Goal: Task Accomplishment & Management: Use online tool/utility

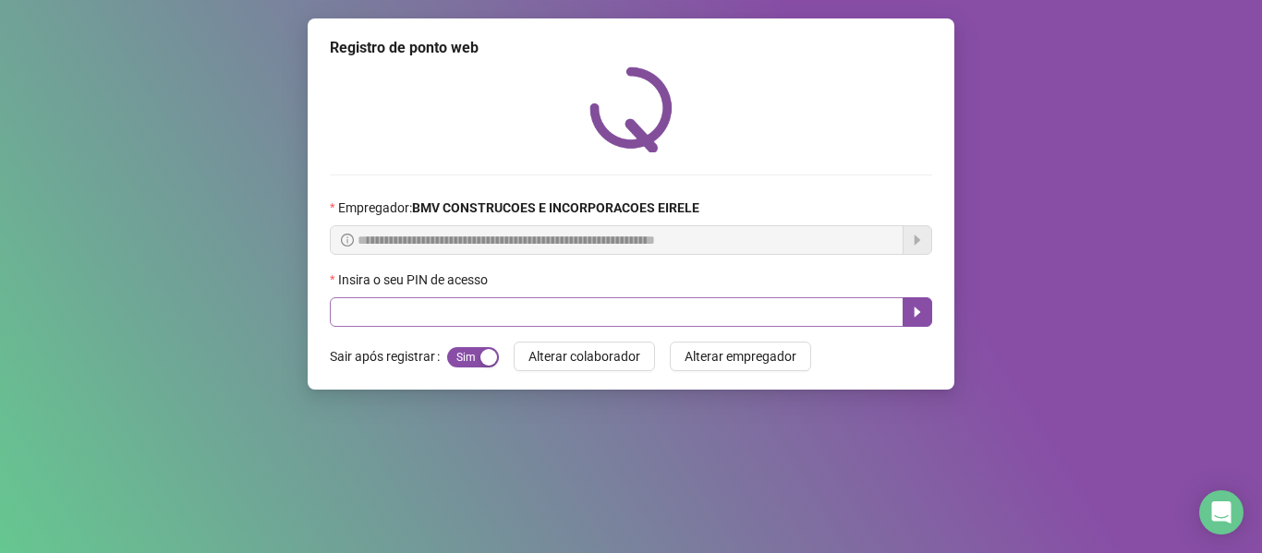
click at [533, 310] on input "text" at bounding box center [617, 312] width 574 height 30
type input "*****"
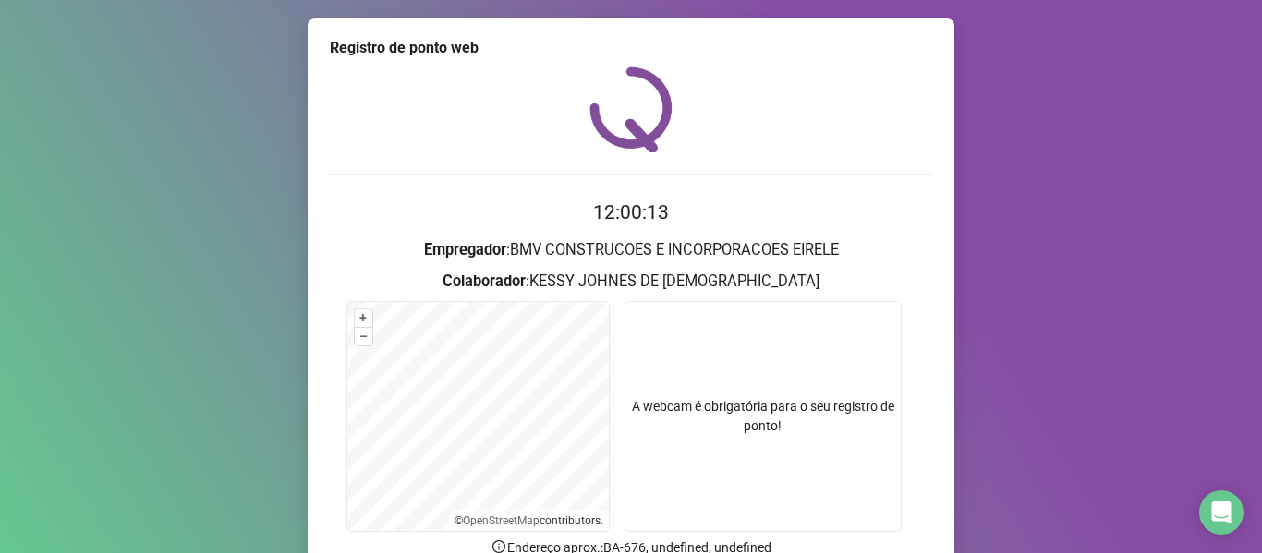
scroll to position [168, 0]
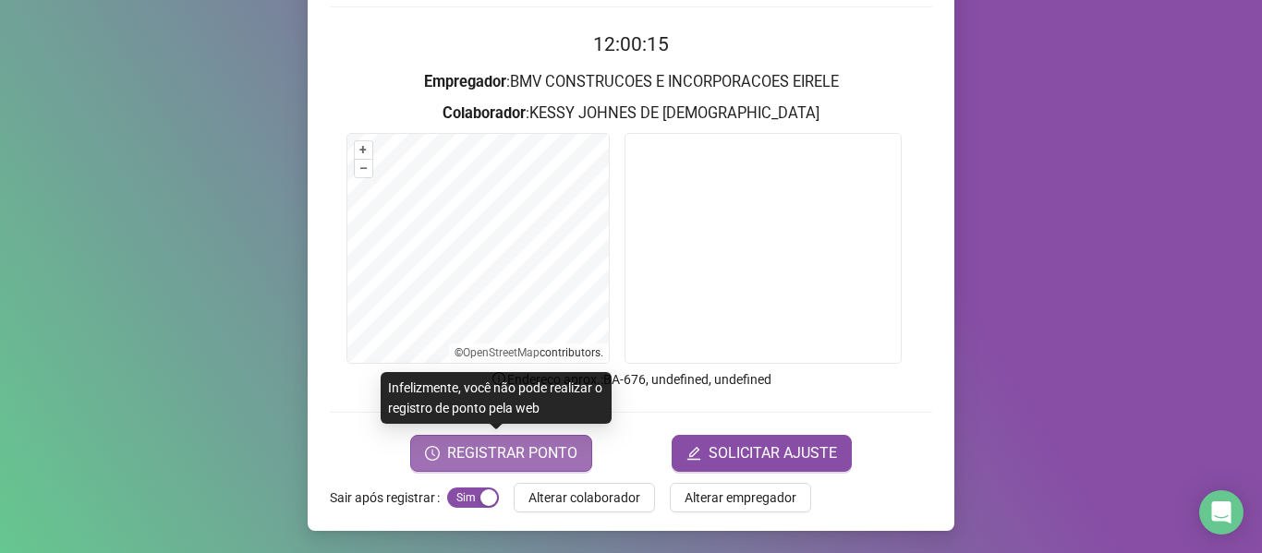
click at [453, 436] on button "REGISTRAR PONTO" at bounding box center [501, 453] width 182 height 37
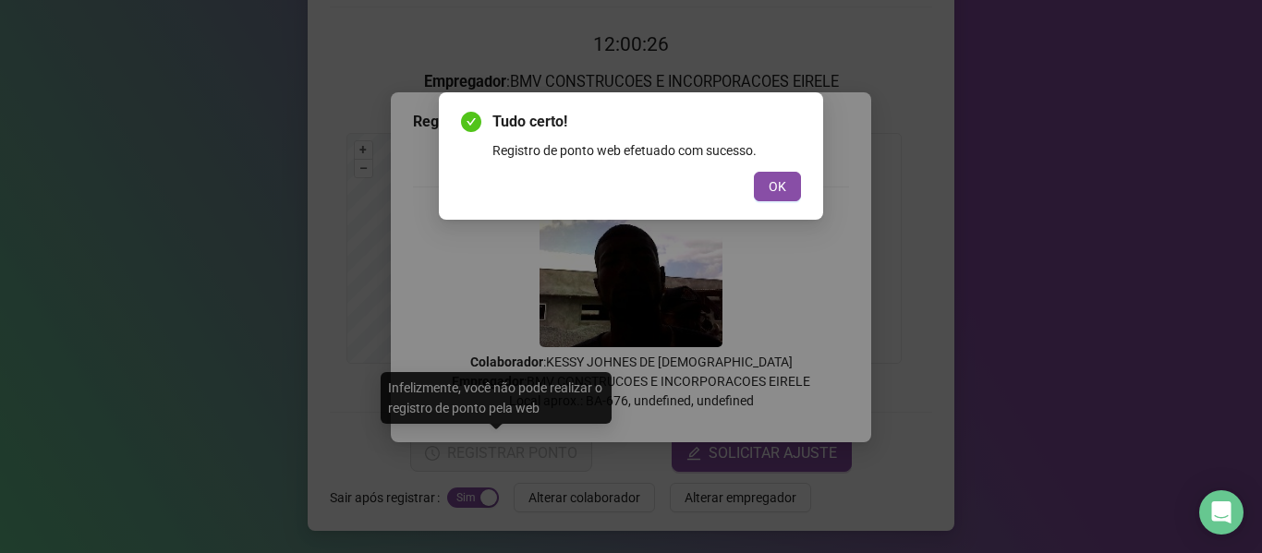
click at [773, 180] on span "OK" at bounding box center [778, 186] width 18 height 20
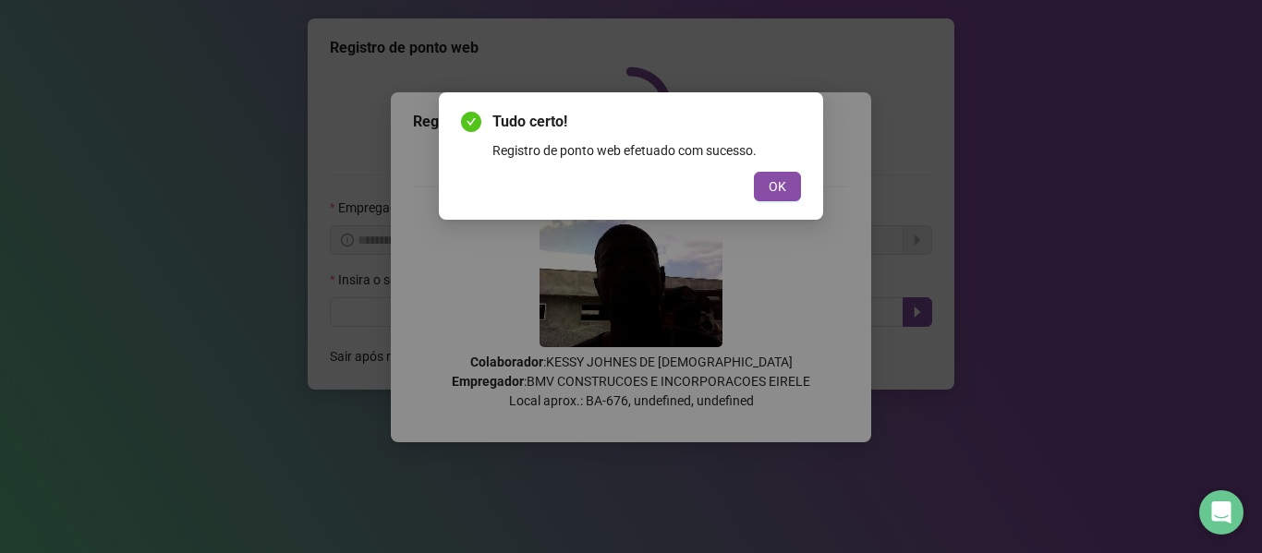
scroll to position [0, 0]
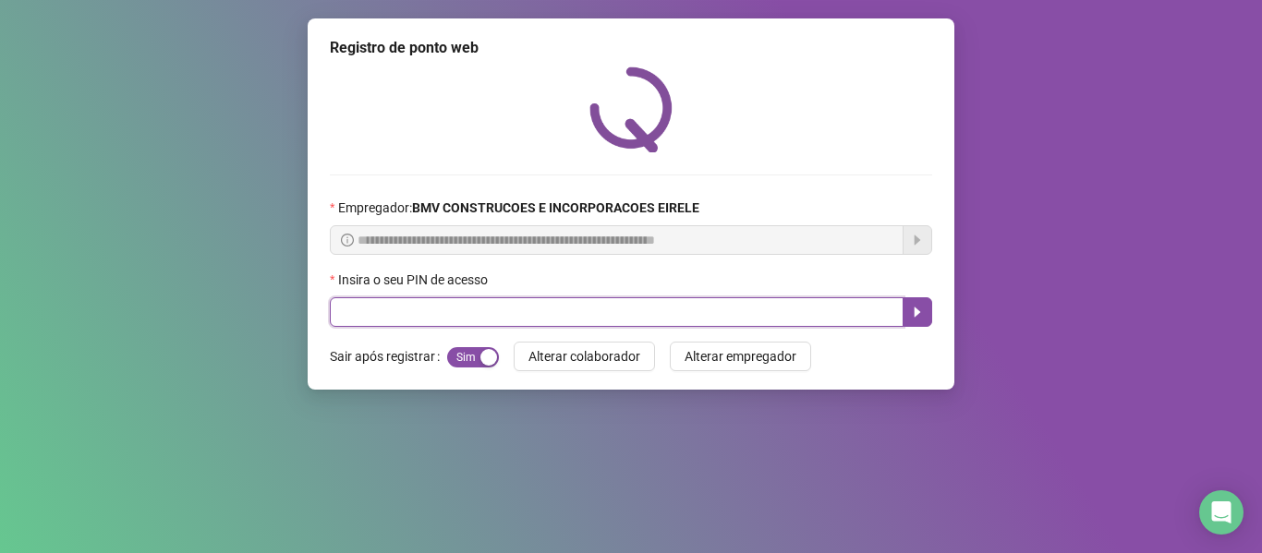
click at [823, 302] on input "text" at bounding box center [617, 312] width 574 height 30
type input "*****"
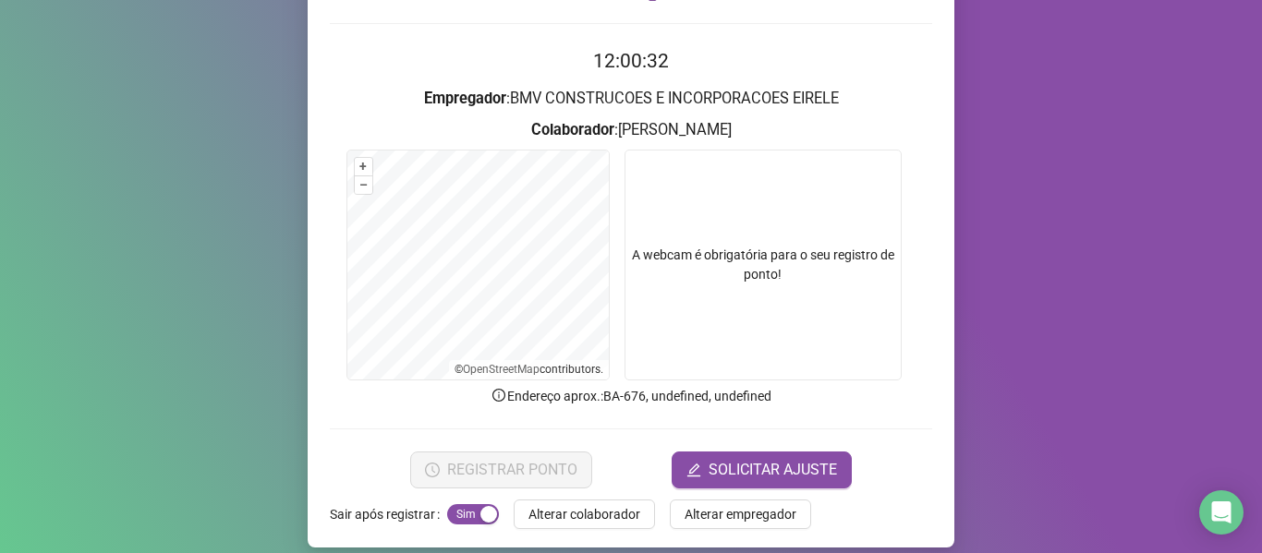
scroll to position [168, 0]
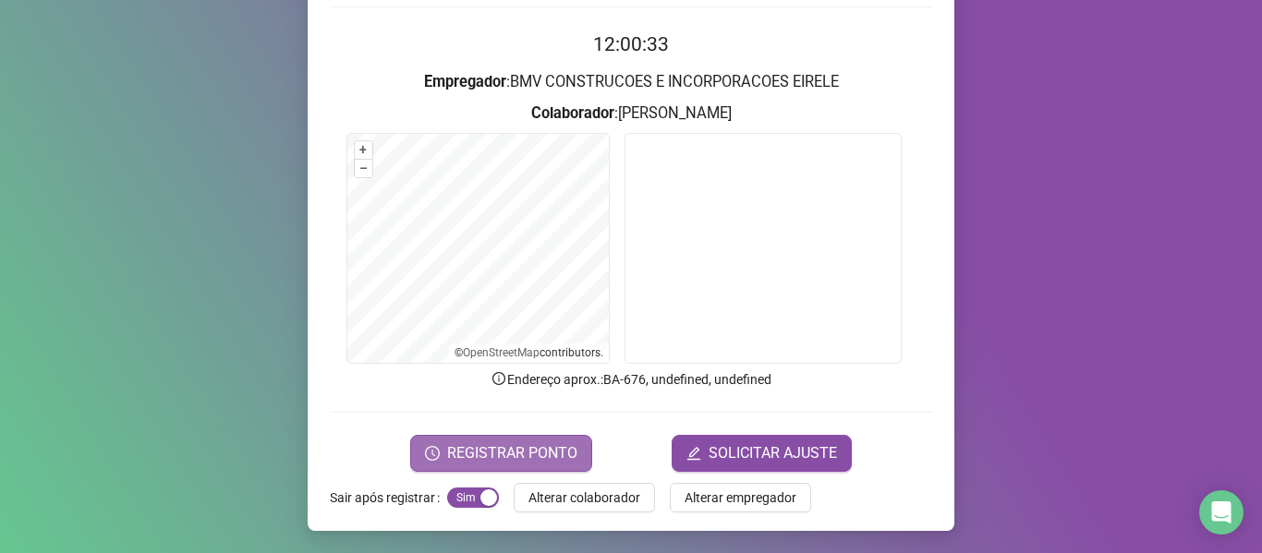
click at [498, 445] on span "REGISTRAR PONTO" at bounding box center [512, 453] width 130 height 22
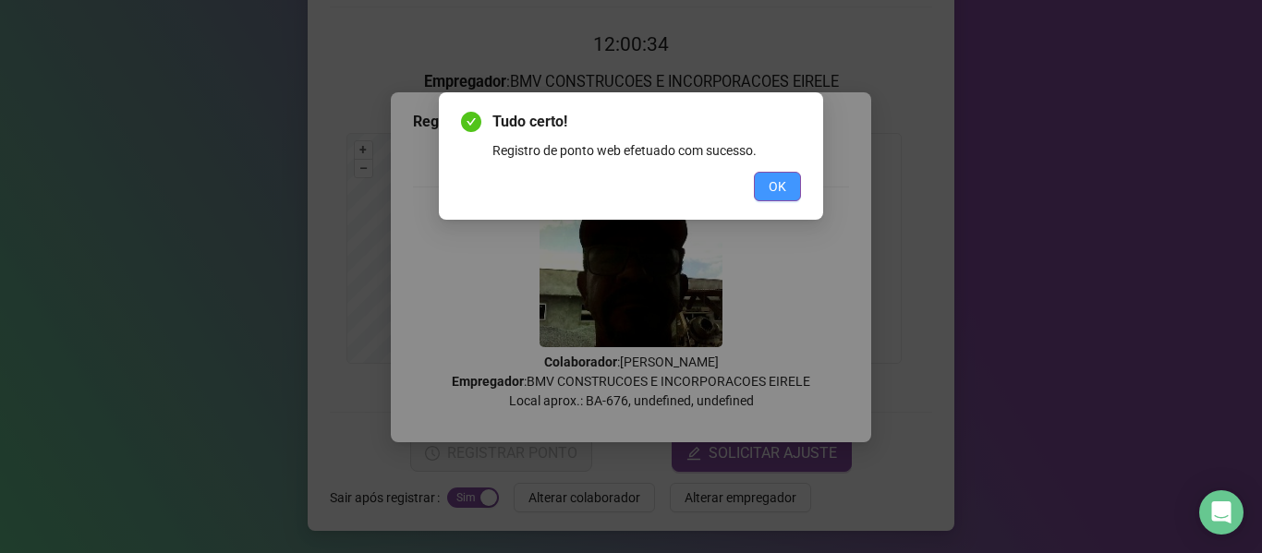
click at [790, 191] on button "OK" at bounding box center [777, 187] width 47 height 30
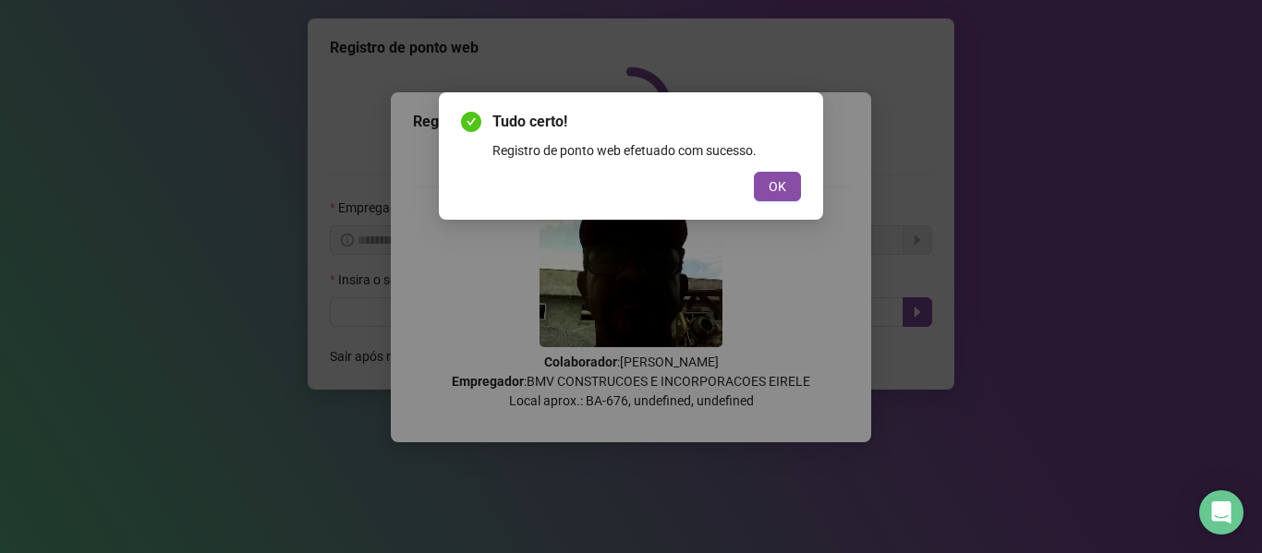
scroll to position [0, 0]
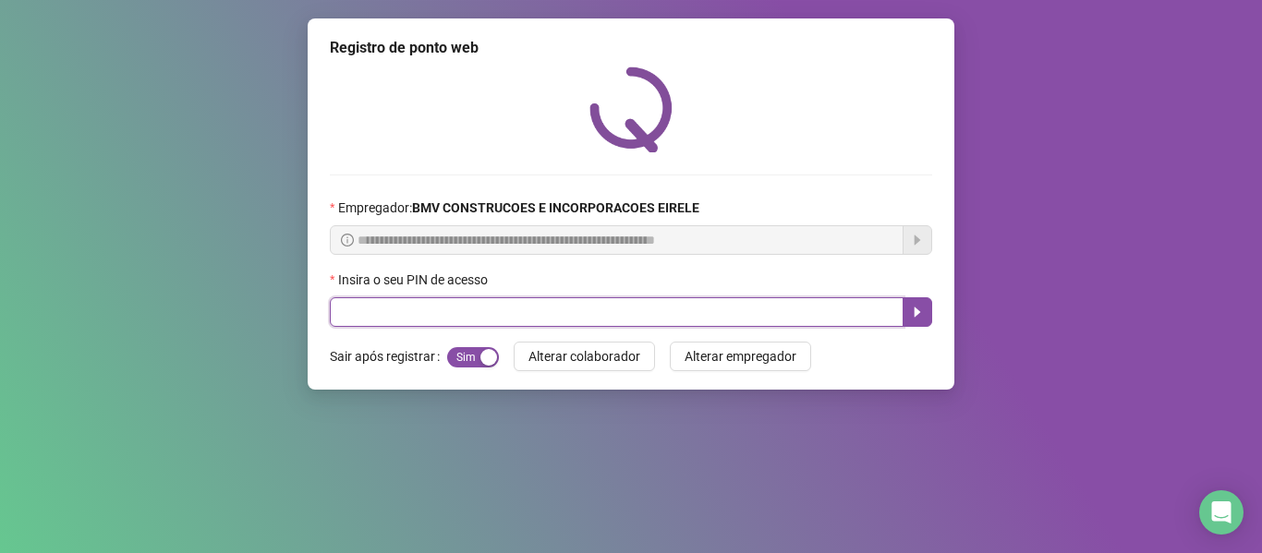
click at [841, 319] on input "text" at bounding box center [617, 312] width 574 height 30
type input "*****"
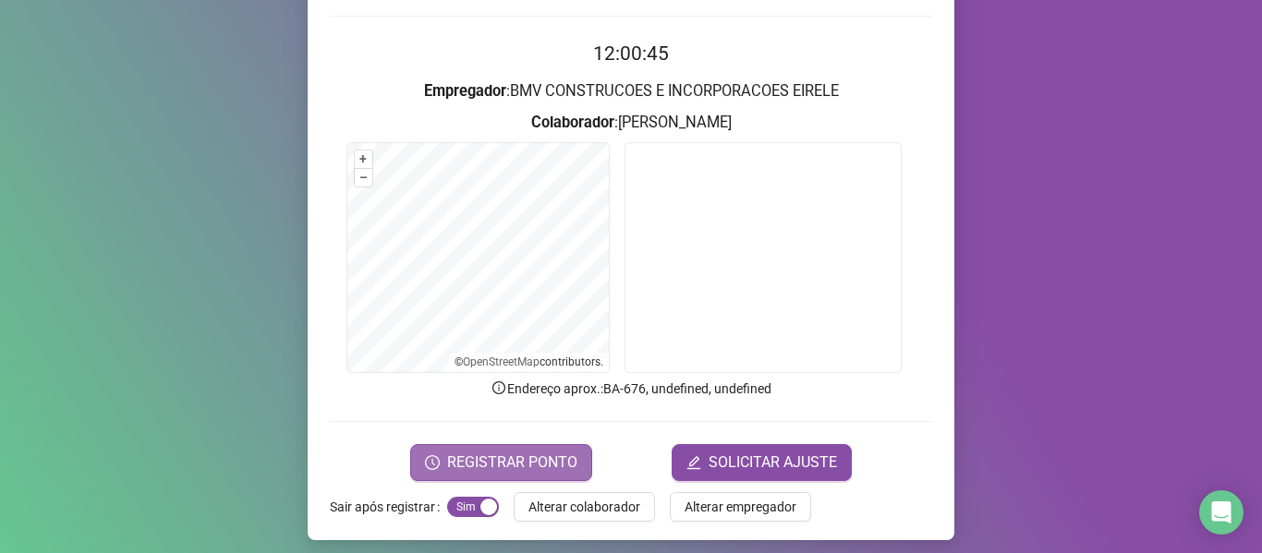
scroll to position [168, 0]
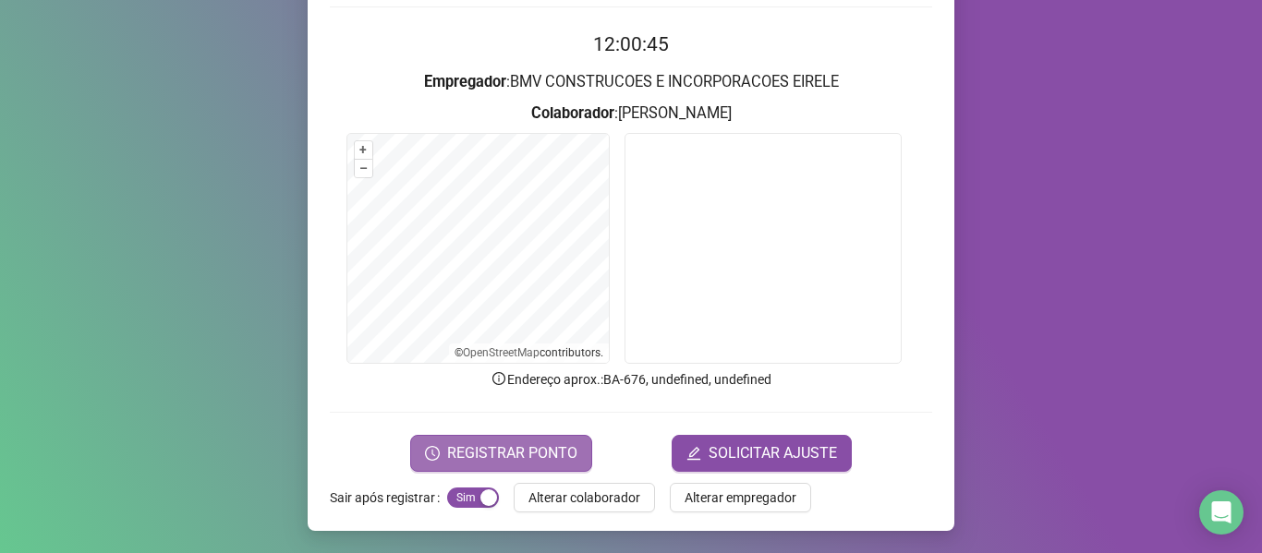
click at [531, 456] on span "REGISTRAR PONTO" at bounding box center [512, 453] width 130 height 22
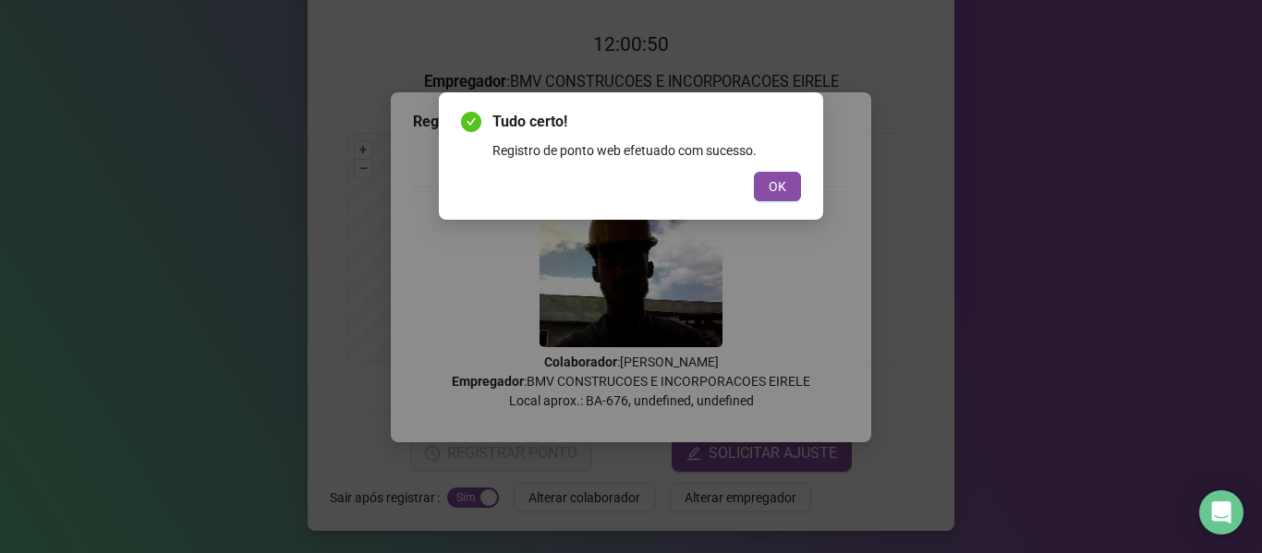
click at [772, 179] on span "OK" at bounding box center [778, 186] width 18 height 20
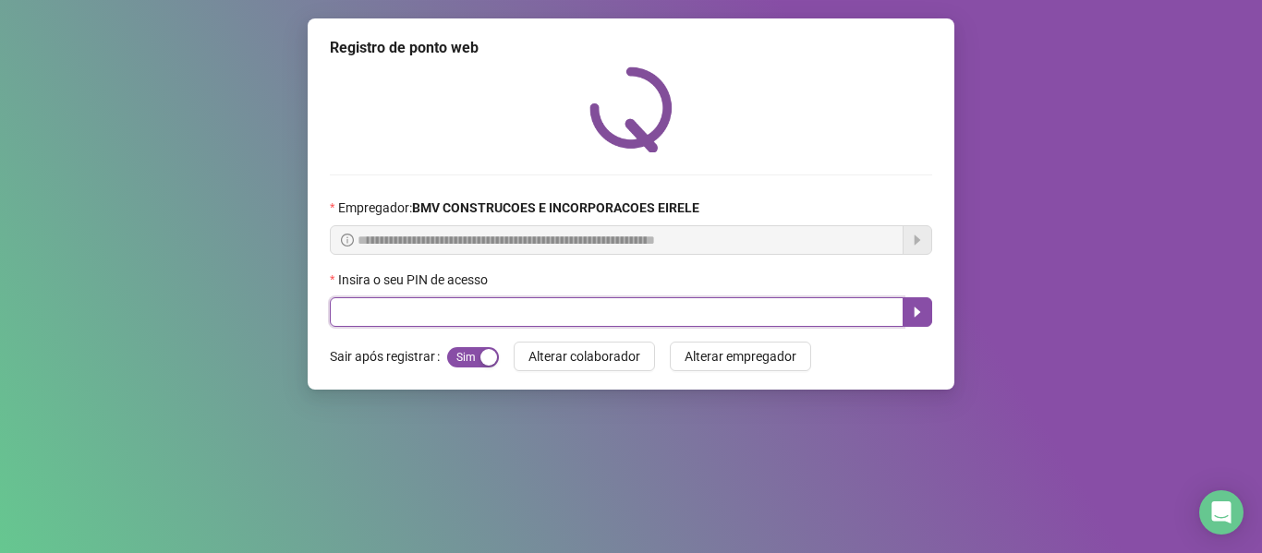
click at [813, 306] on input "text" at bounding box center [617, 312] width 574 height 30
type input "*****"
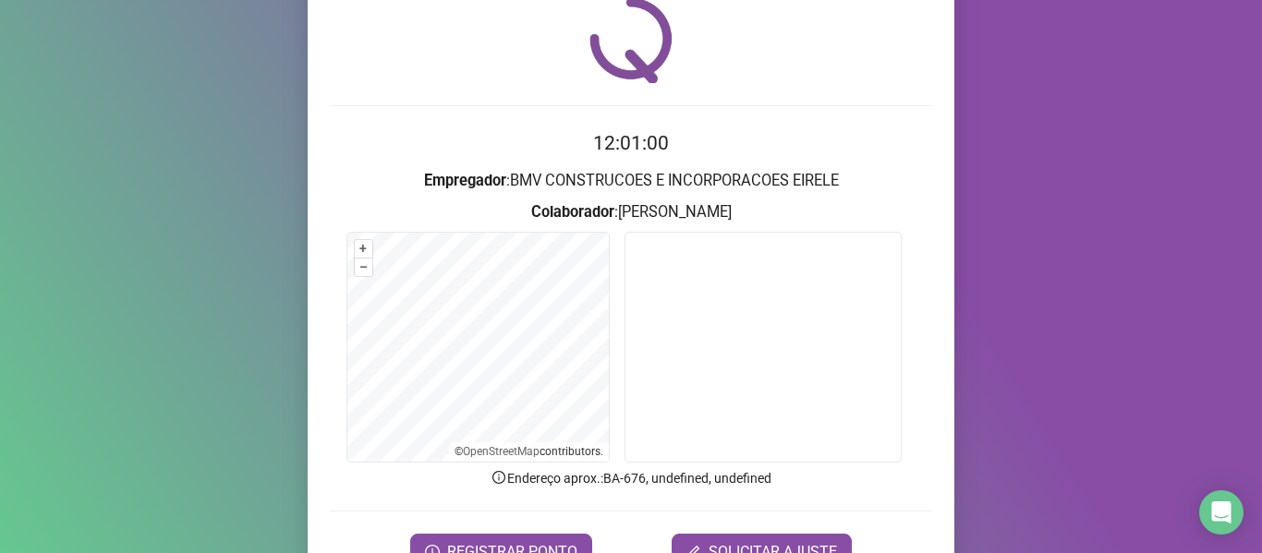
scroll to position [168, 0]
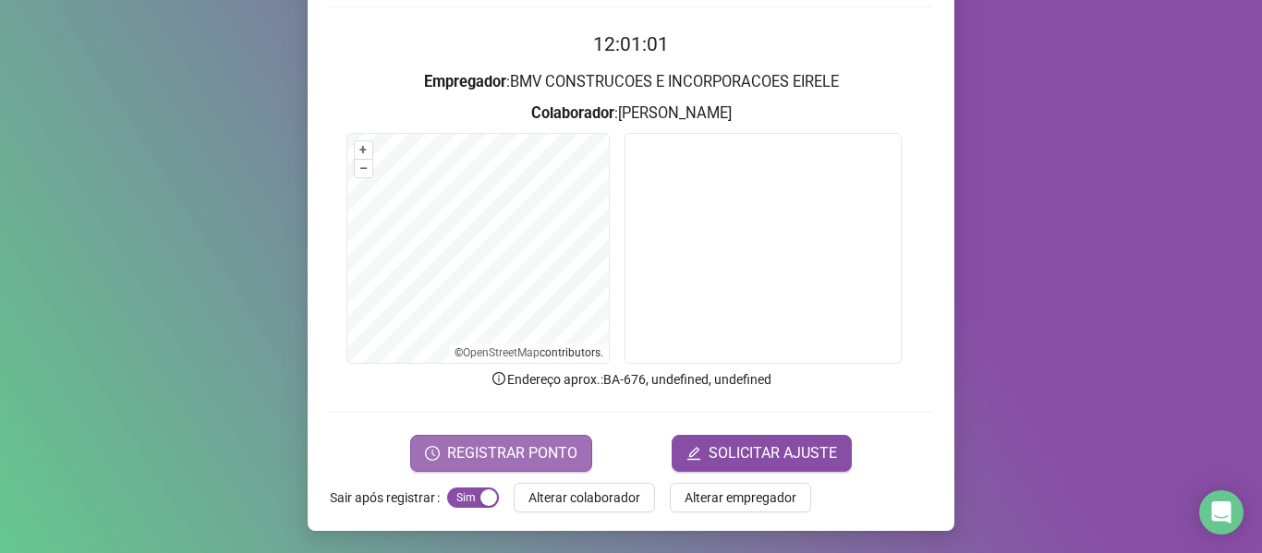
click at [541, 453] on span "REGISTRAR PONTO" at bounding box center [512, 453] width 130 height 22
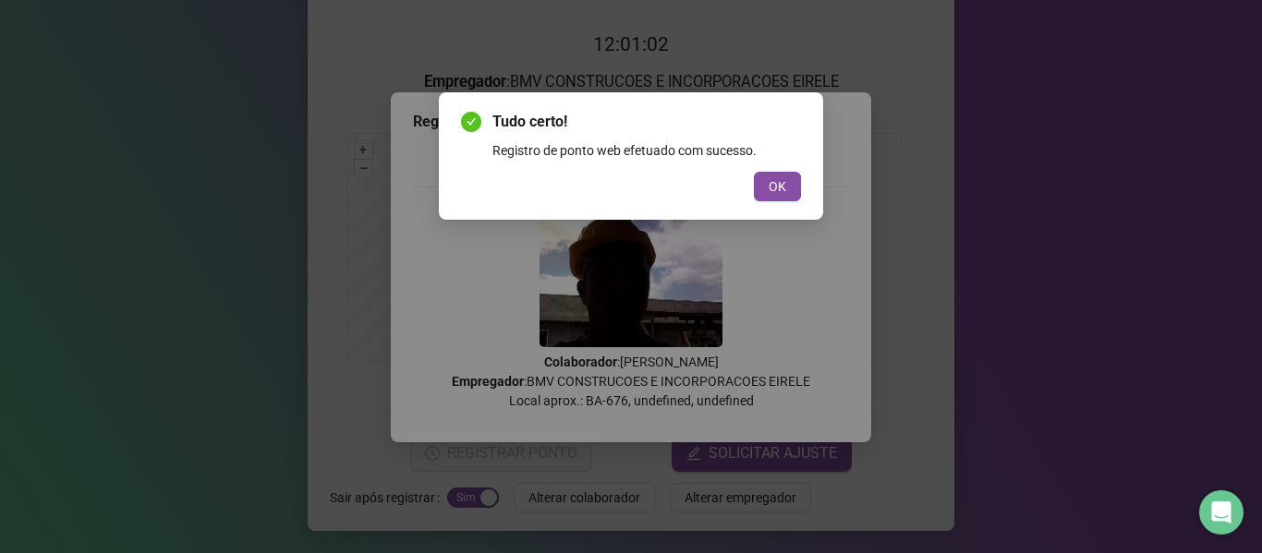
click at [768, 202] on div "Tudo certo! Registro de ponto web efetuado com sucesso. OK" at bounding box center [631, 155] width 384 height 127
click at [790, 184] on button "OK" at bounding box center [777, 187] width 47 height 30
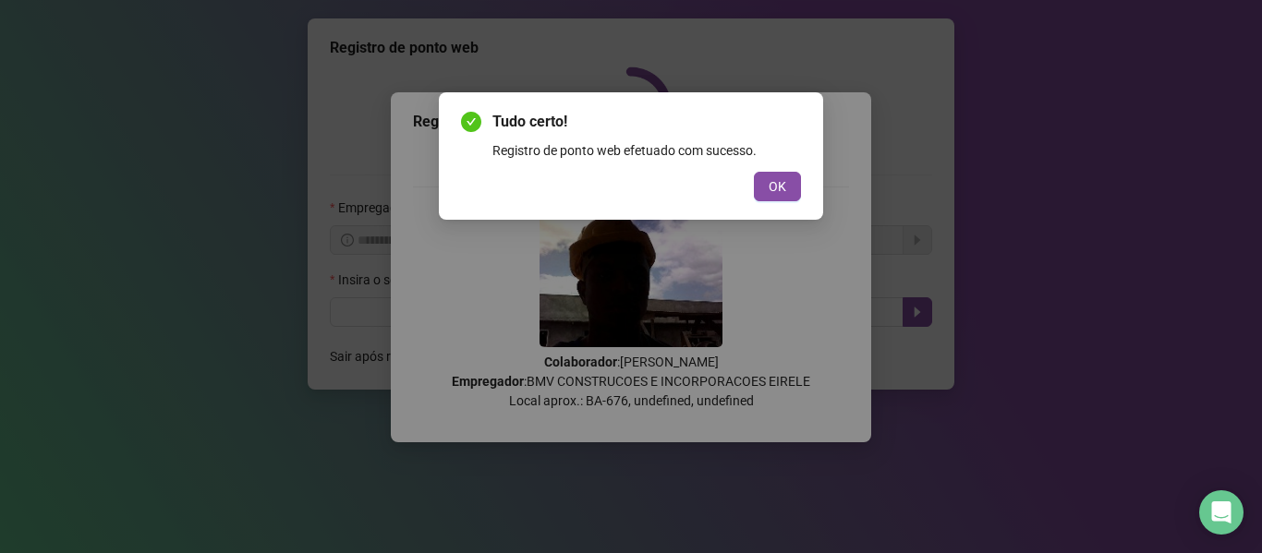
scroll to position [0, 0]
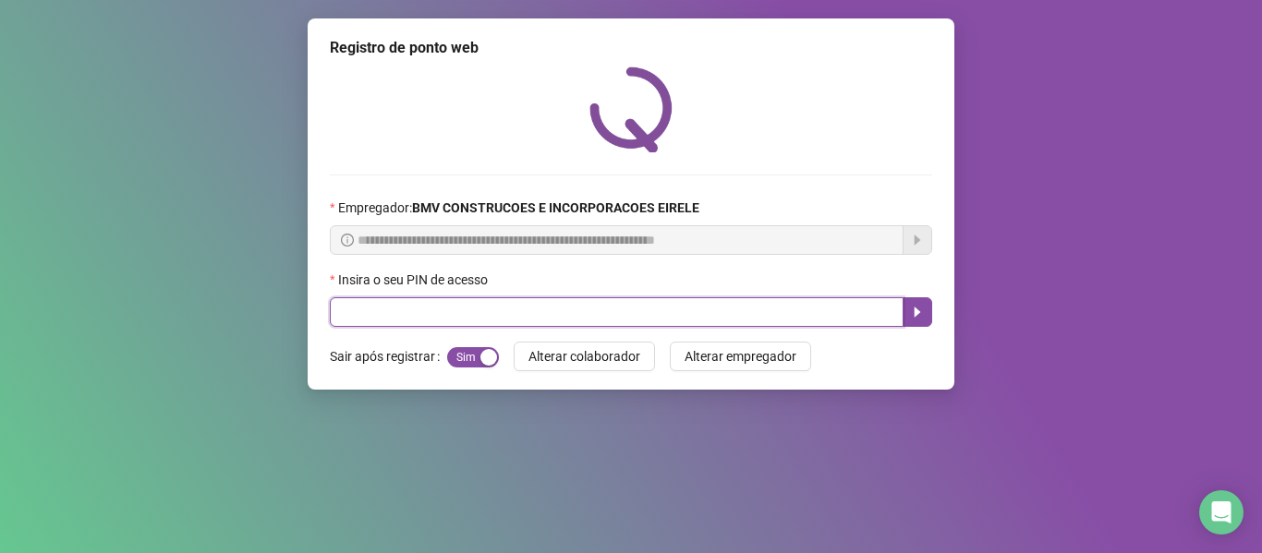
click at [847, 318] on input "text" at bounding box center [617, 312] width 574 height 30
type input "*****"
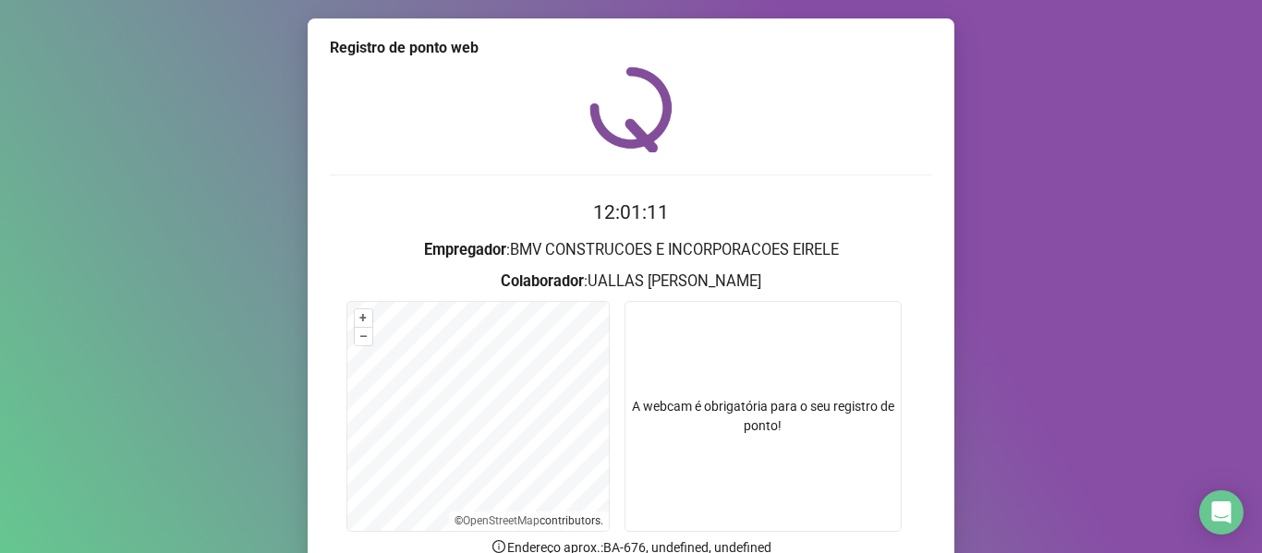
scroll to position [92, 0]
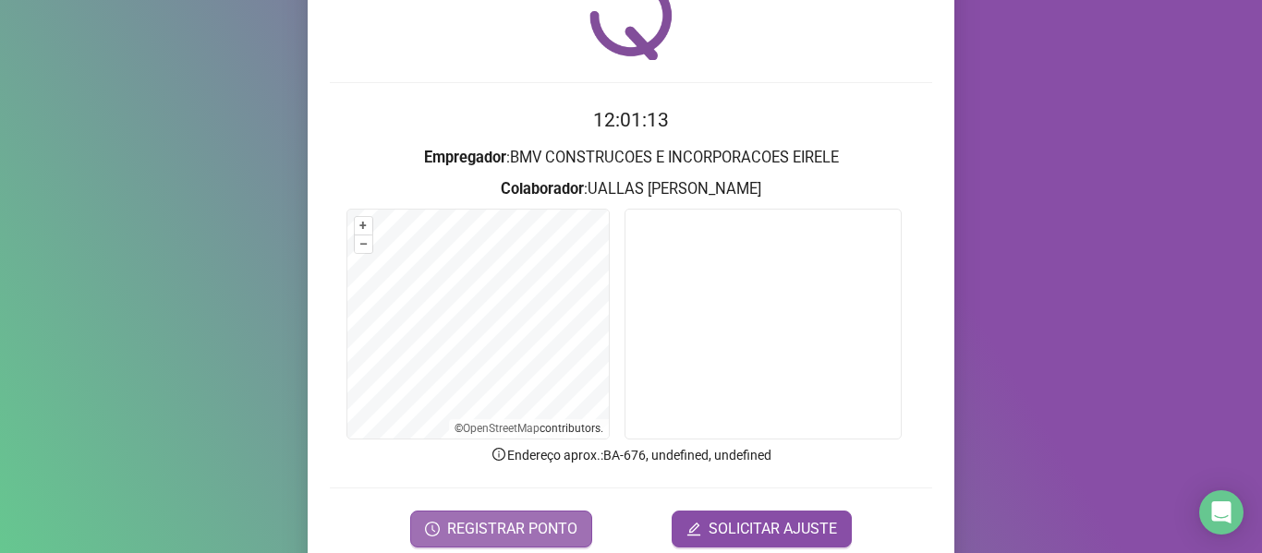
click at [502, 529] on span "REGISTRAR PONTO" at bounding box center [512, 529] width 130 height 22
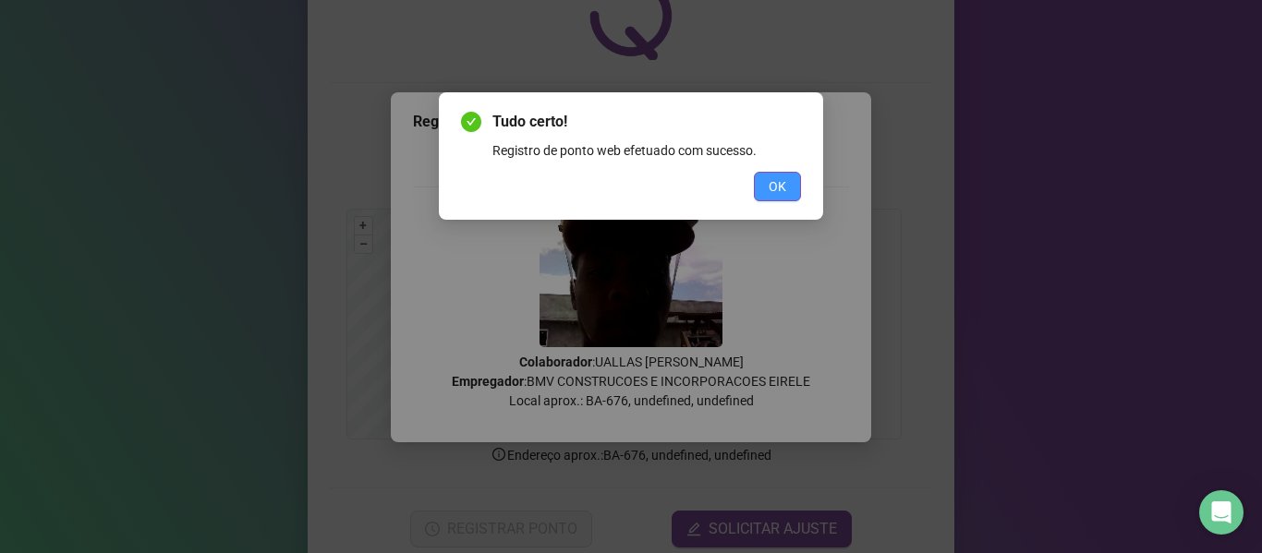
click at [782, 195] on span "OK" at bounding box center [778, 186] width 18 height 20
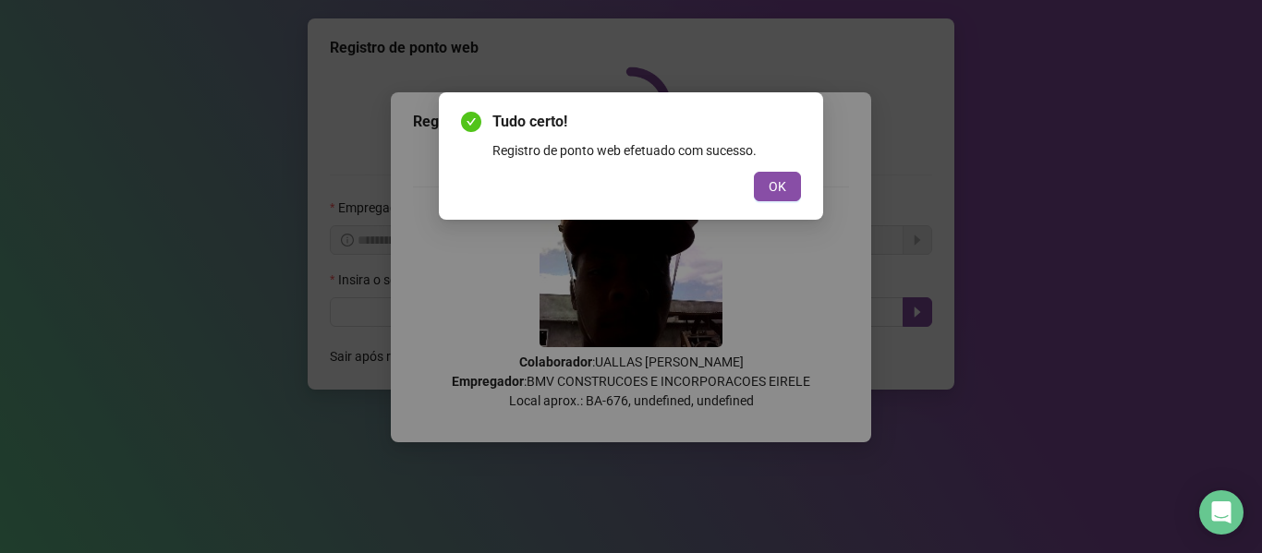
scroll to position [0, 0]
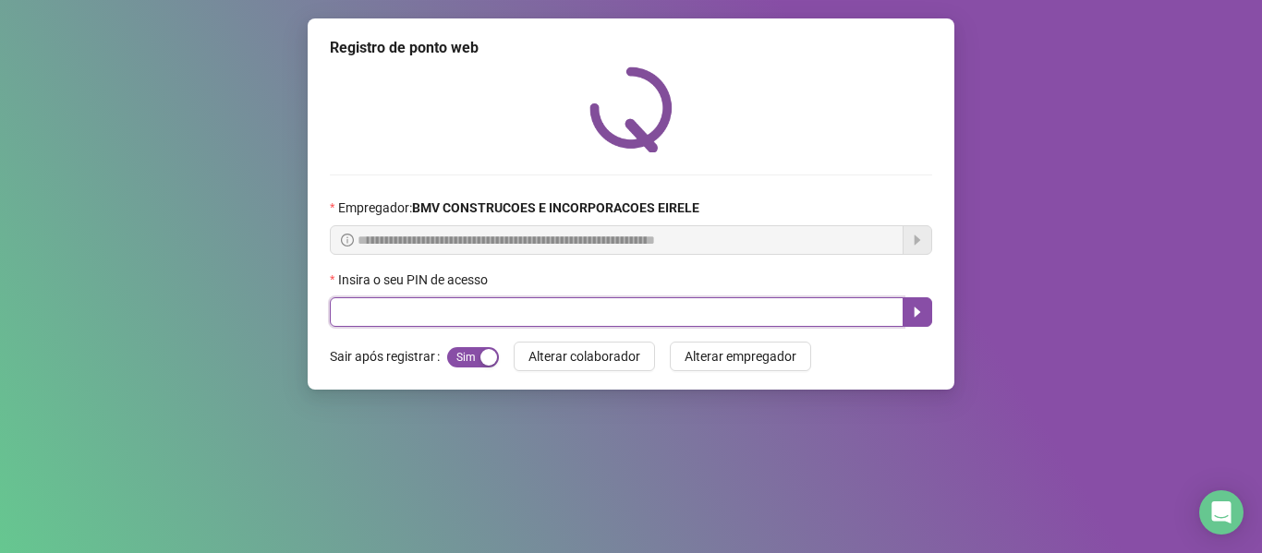
click at [838, 304] on input "text" at bounding box center [617, 312] width 574 height 30
type input "*****"
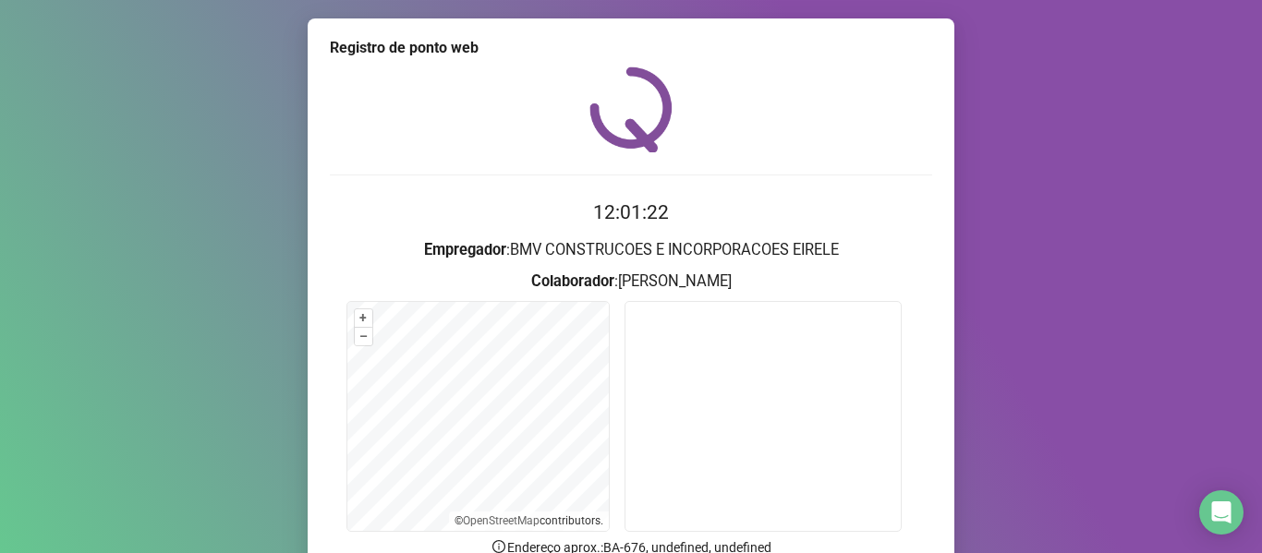
scroll to position [168, 0]
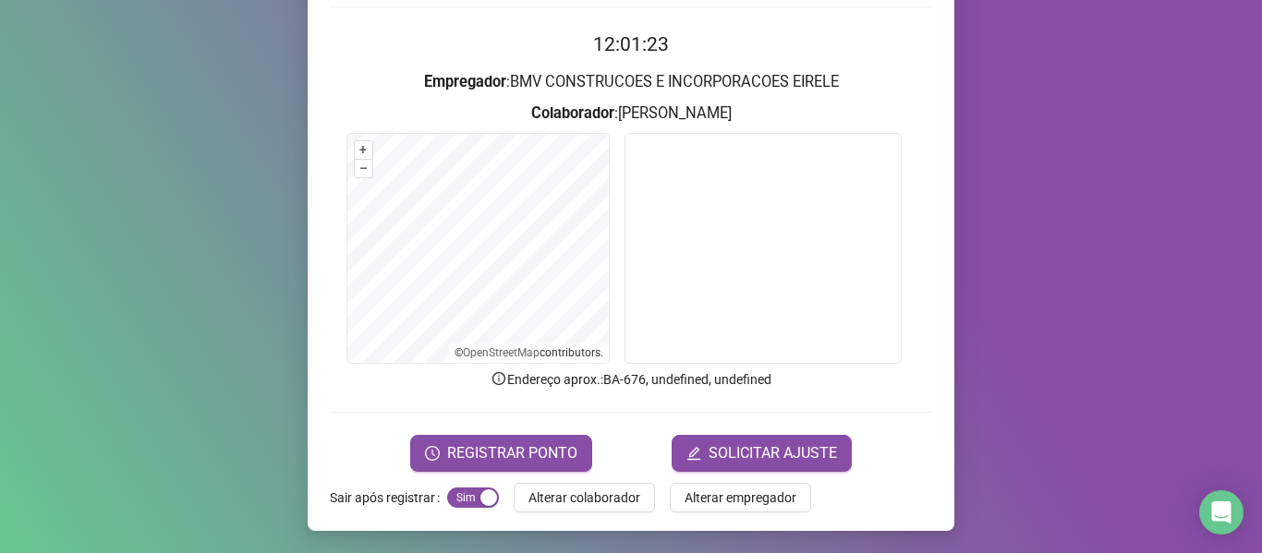
click at [587, 449] on div "REGISTRAR PONTO SOLICITAR AJUSTE" at bounding box center [631, 453] width 602 height 37
click at [585, 449] on div "REGISTRAR PONTO SOLICITAR AJUSTE" at bounding box center [631, 453] width 602 height 37
click at [571, 451] on button "REGISTRAR PONTO" at bounding box center [501, 453] width 182 height 37
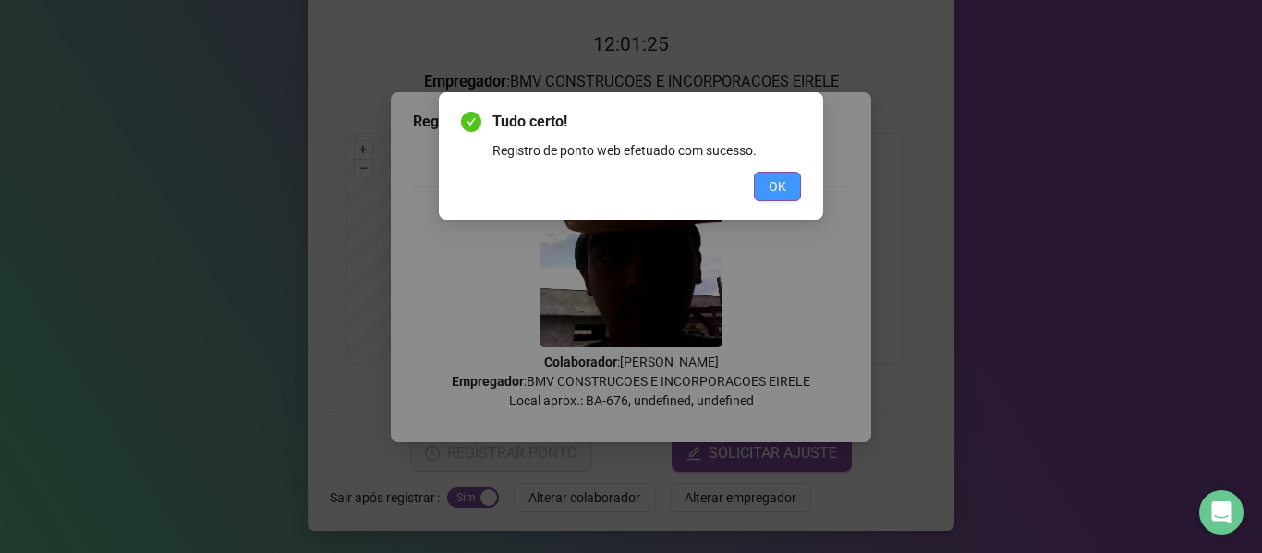
click at [769, 176] on span "OK" at bounding box center [778, 186] width 18 height 20
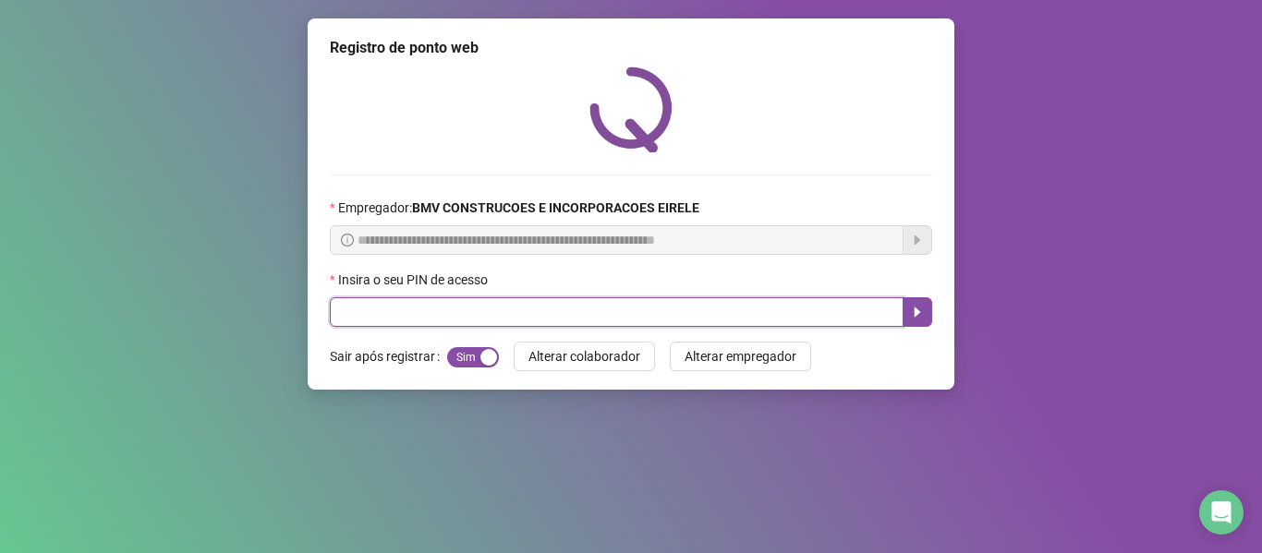
click at [857, 308] on input "text" at bounding box center [617, 312] width 574 height 30
type input "*****"
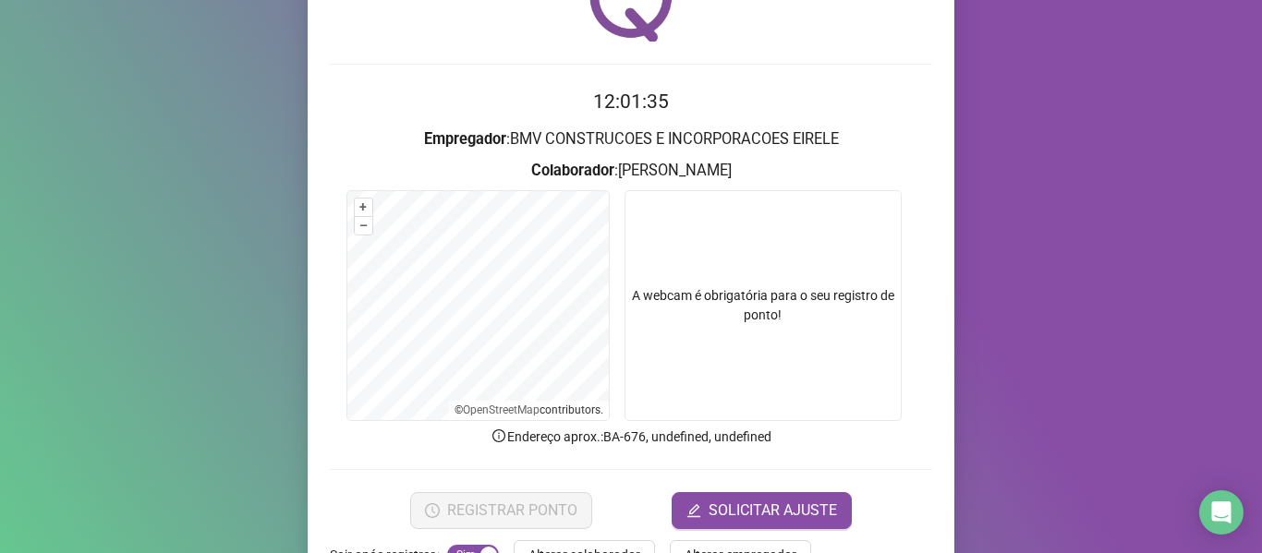
scroll to position [168, 0]
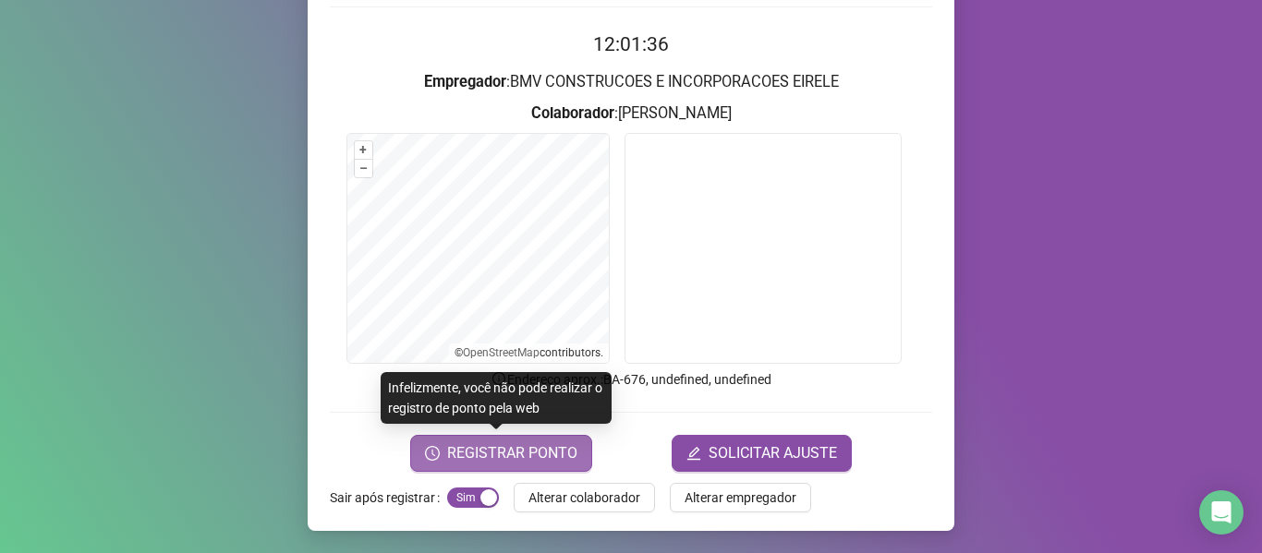
click at [546, 455] on span "REGISTRAR PONTO" at bounding box center [512, 453] width 130 height 22
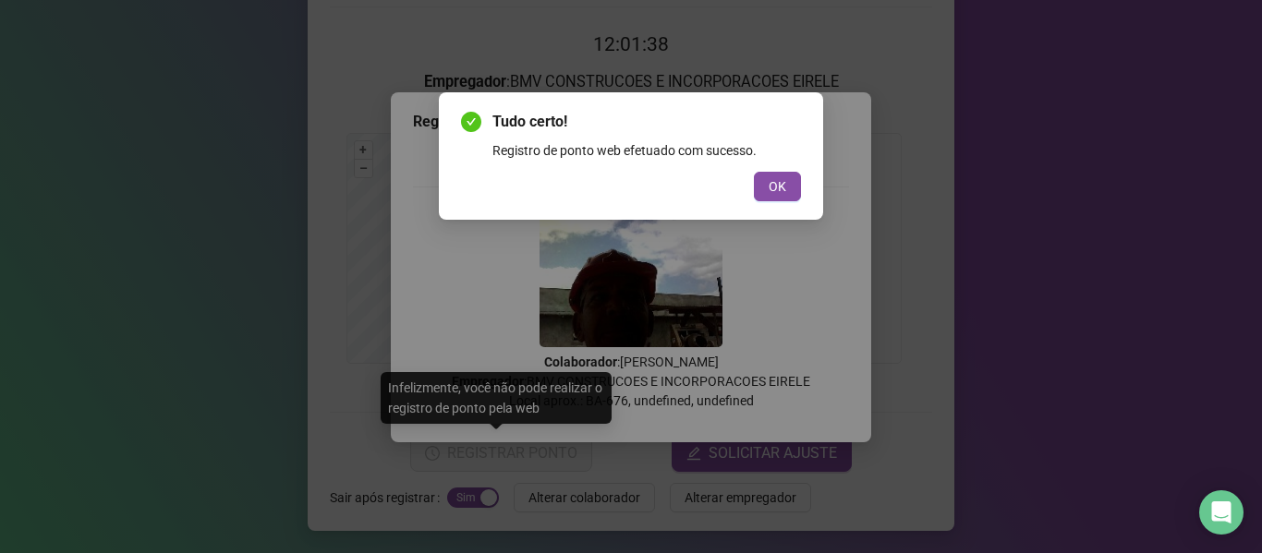
click at [778, 183] on span "OK" at bounding box center [778, 186] width 18 height 20
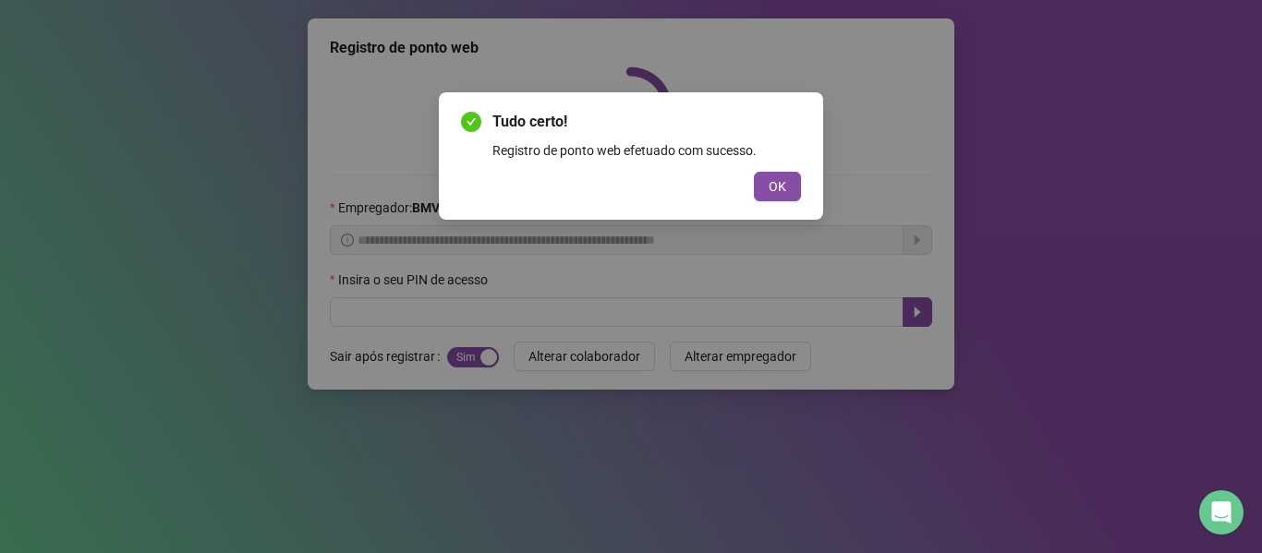
scroll to position [0, 0]
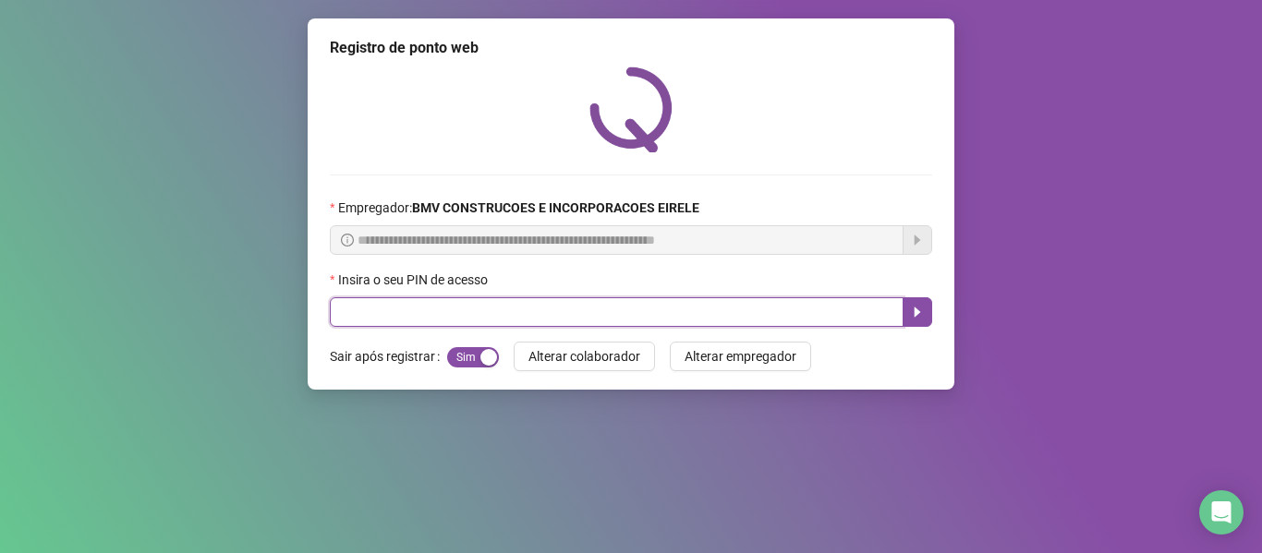
click at [861, 307] on input "text" at bounding box center [617, 312] width 574 height 30
type input "*****"
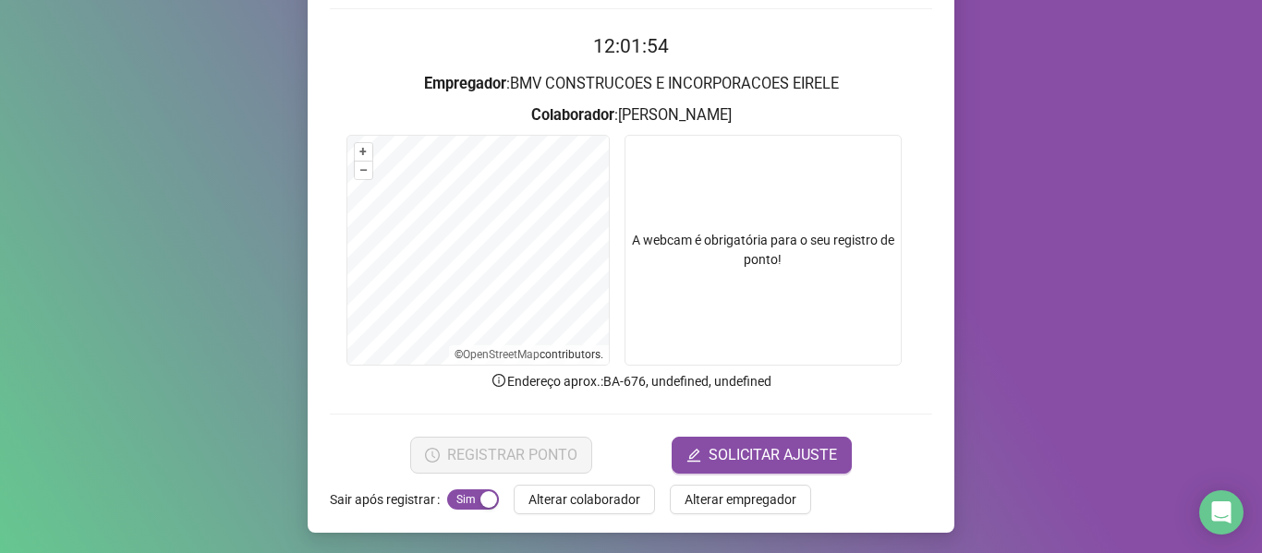
scroll to position [168, 0]
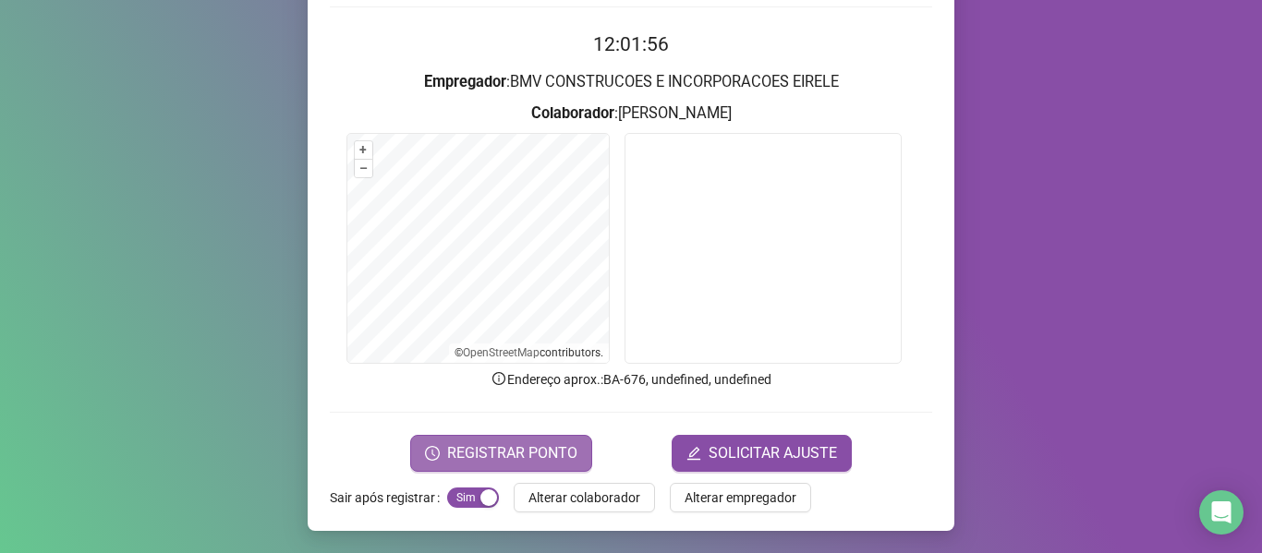
click at [440, 455] on button "REGISTRAR PONTO" at bounding box center [501, 453] width 182 height 37
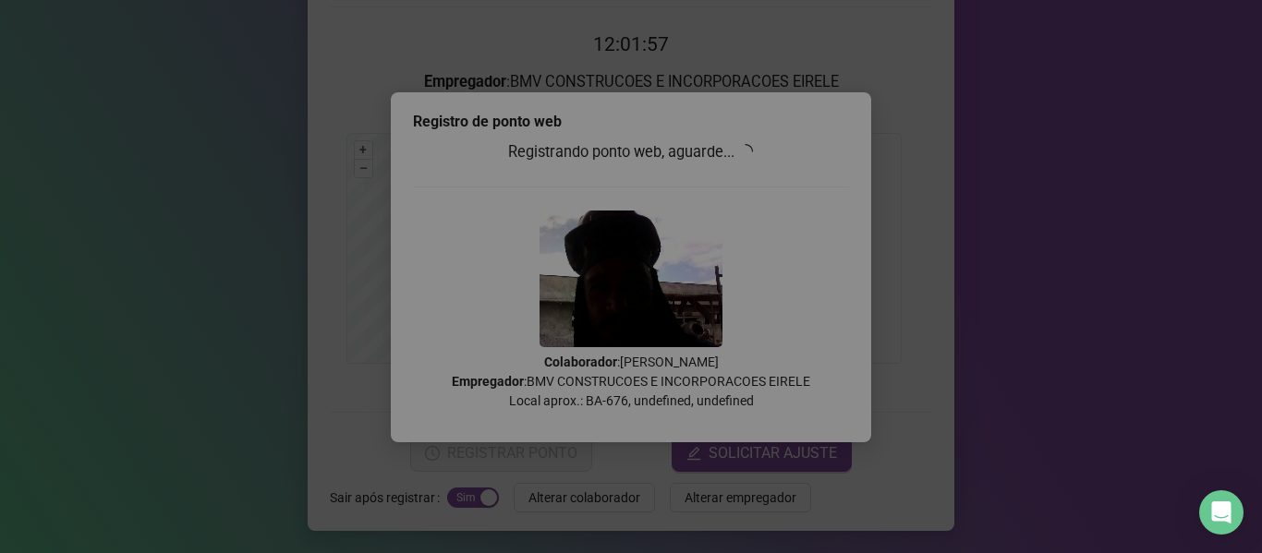
click at [781, 184] on span "OK" at bounding box center [778, 186] width 18 height 20
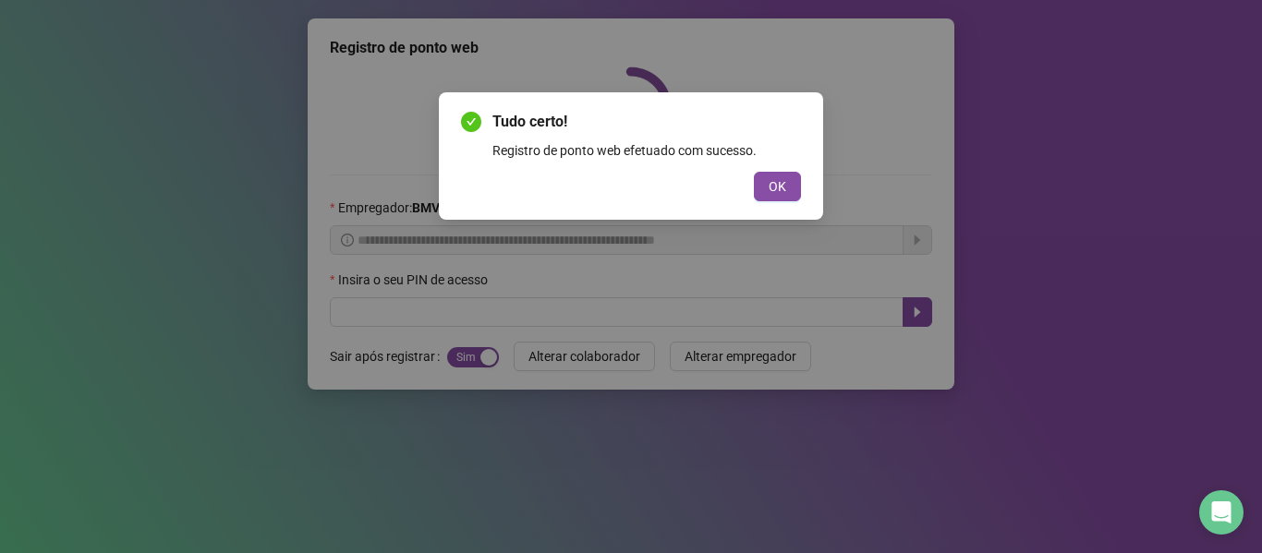
scroll to position [0, 0]
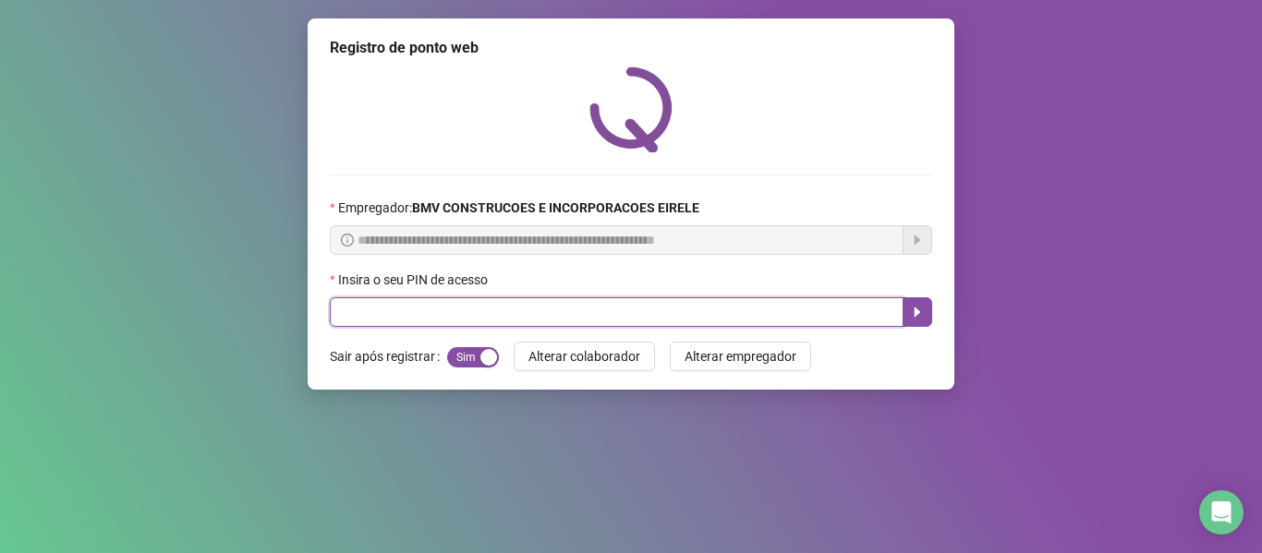
click at [851, 325] on input "text" at bounding box center [617, 312] width 574 height 30
type input "*****"
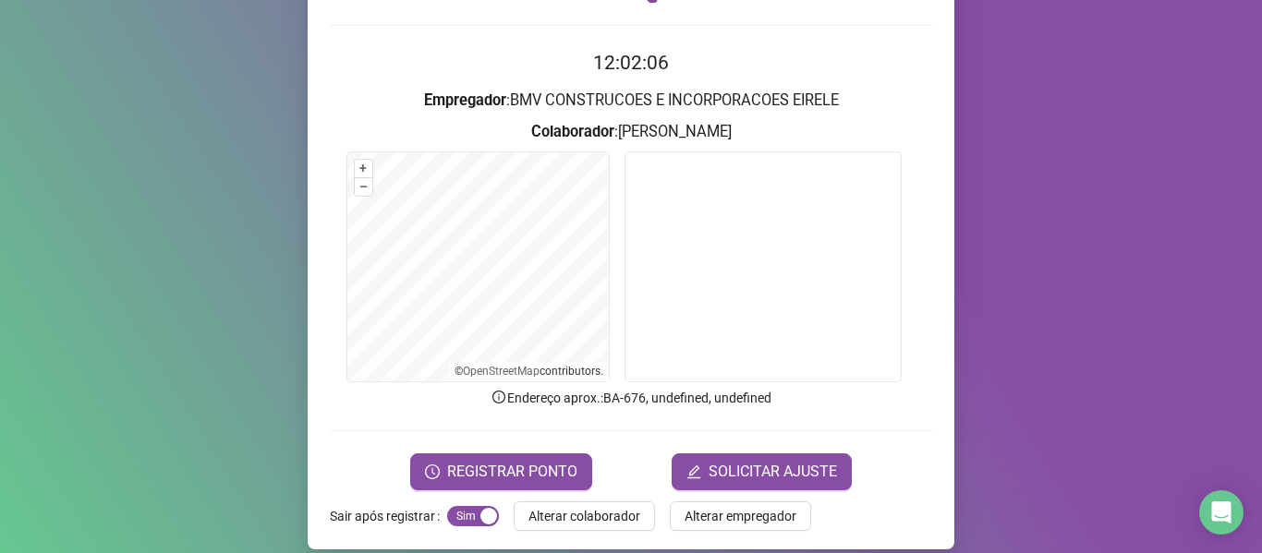
scroll to position [168, 0]
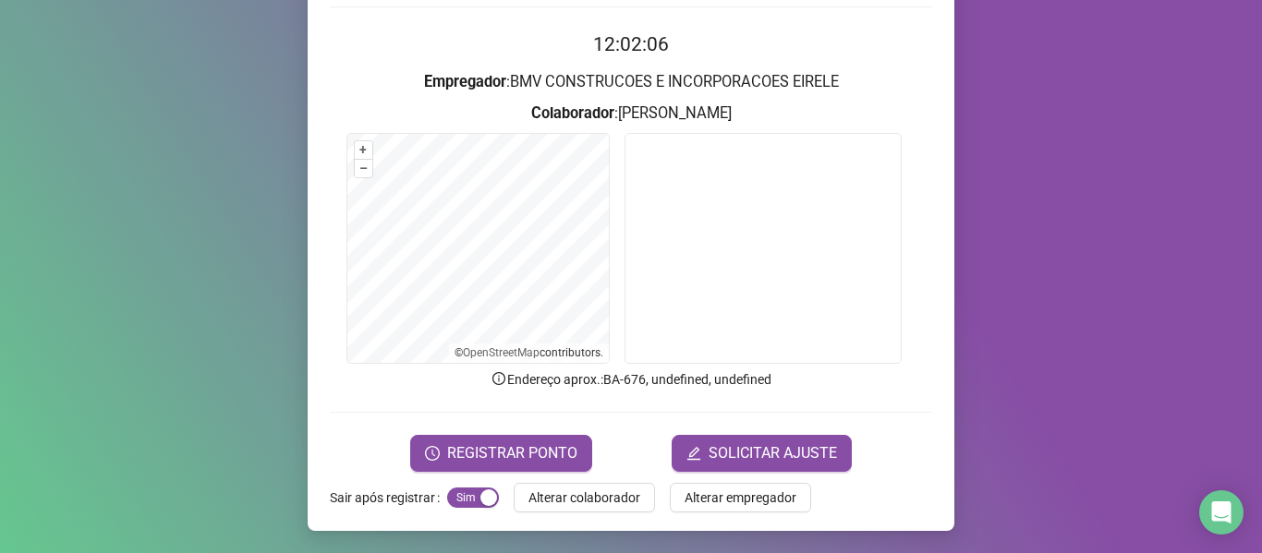
click at [533, 473] on div "Registro de ponto web 12:02:06 Empregador : BMV CONSTRUCOES E INCORPORACOES EIR…" at bounding box center [631, 190] width 647 height 681
click at [534, 457] on span "REGISTRAR PONTO" at bounding box center [512, 453] width 130 height 22
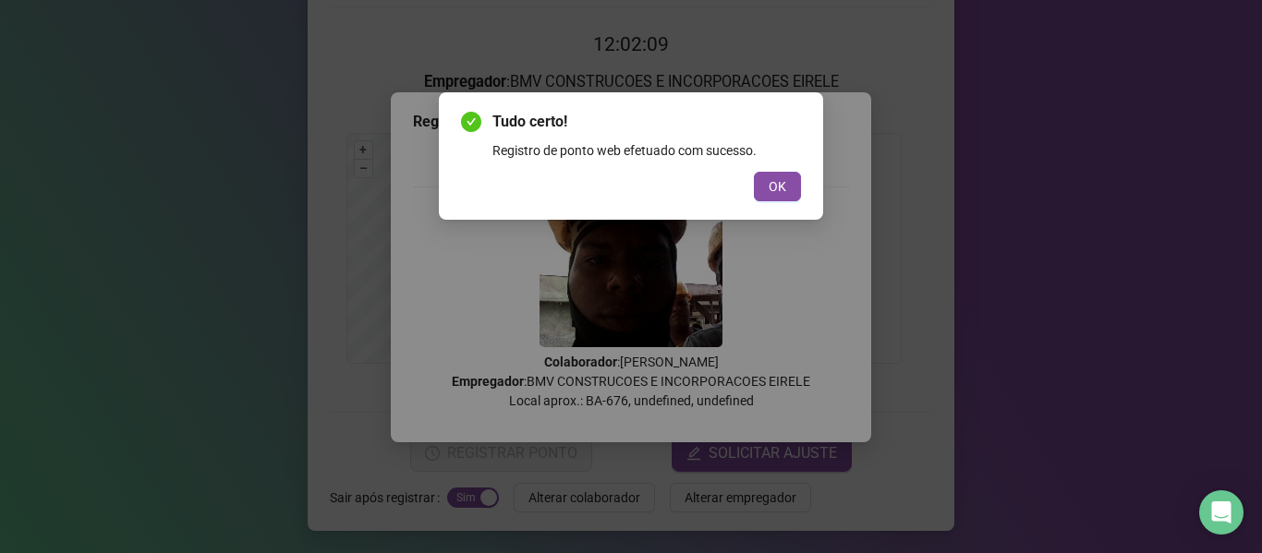
click at [772, 188] on span "OK" at bounding box center [778, 186] width 18 height 20
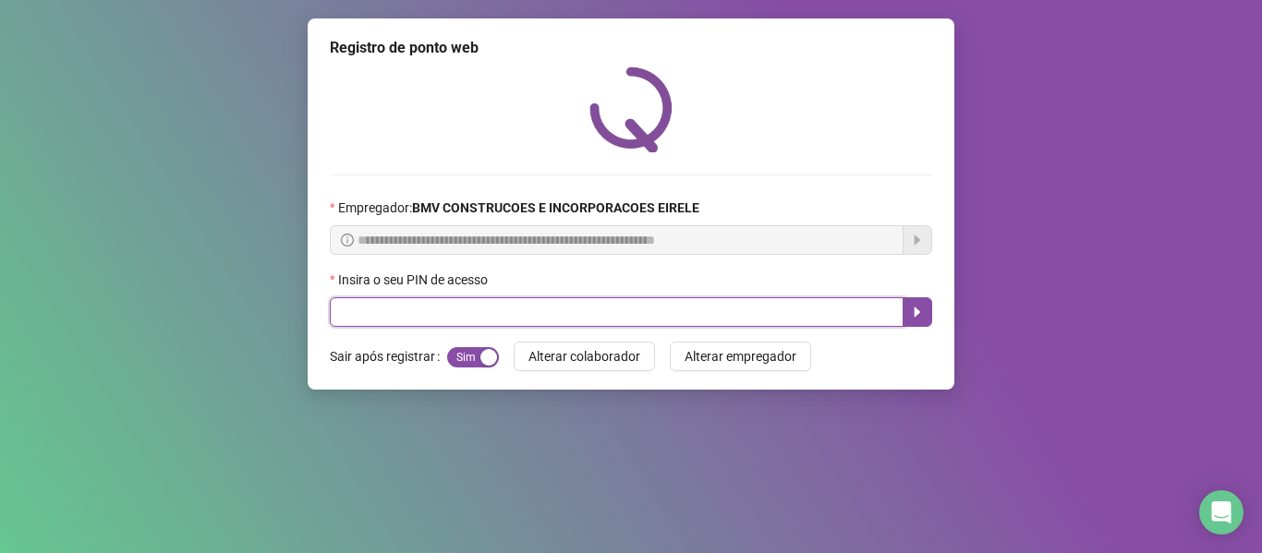
click at [796, 302] on input "text" at bounding box center [617, 312] width 574 height 30
type input "*****"
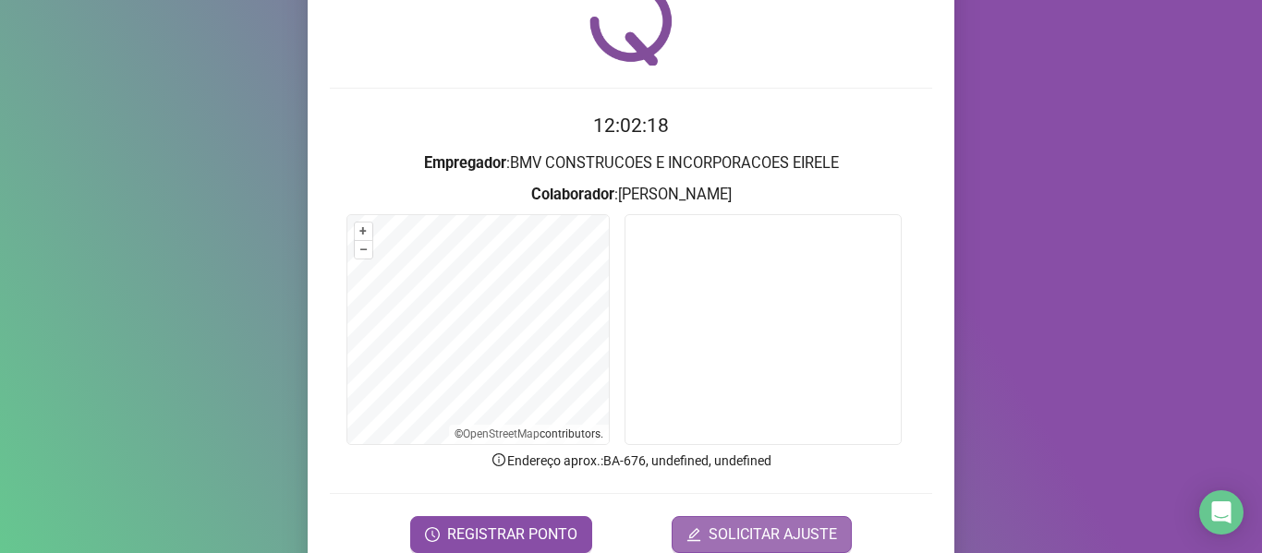
scroll to position [168, 0]
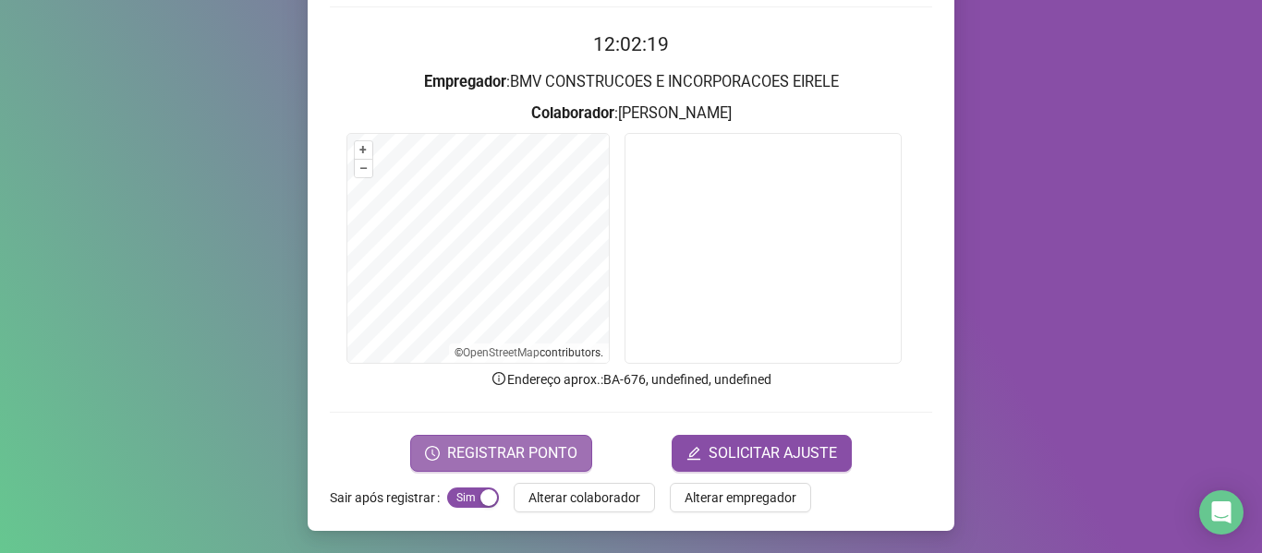
click at [565, 452] on span "REGISTRAR PONTO" at bounding box center [512, 453] width 130 height 22
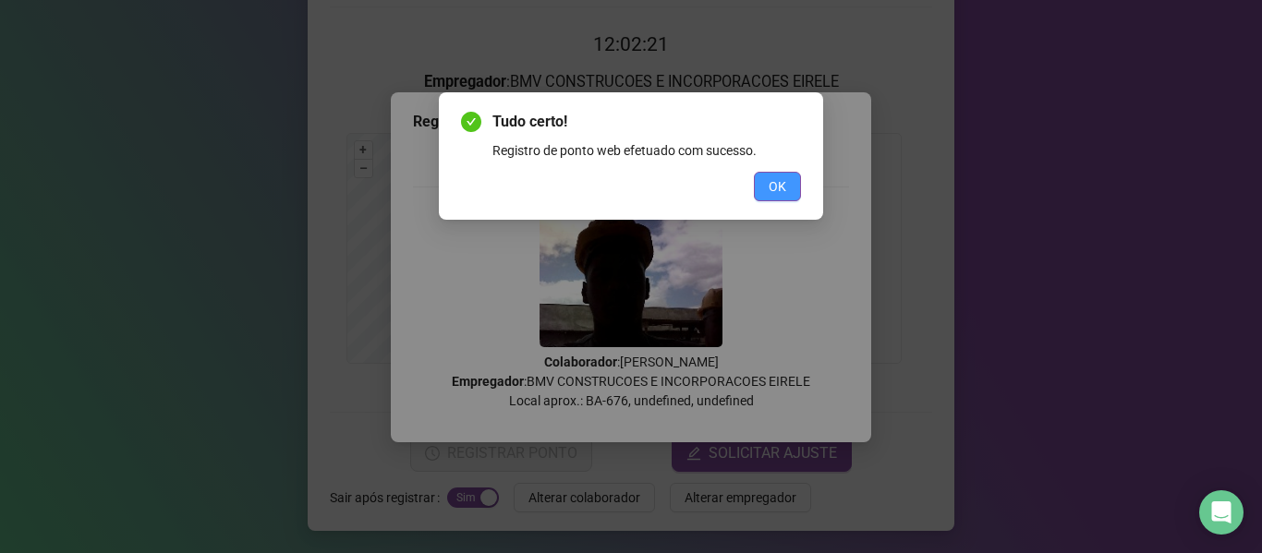
click at [789, 183] on button "OK" at bounding box center [777, 187] width 47 height 30
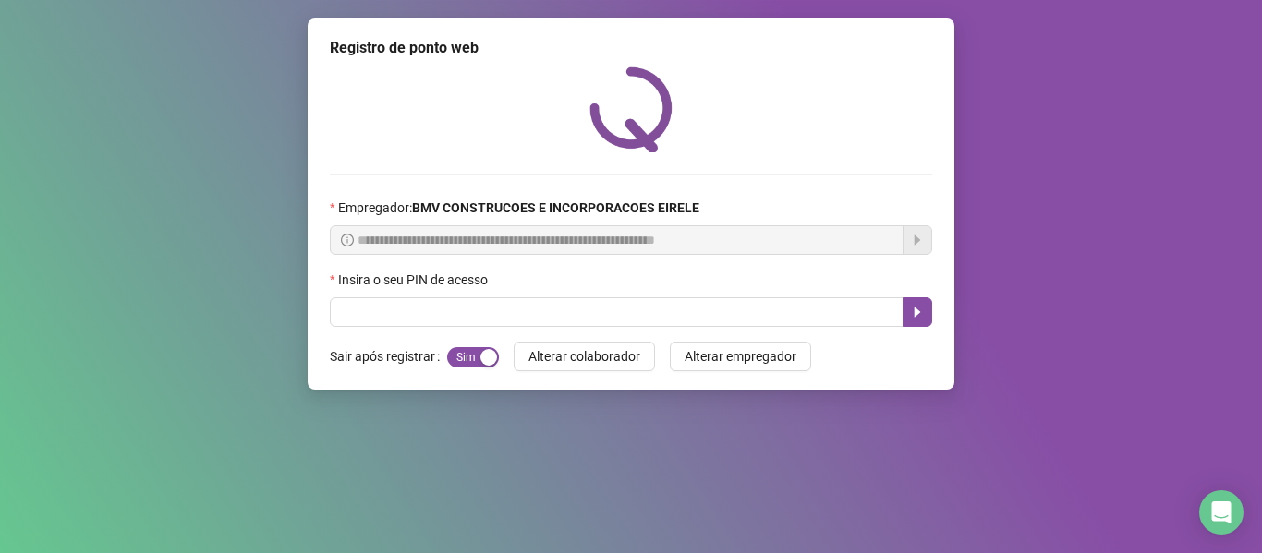
click at [769, 311] on div "Tudo certo! Registro de ponto web efetuado com sucesso. OK" at bounding box center [631, 276] width 1262 height 553
click at [770, 311] on div "Tudo certo! Registro de ponto web efetuado com sucesso. OK" at bounding box center [631, 276] width 1262 height 553
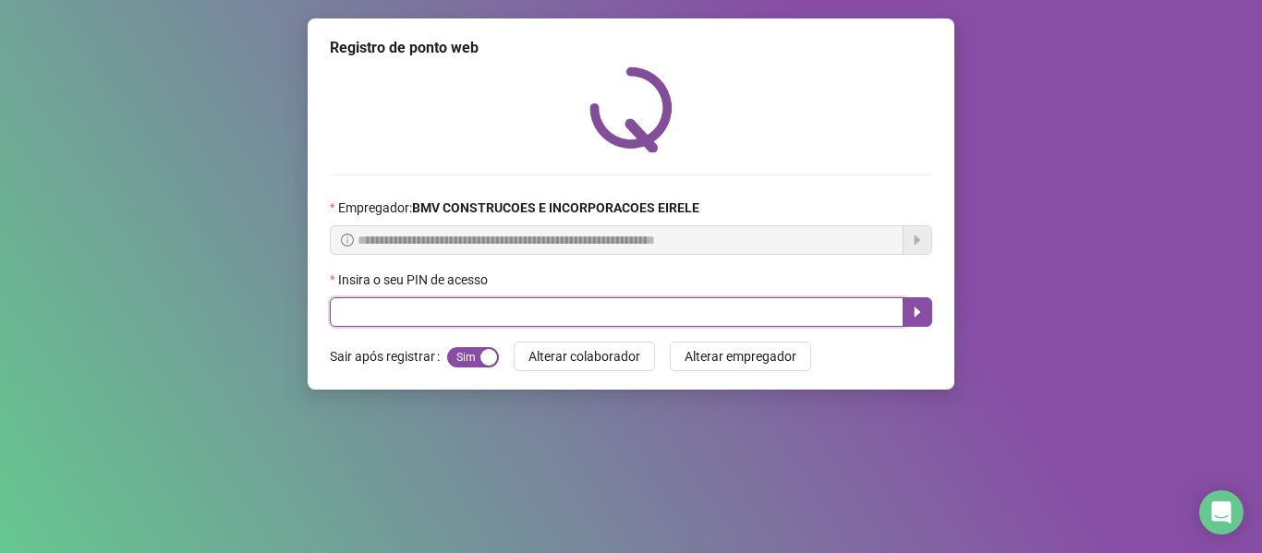
click at [804, 309] on input "text" at bounding box center [617, 312] width 574 height 30
type input "*****"
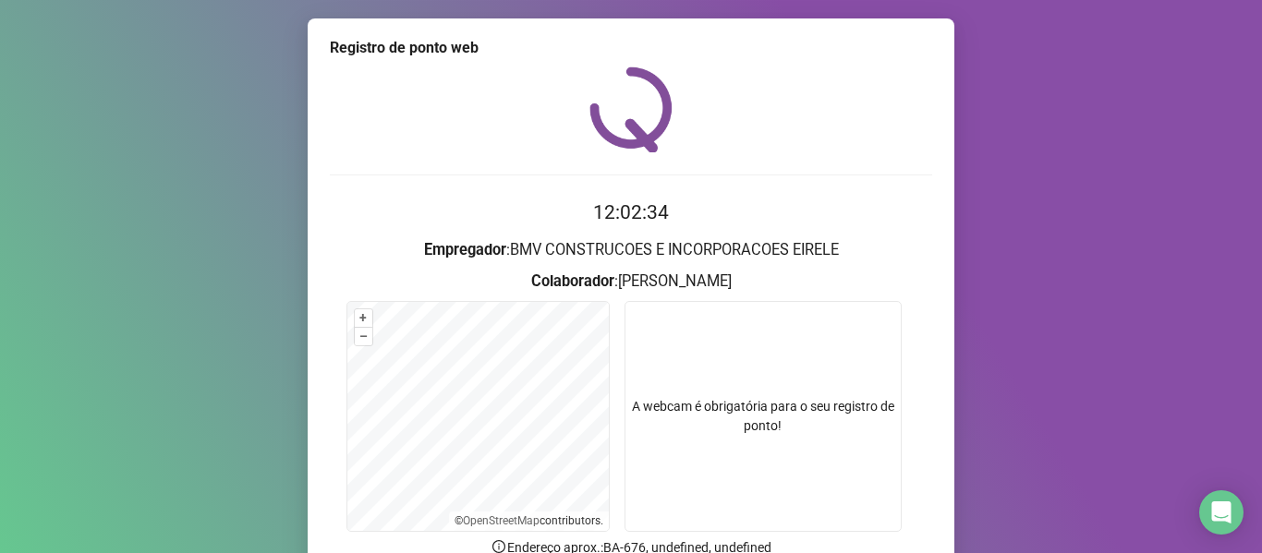
scroll to position [168, 0]
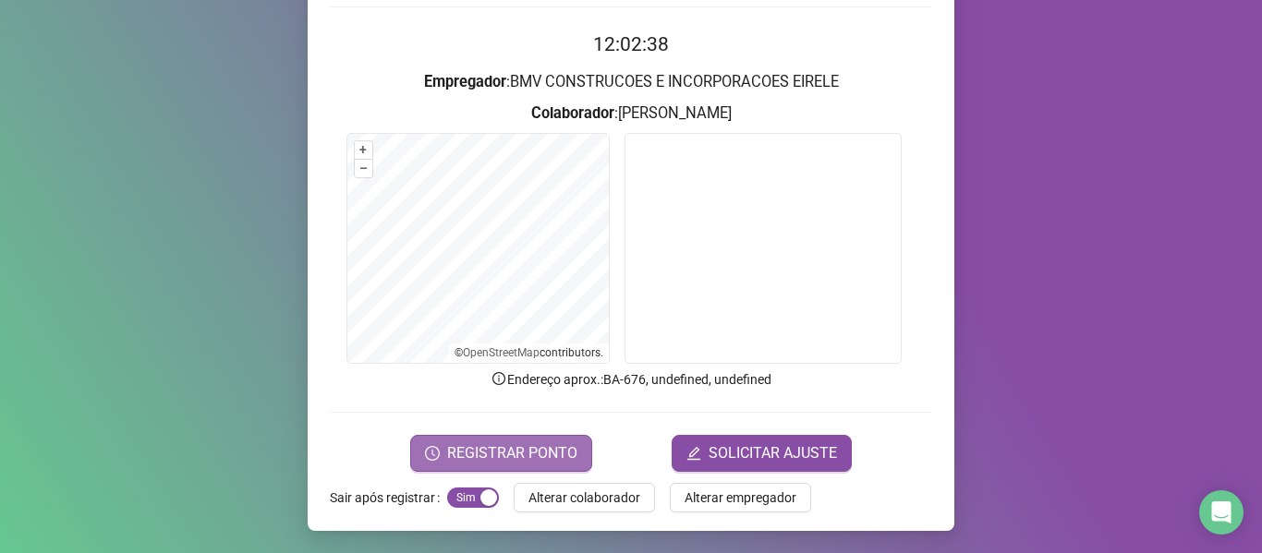
click at [575, 451] on button "REGISTRAR PONTO" at bounding box center [501, 453] width 182 height 37
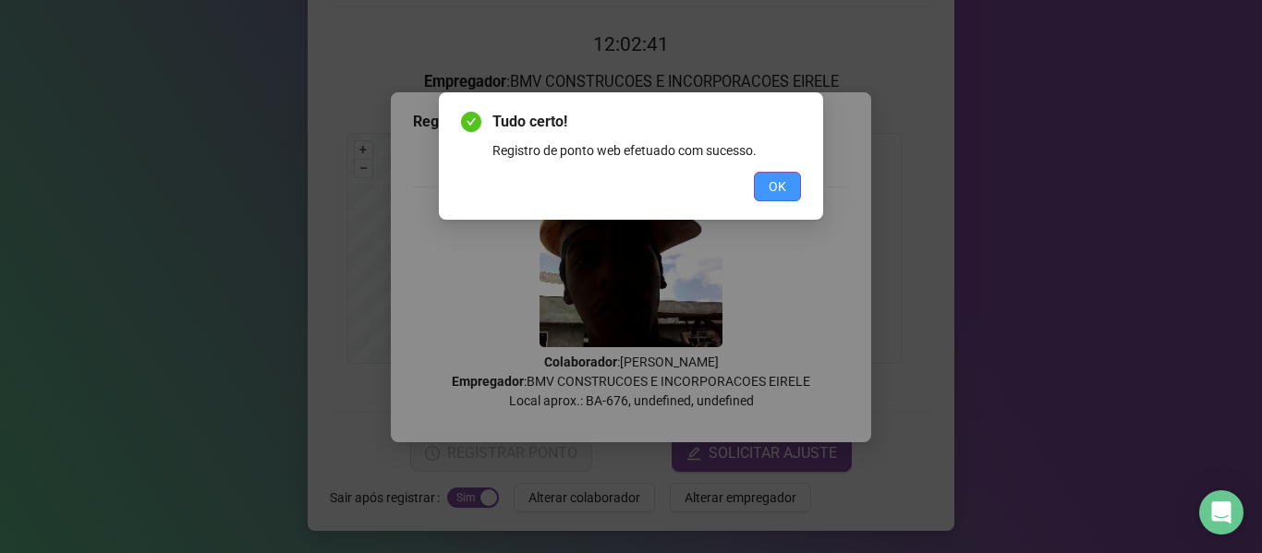
click at [786, 181] on button "OK" at bounding box center [777, 187] width 47 height 30
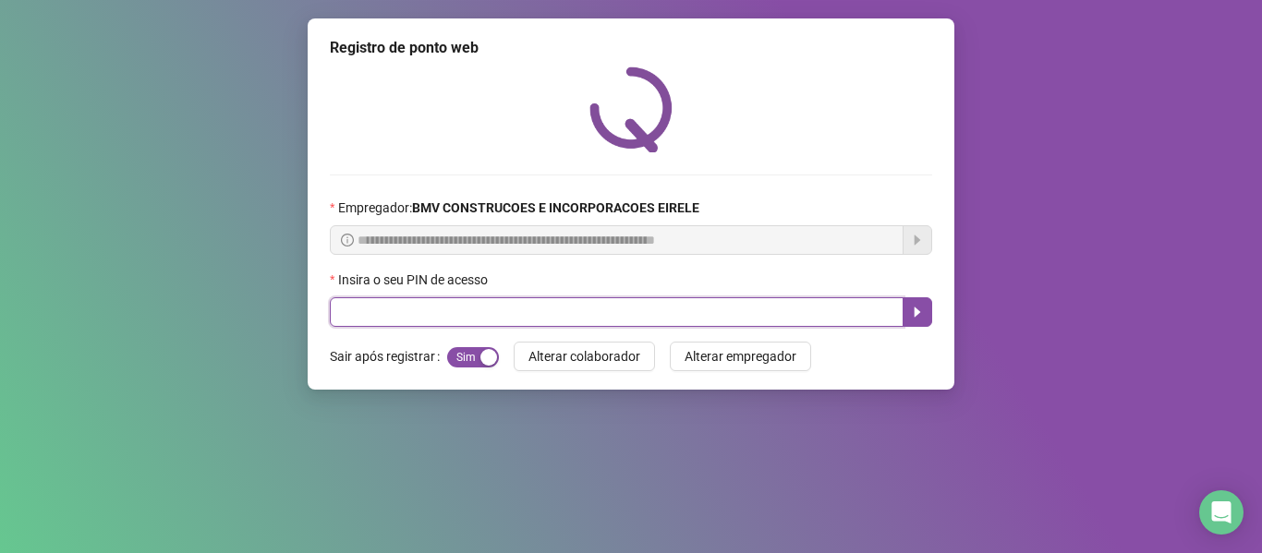
click at [821, 307] on input "text" at bounding box center [617, 312] width 574 height 30
type input "*****"
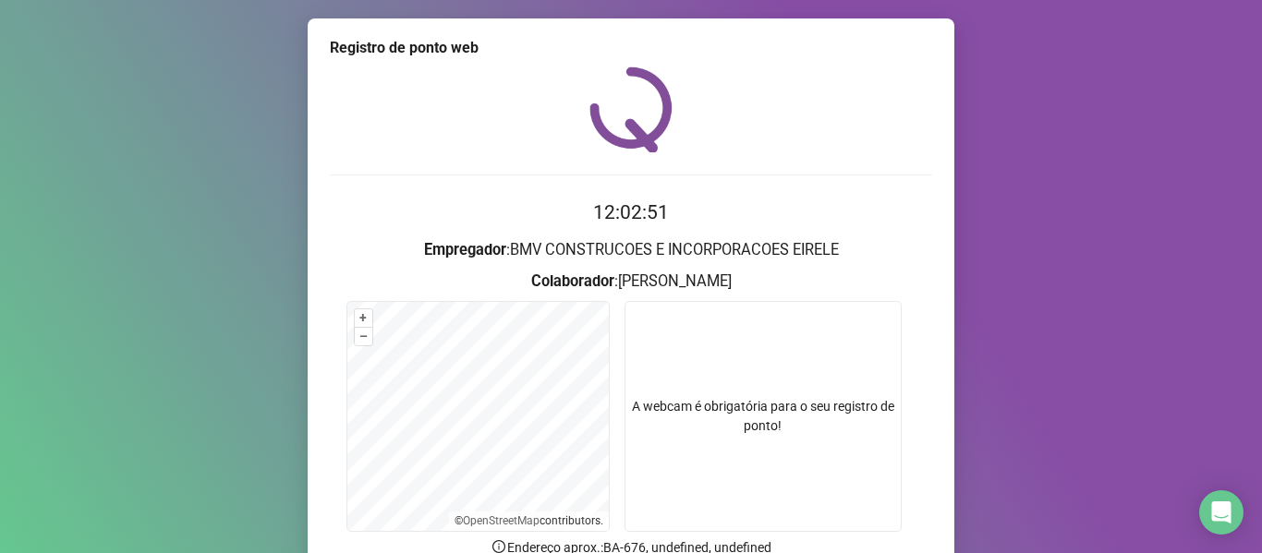
scroll to position [168, 0]
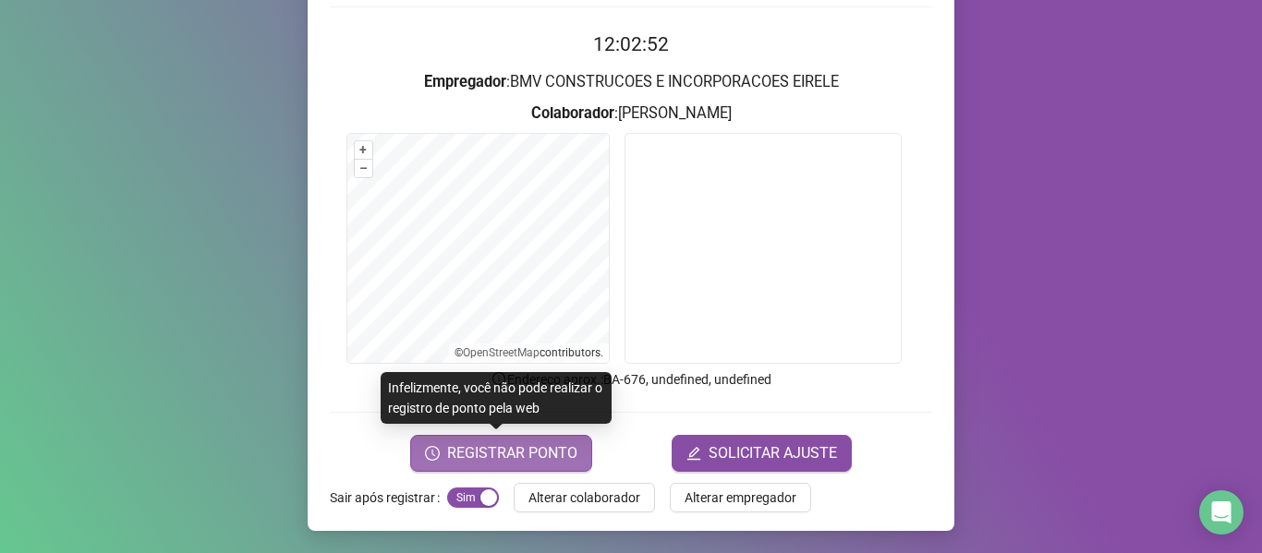
click at [512, 456] on span "REGISTRAR PONTO" at bounding box center [512, 453] width 130 height 22
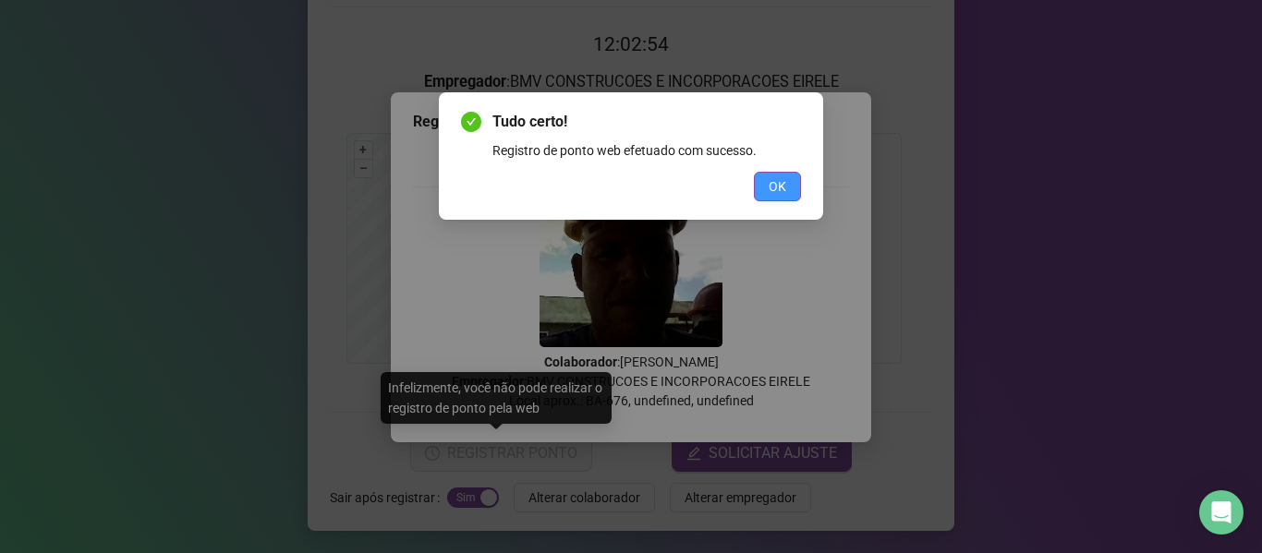
click at [769, 187] on span "OK" at bounding box center [778, 186] width 18 height 20
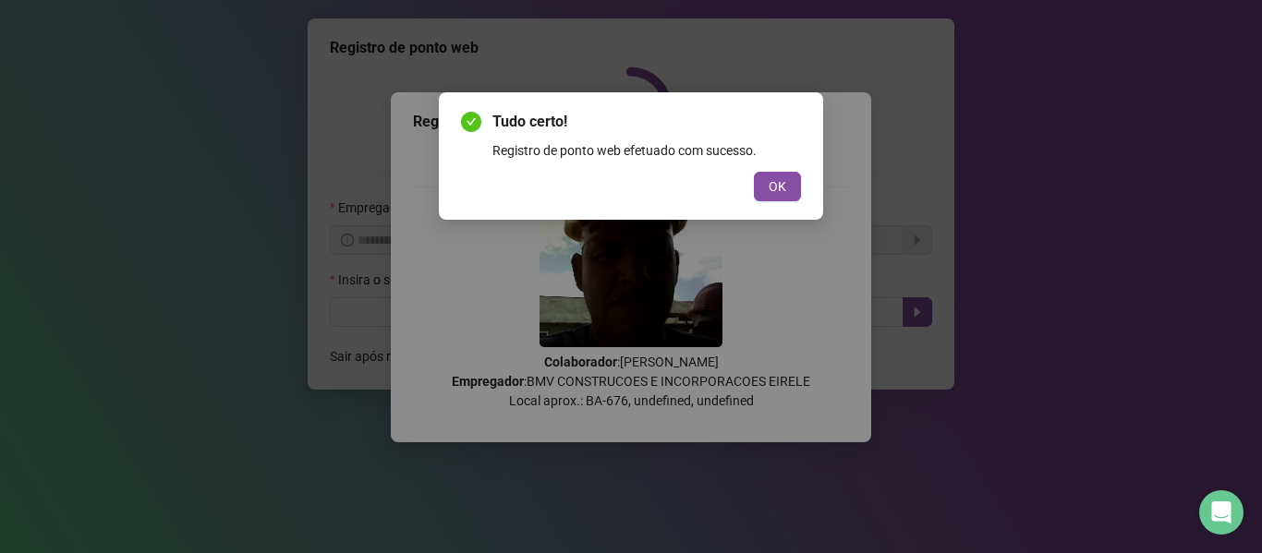
scroll to position [0, 0]
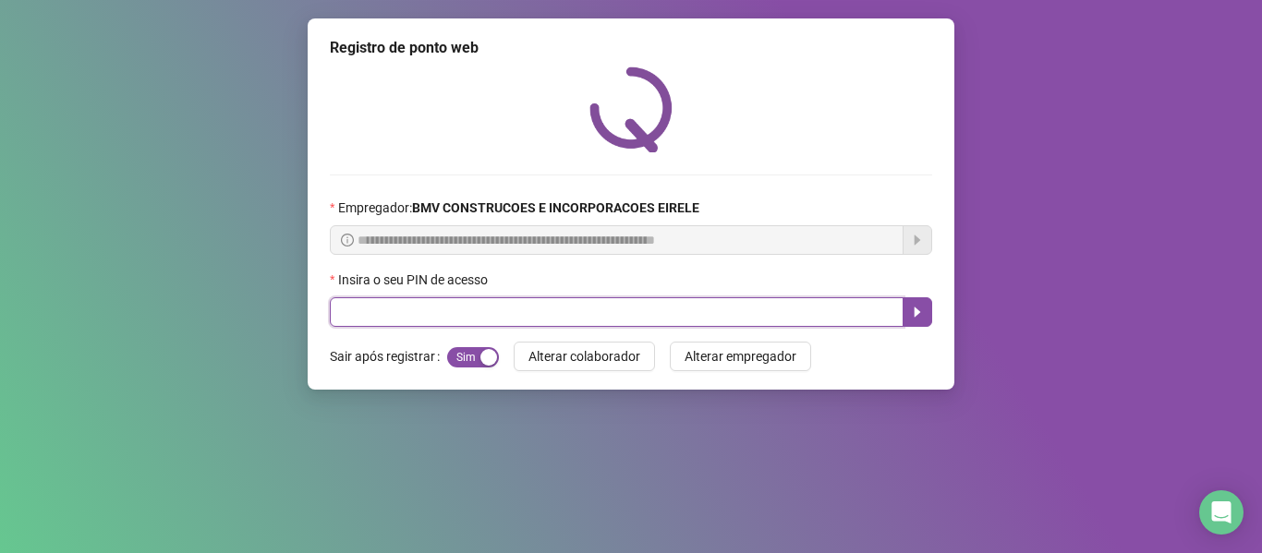
click at [791, 308] on input "text" at bounding box center [617, 312] width 574 height 30
type input "*****"
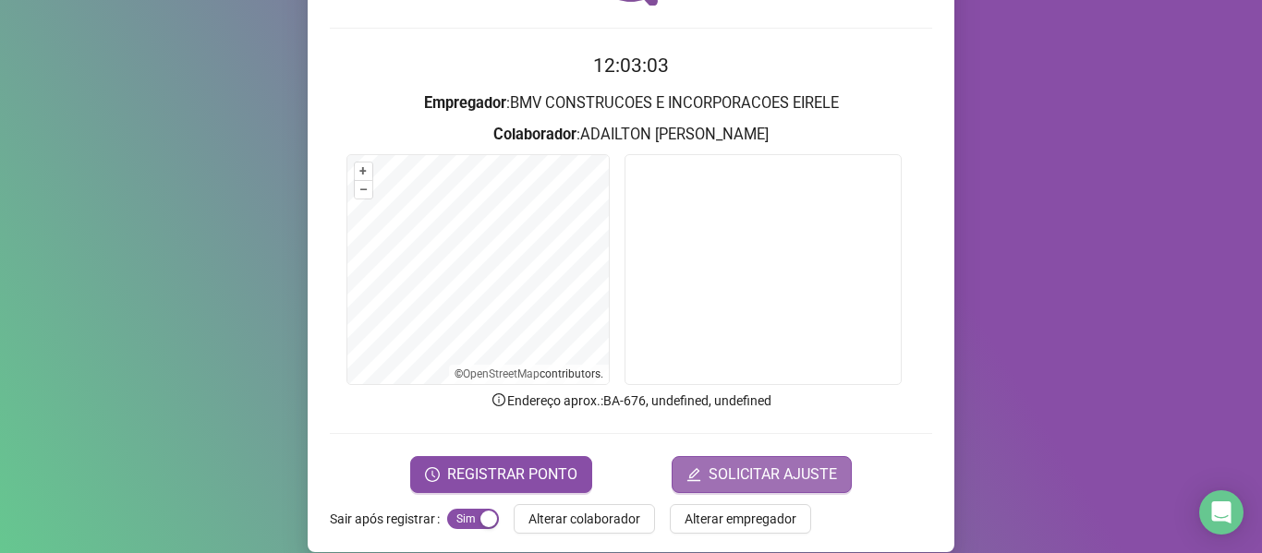
scroll to position [168, 0]
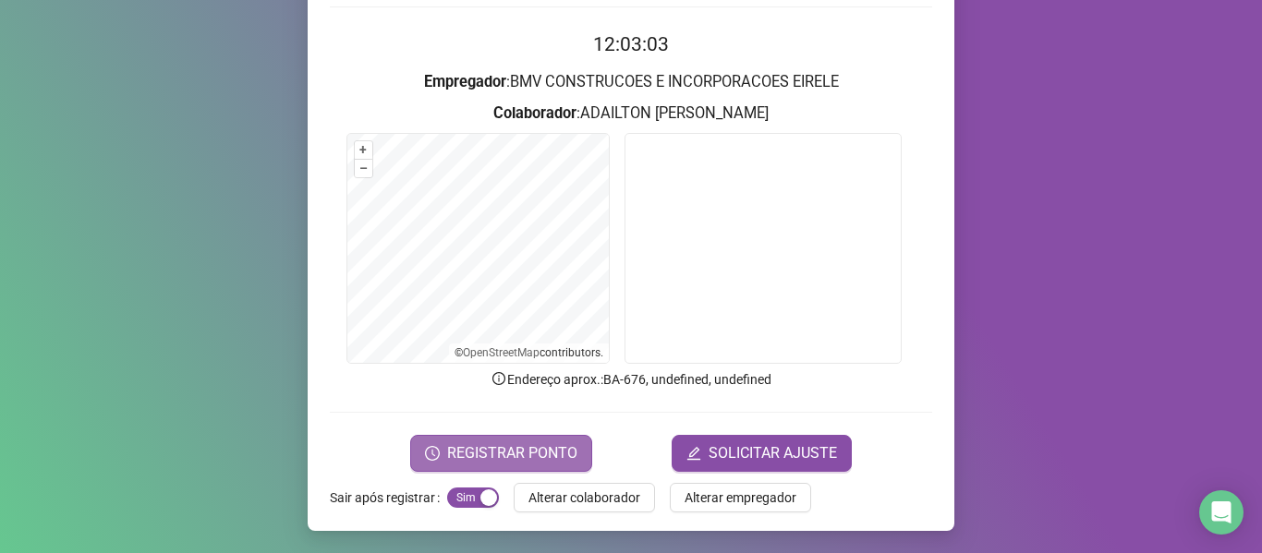
click at [556, 459] on span "REGISTRAR PONTO" at bounding box center [512, 453] width 130 height 22
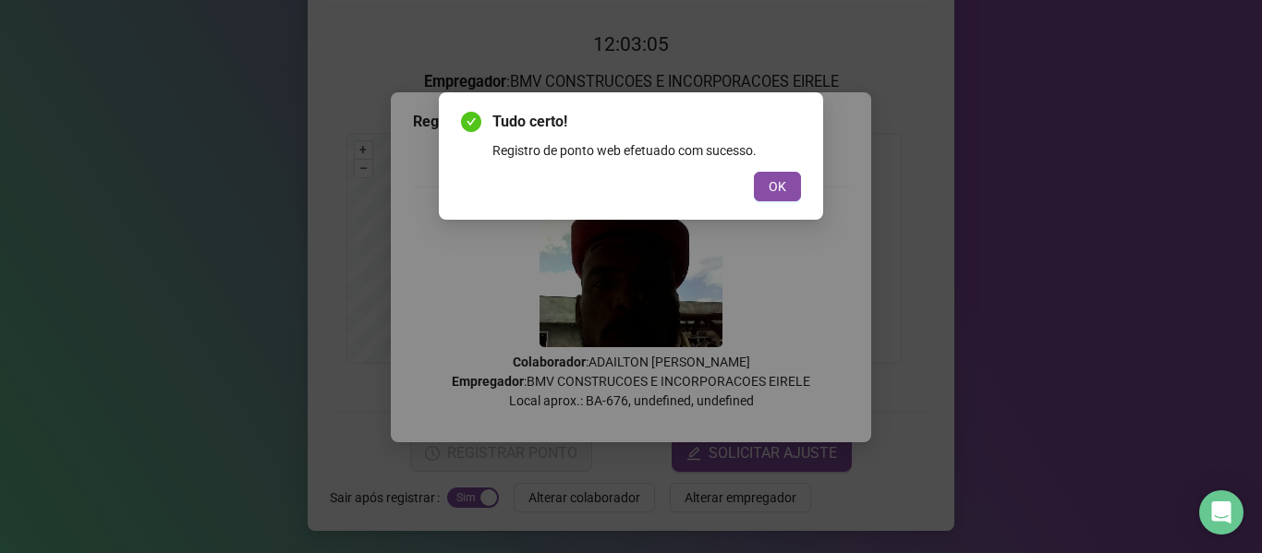
click at [776, 188] on span "OK" at bounding box center [778, 186] width 18 height 20
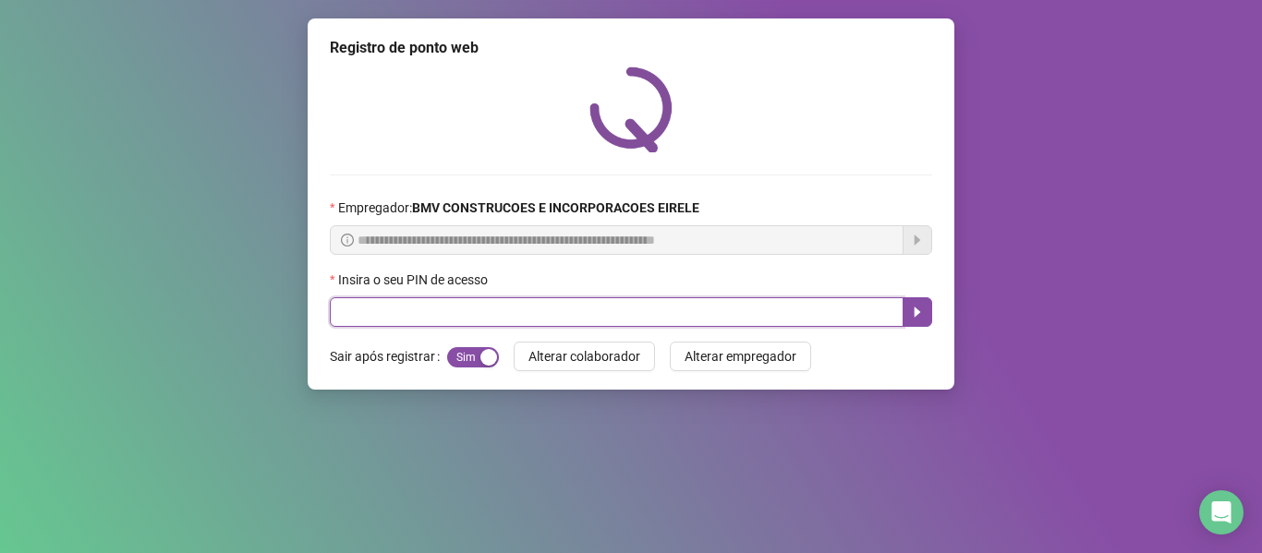
click at [740, 308] on input "text" at bounding box center [617, 312] width 574 height 30
type input "*****"
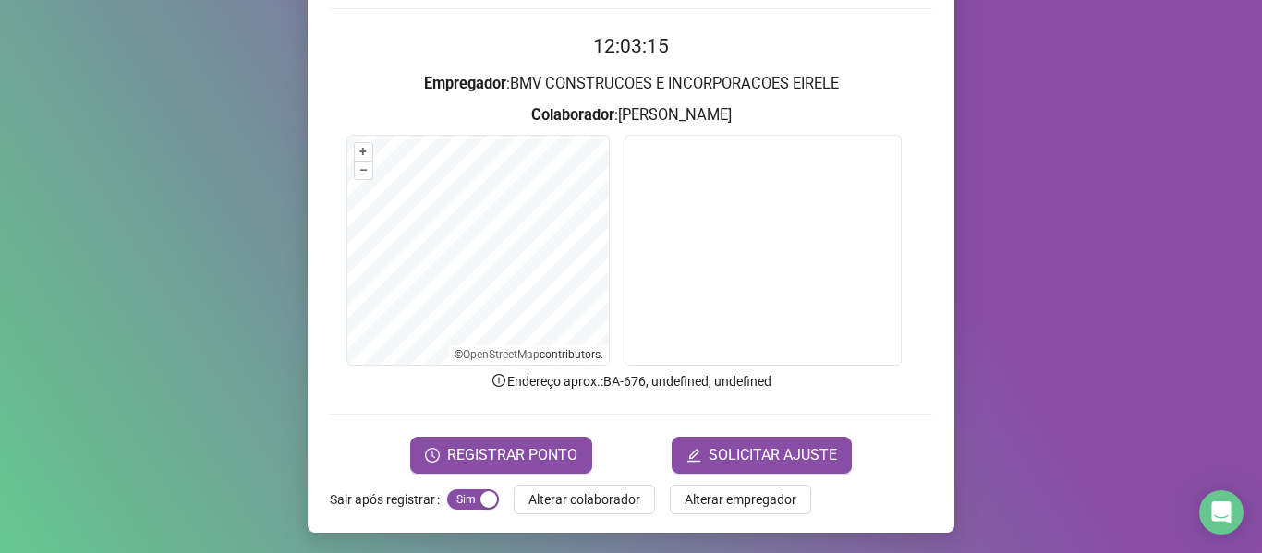
scroll to position [168, 0]
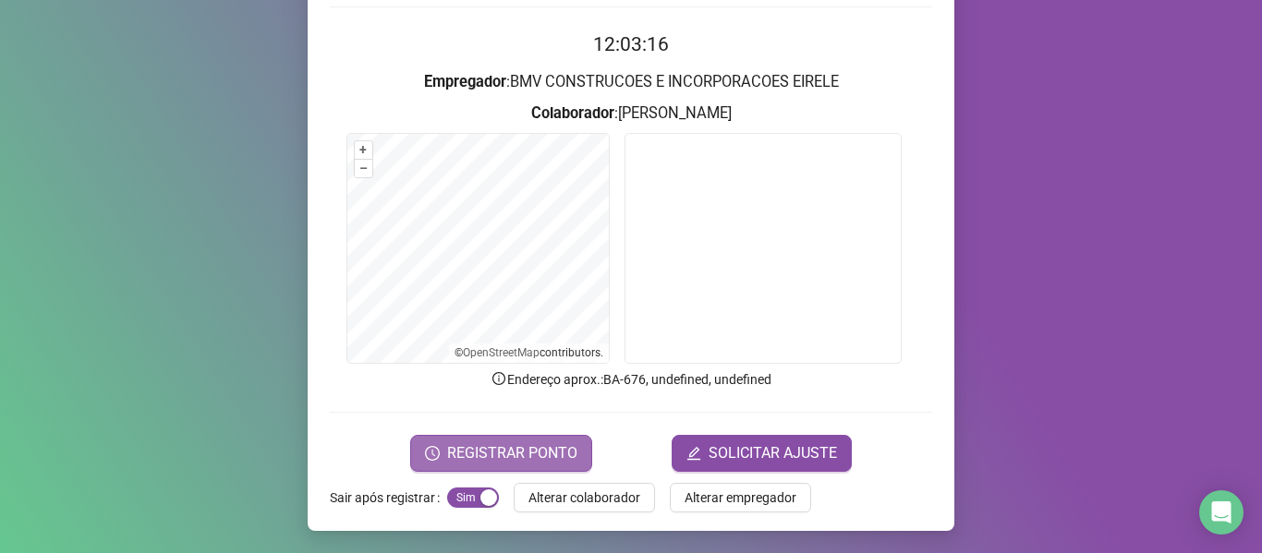
click at [504, 448] on span "REGISTRAR PONTO" at bounding box center [512, 453] width 130 height 22
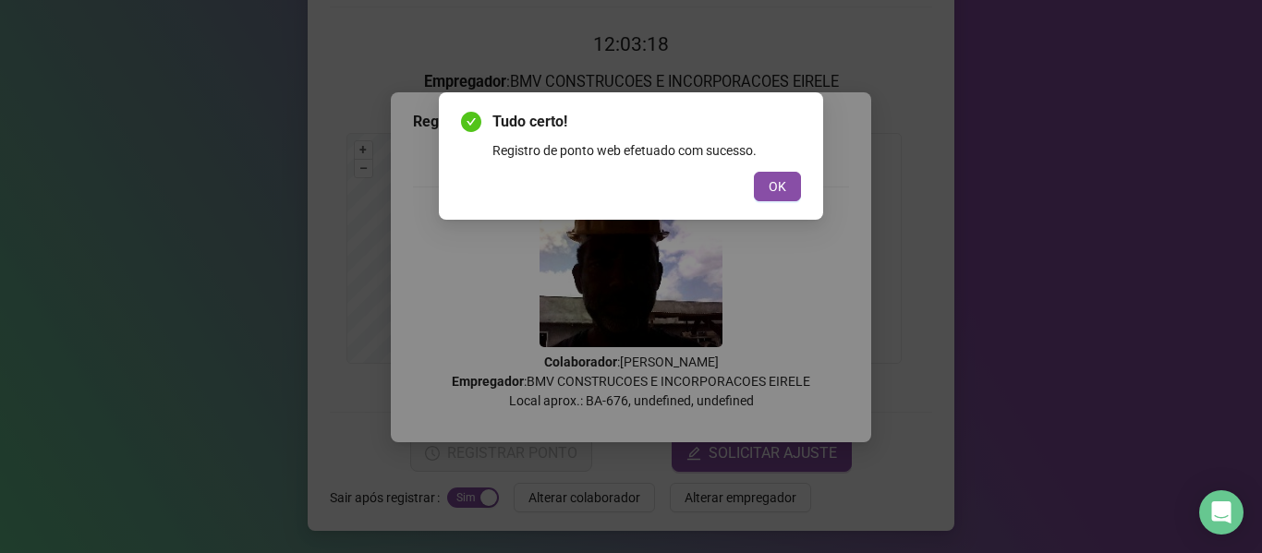
click at [767, 181] on button "OK" at bounding box center [777, 187] width 47 height 30
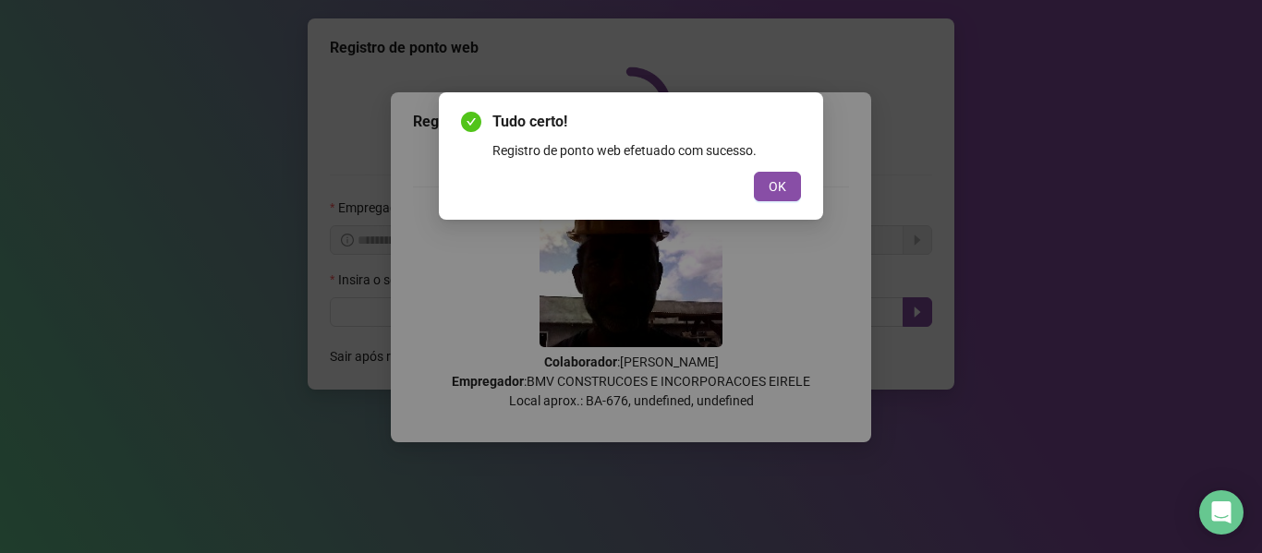
scroll to position [0, 0]
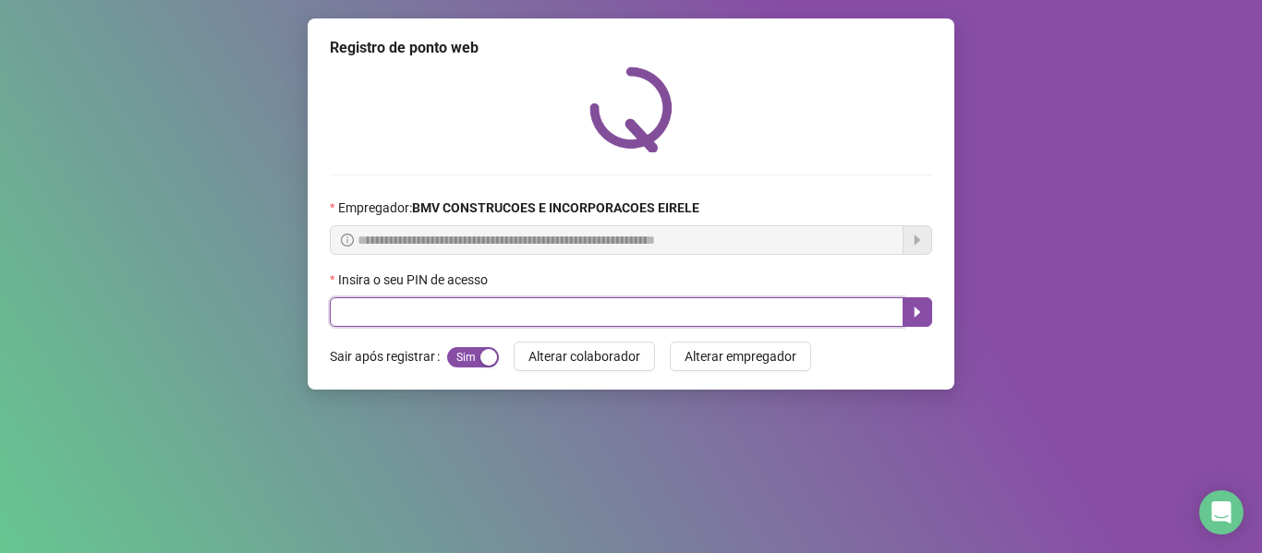
click at [805, 307] on input "text" at bounding box center [617, 312] width 574 height 30
type input "*****"
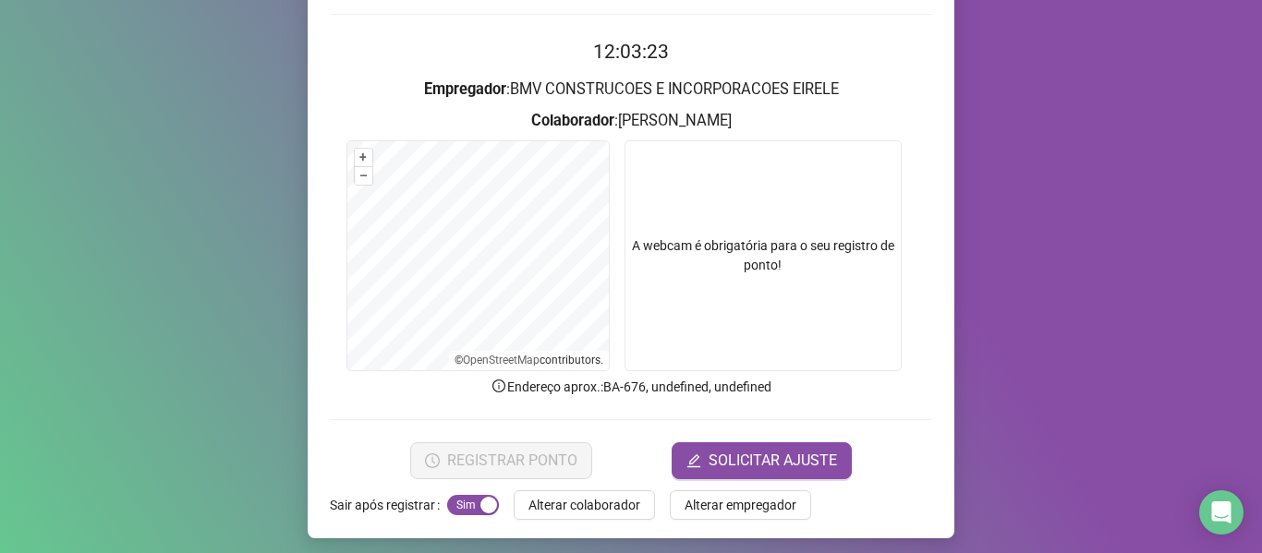
scroll to position [168, 0]
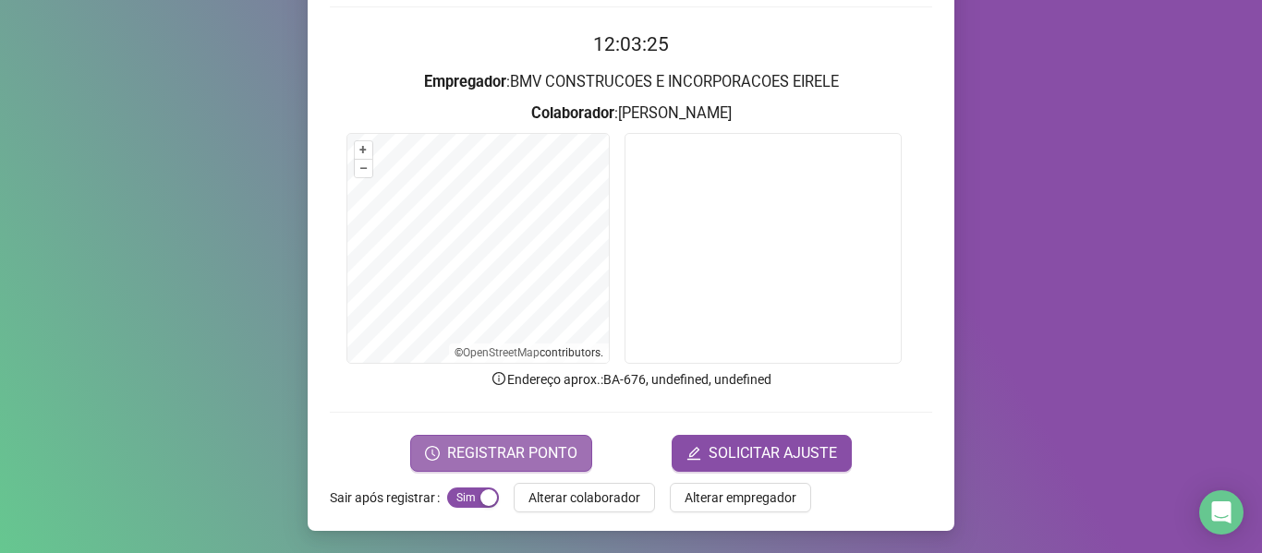
click at [532, 443] on span "REGISTRAR PONTO" at bounding box center [512, 453] width 130 height 22
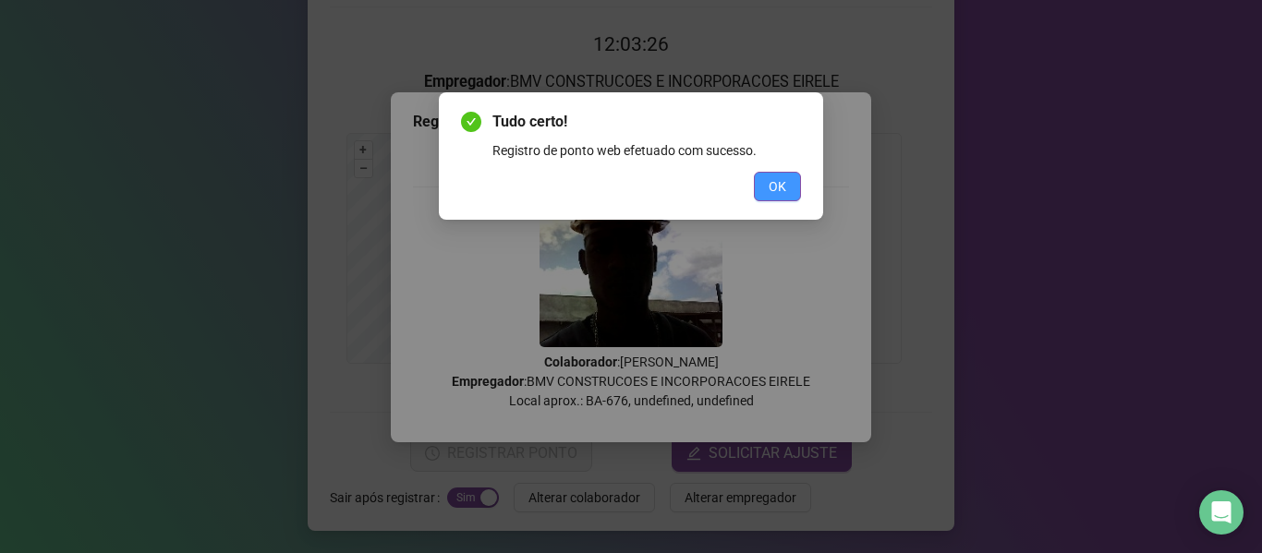
click at [769, 182] on span "OK" at bounding box center [778, 186] width 18 height 20
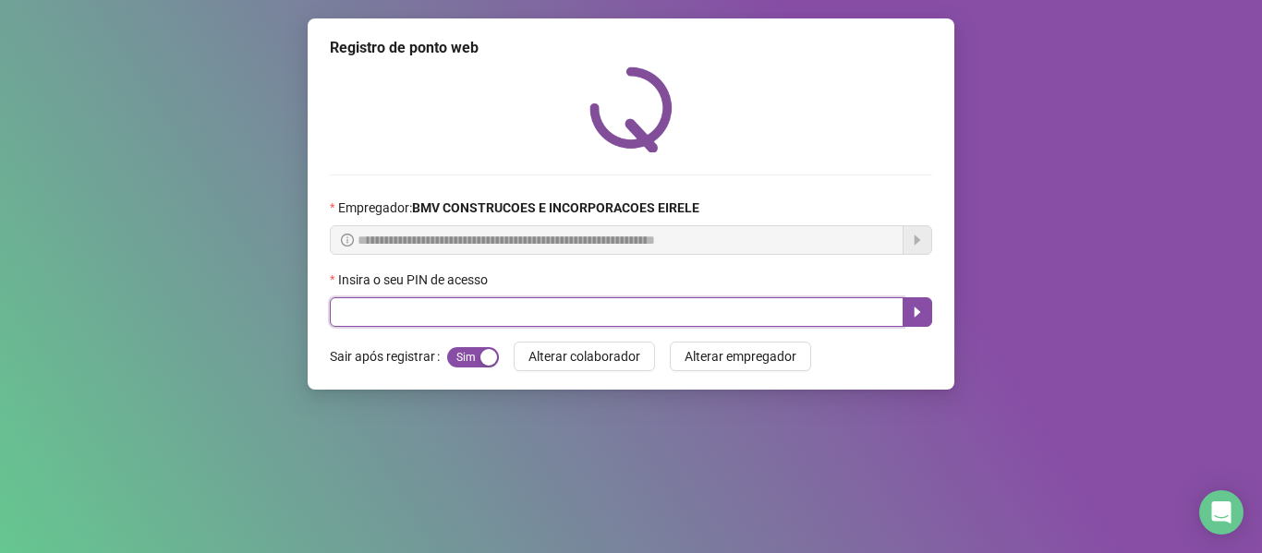
click at [831, 306] on input "text" at bounding box center [617, 312] width 574 height 30
type input "*****"
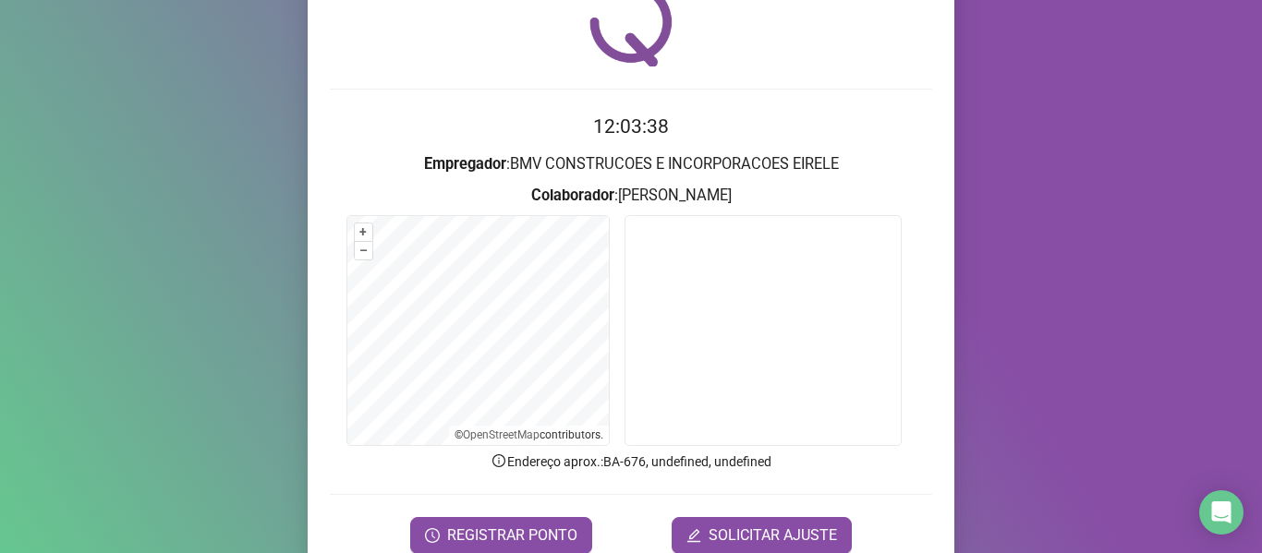
scroll to position [168, 0]
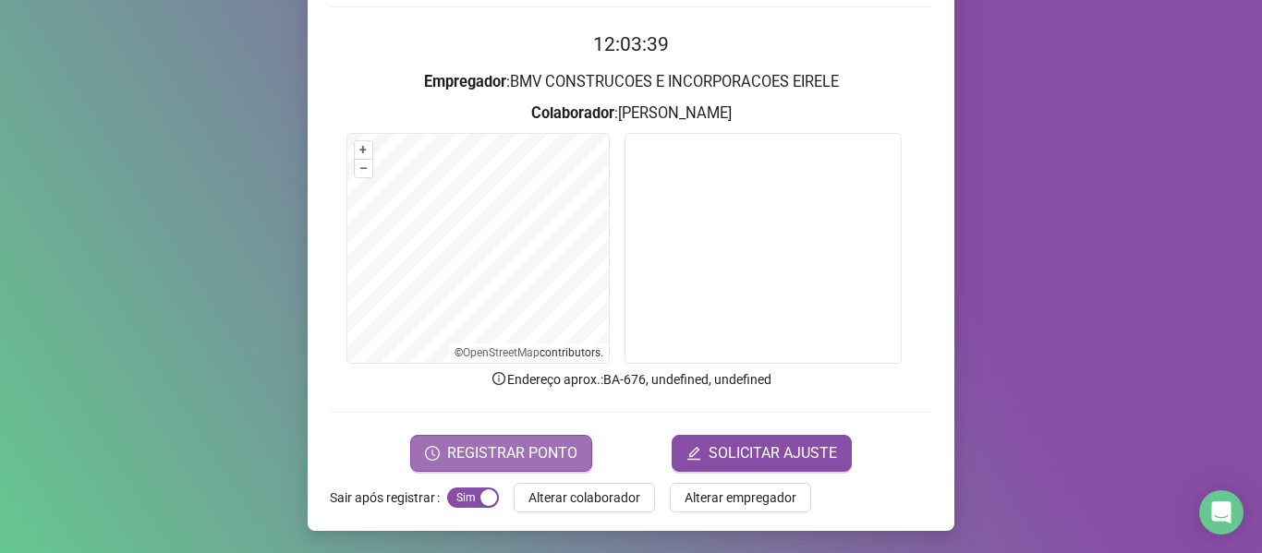
click at [582, 454] on button "REGISTRAR PONTO" at bounding box center [501, 453] width 182 height 37
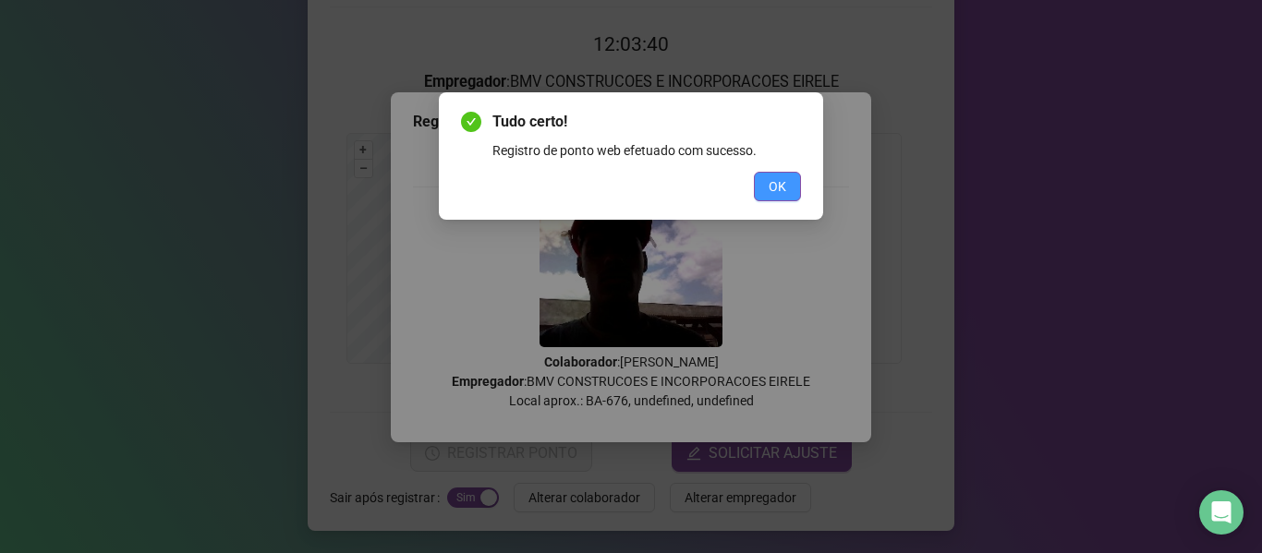
click at [767, 183] on button "OK" at bounding box center [777, 187] width 47 height 30
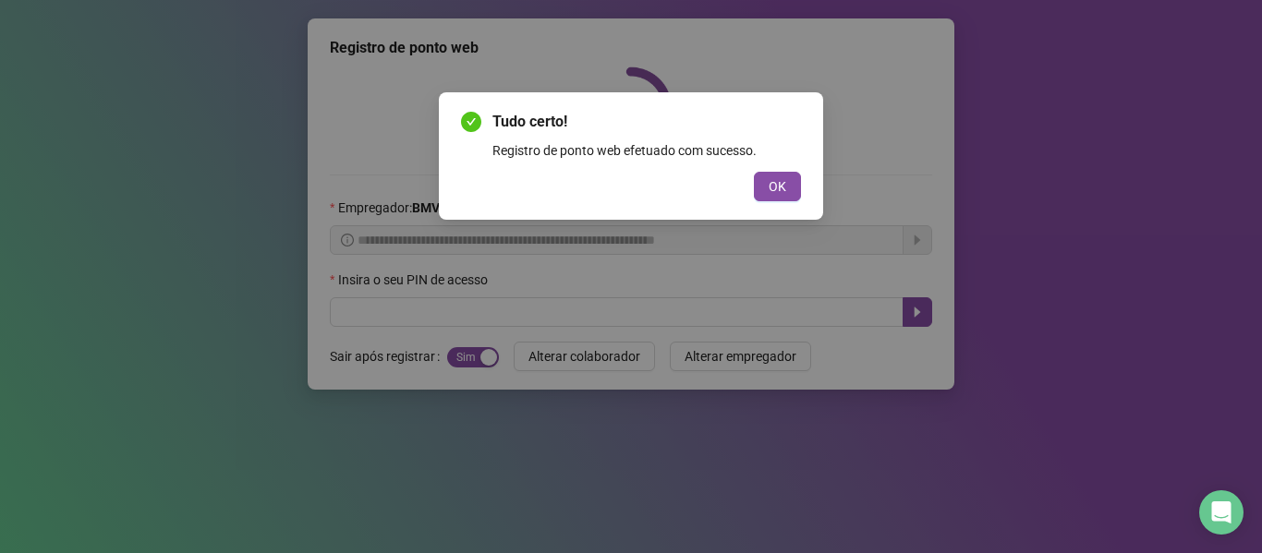
scroll to position [0, 0]
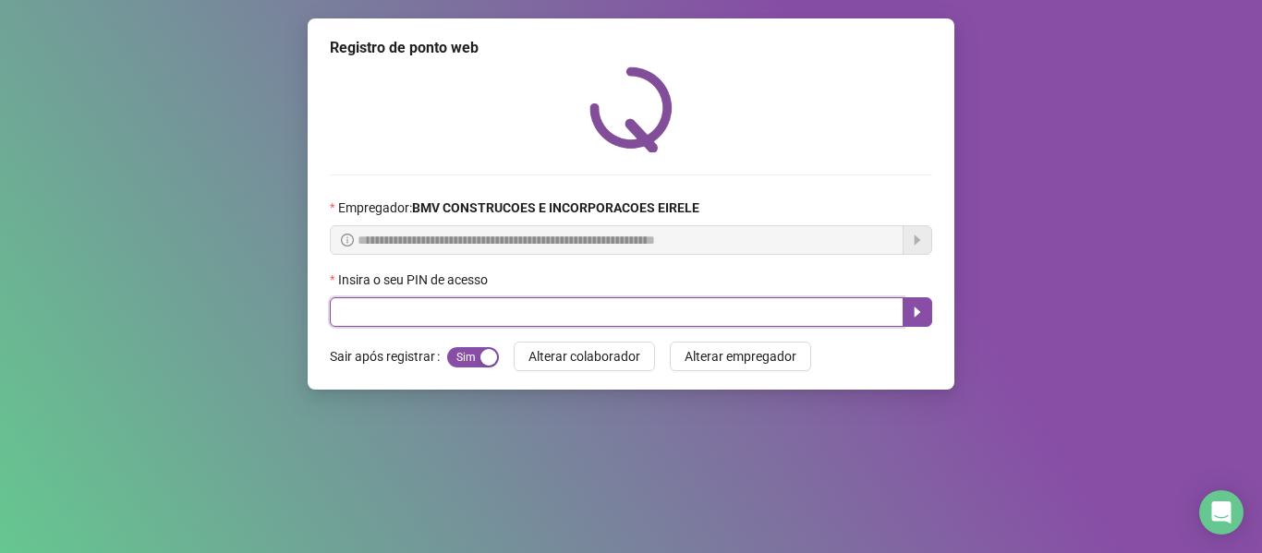
click at [831, 313] on input "text" at bounding box center [617, 312] width 574 height 30
type input "*****"
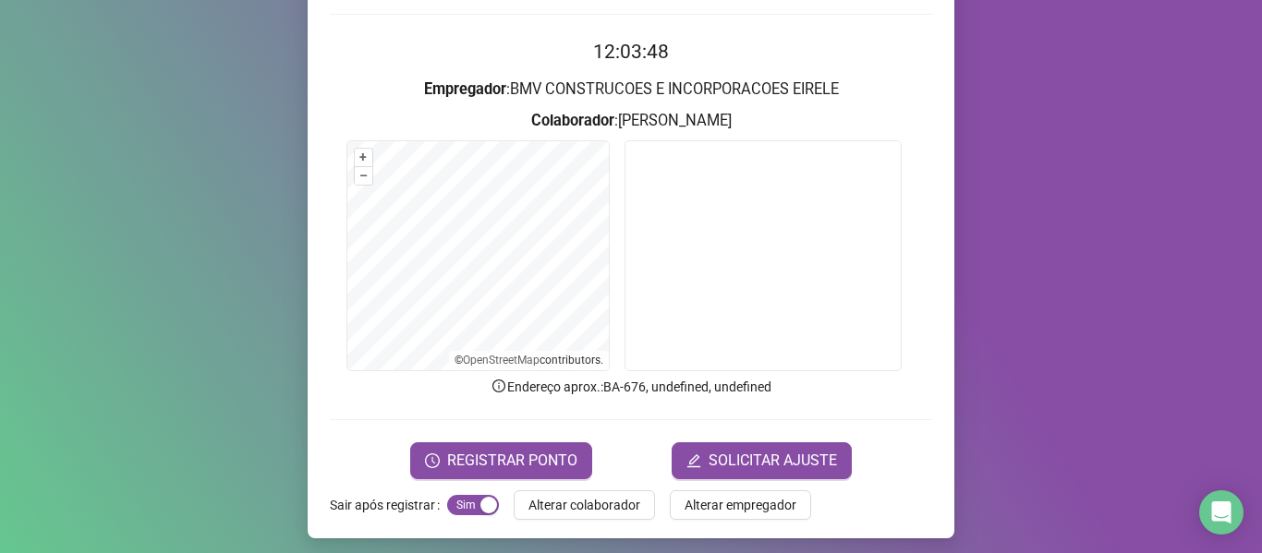
scroll to position [168, 0]
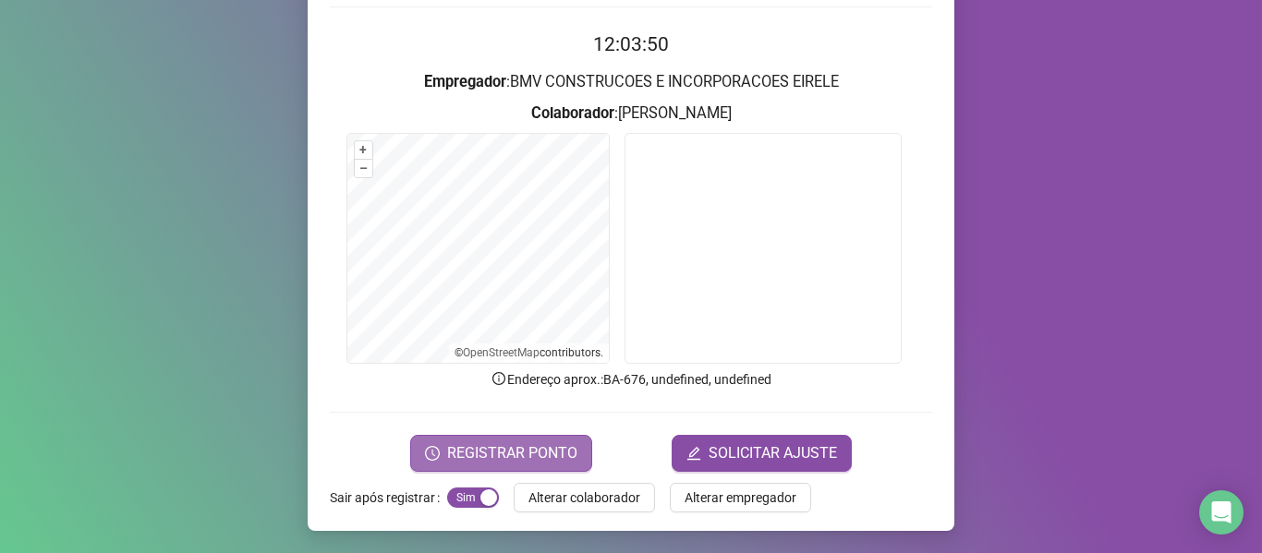
click at [457, 441] on button "REGISTRAR PONTO" at bounding box center [501, 453] width 182 height 37
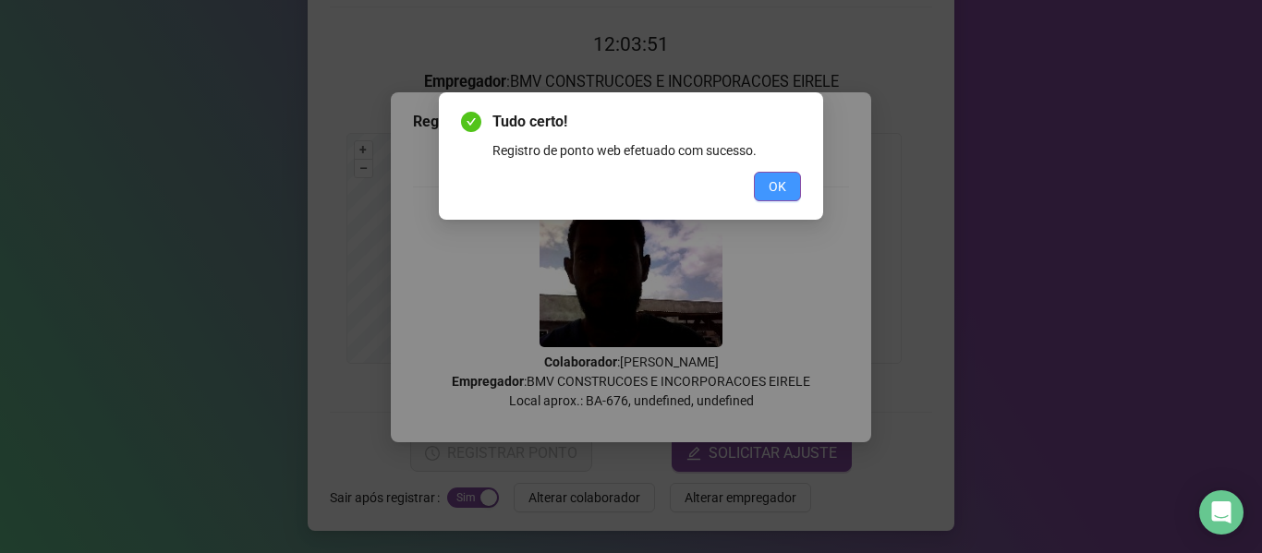
click at [775, 187] on span "OK" at bounding box center [778, 186] width 18 height 20
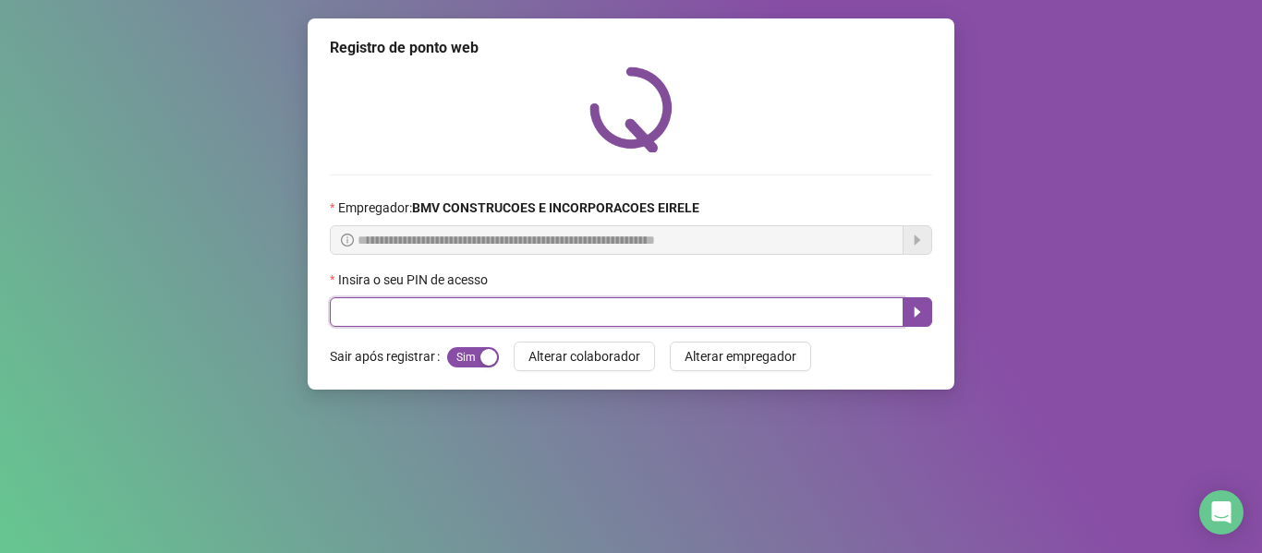
click at [796, 314] on input "text" at bounding box center [617, 312] width 574 height 30
type input "*****"
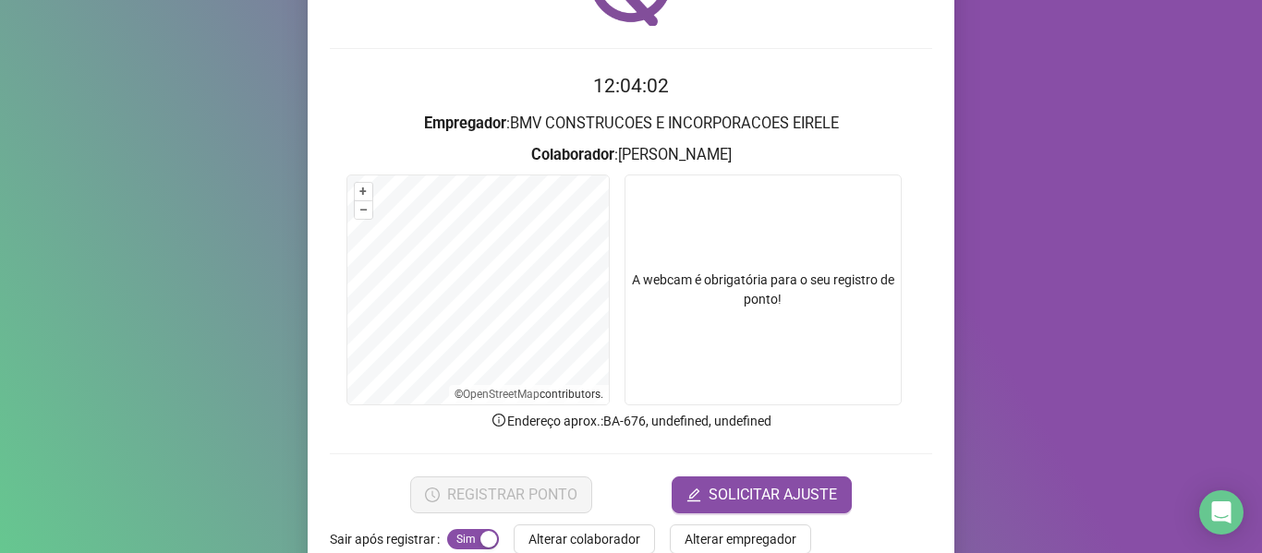
scroll to position [168, 0]
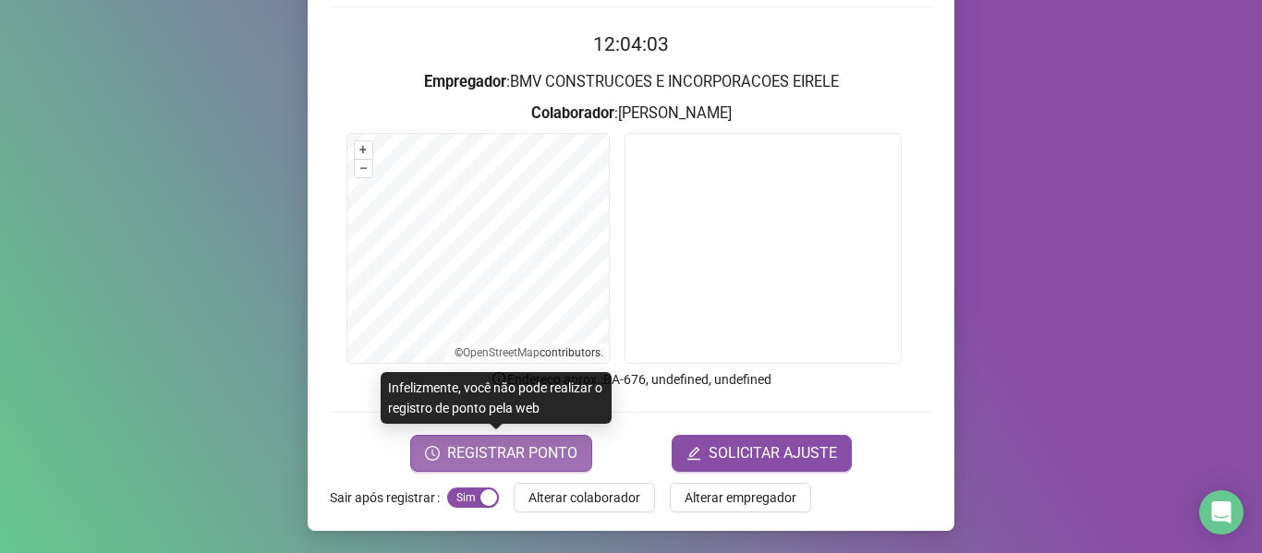
click at [538, 454] on span "REGISTRAR PONTO" at bounding box center [512, 453] width 130 height 22
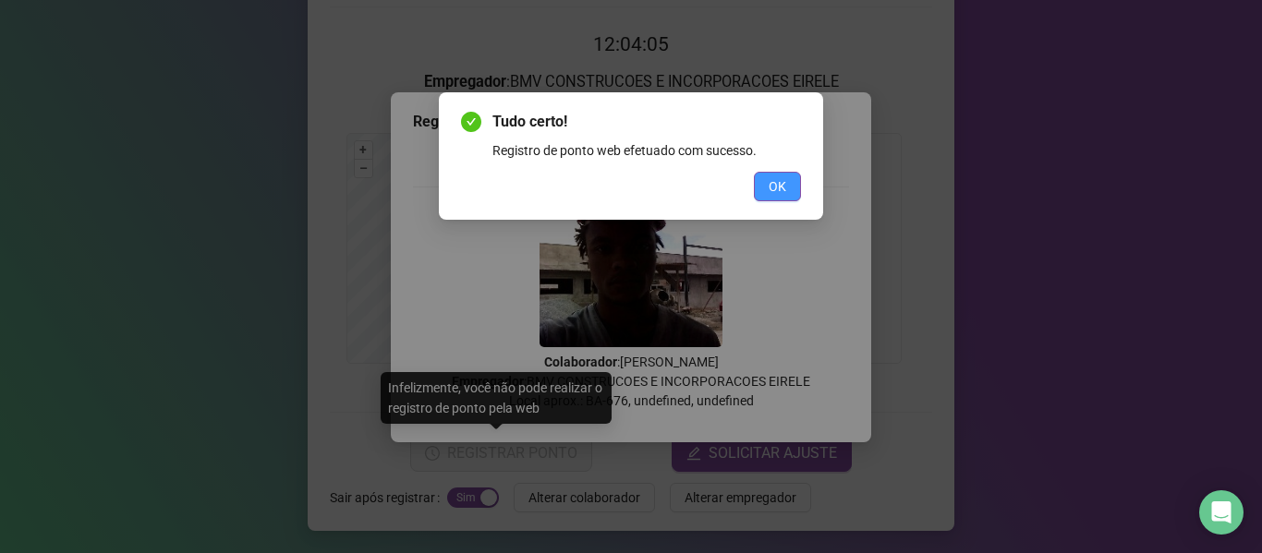
click at [762, 180] on button "OK" at bounding box center [777, 187] width 47 height 30
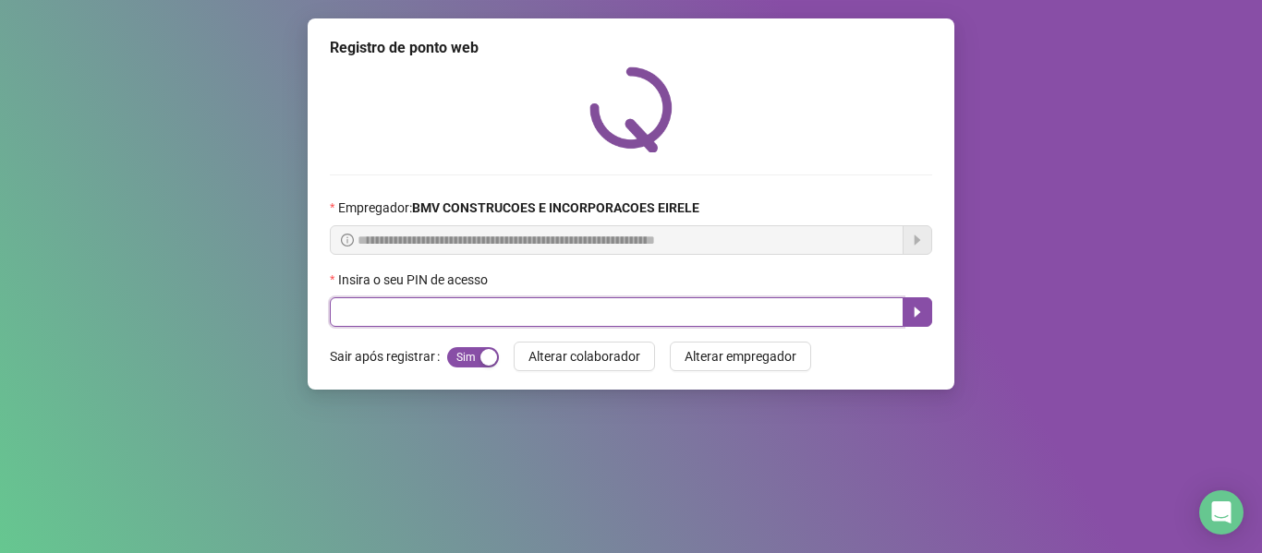
click at [817, 306] on input "text" at bounding box center [617, 312] width 574 height 30
type input "*****"
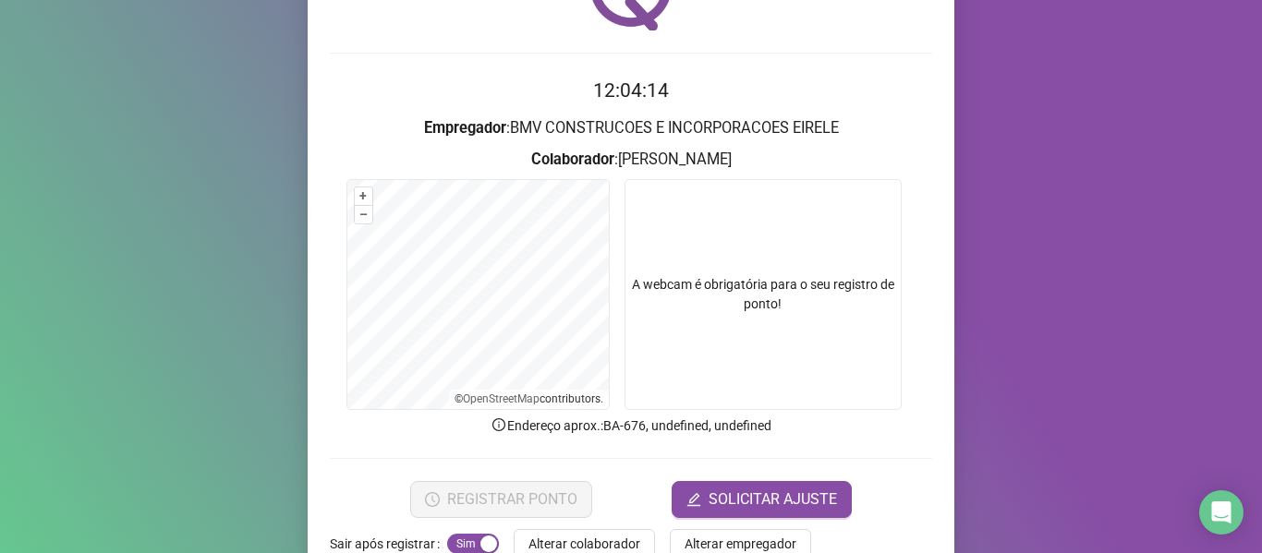
scroll to position [168, 0]
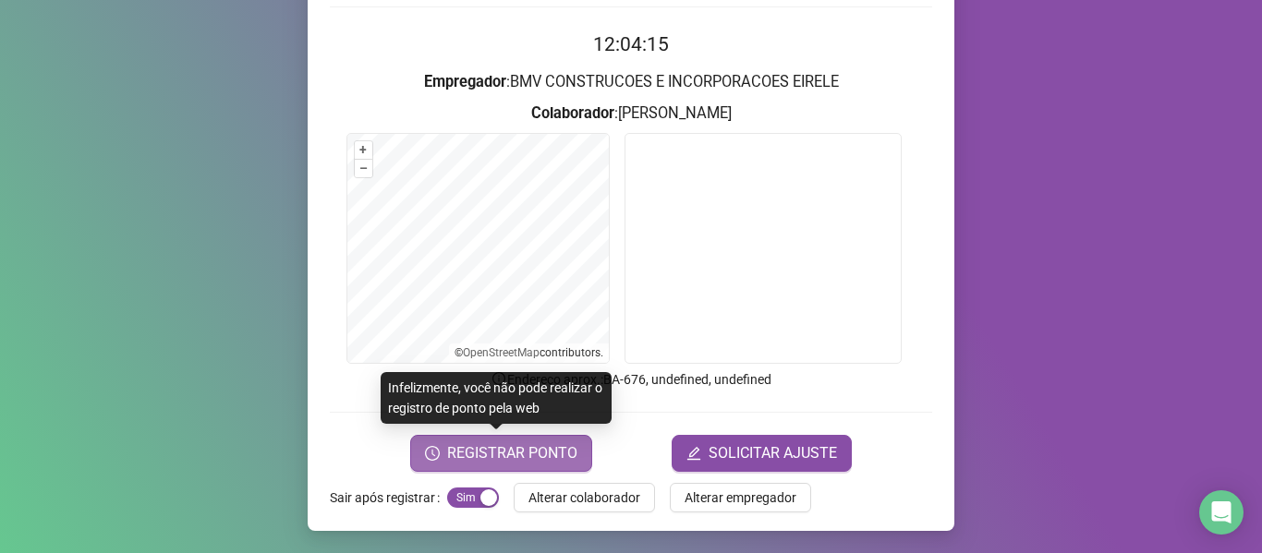
click at [539, 453] on span "REGISTRAR PONTO" at bounding box center [512, 453] width 130 height 22
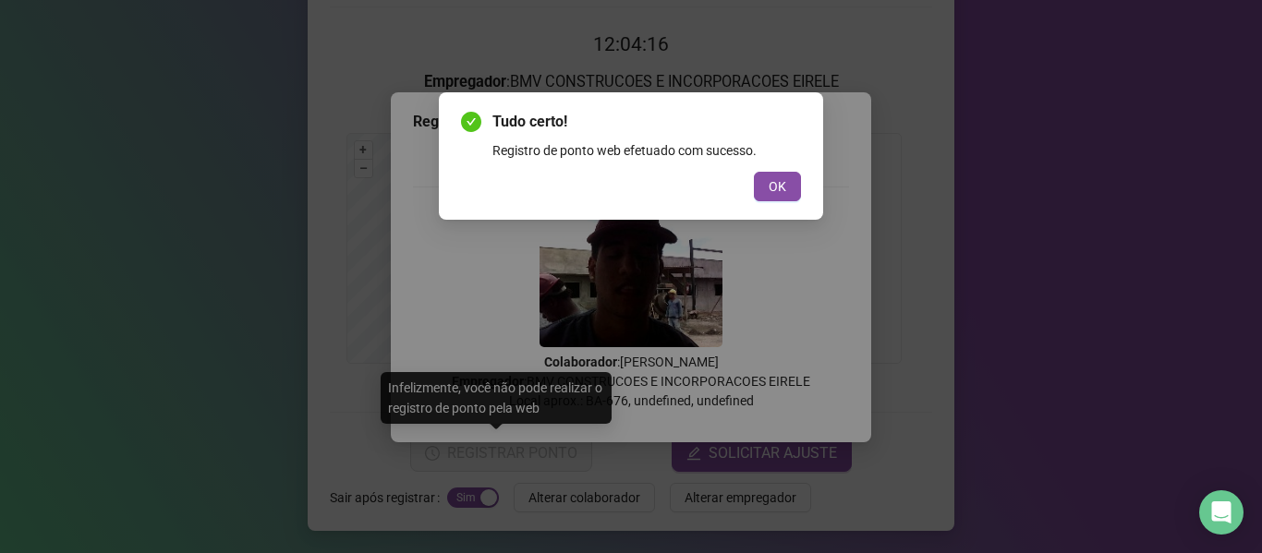
click at [781, 189] on span "OK" at bounding box center [778, 186] width 18 height 20
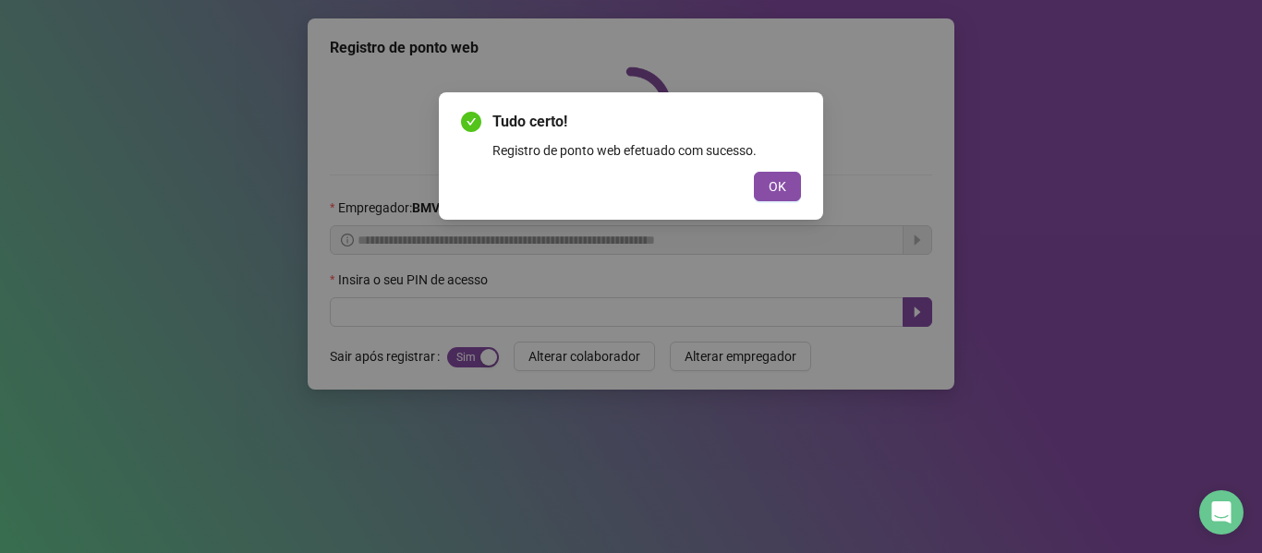
scroll to position [0, 0]
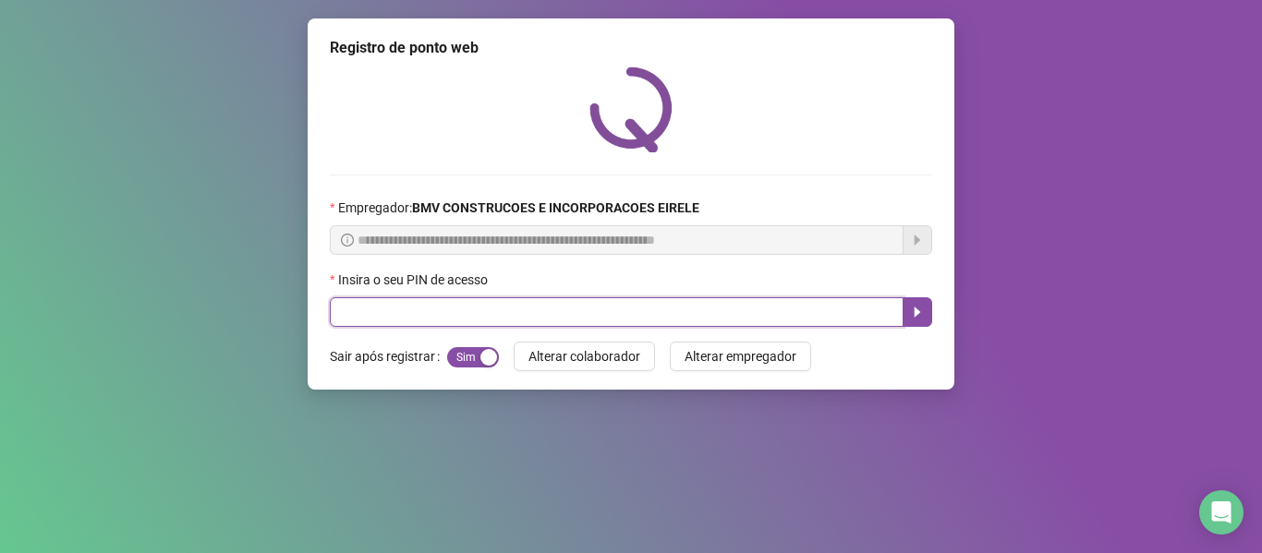
click at [853, 316] on input "text" at bounding box center [617, 312] width 574 height 30
type input "*****"
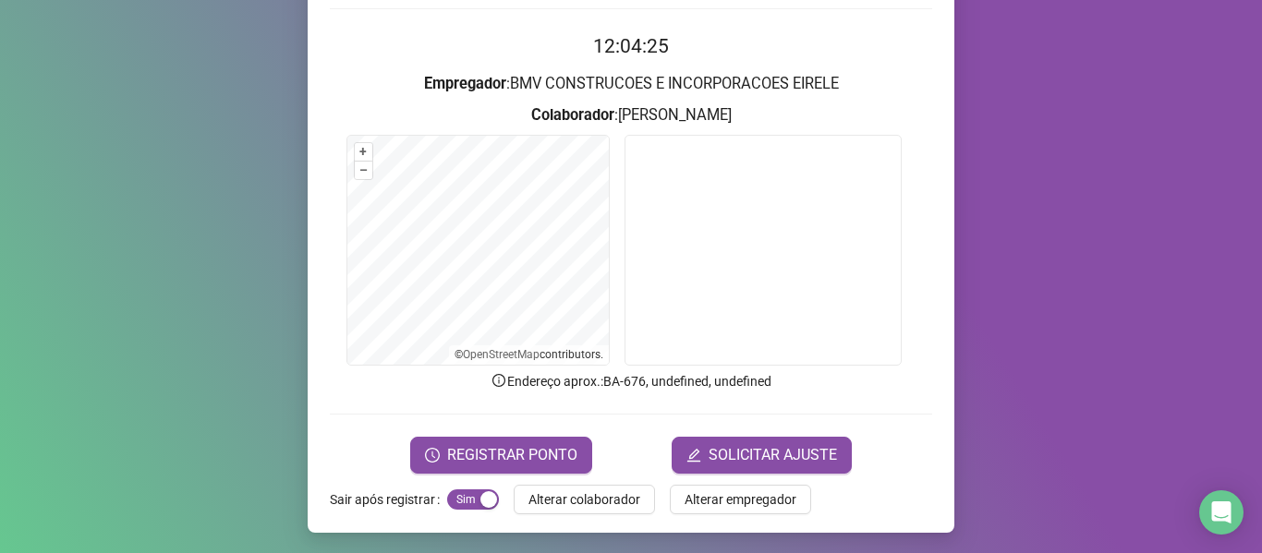
scroll to position [168, 0]
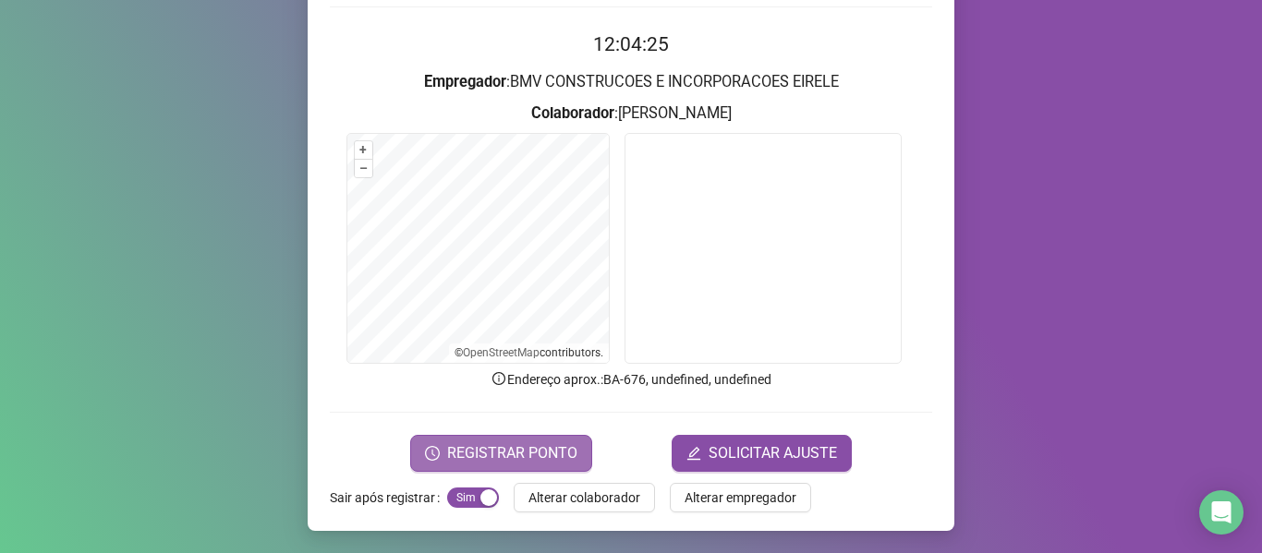
click at [545, 462] on span "REGISTRAR PONTO" at bounding box center [512, 453] width 130 height 22
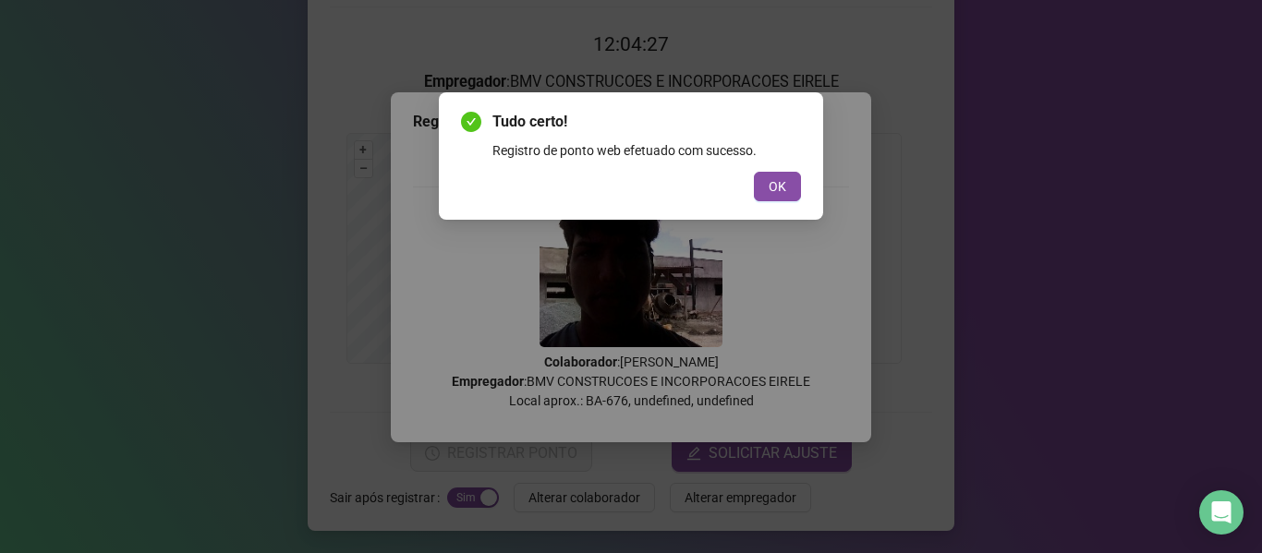
click at [772, 186] on span "OK" at bounding box center [778, 186] width 18 height 20
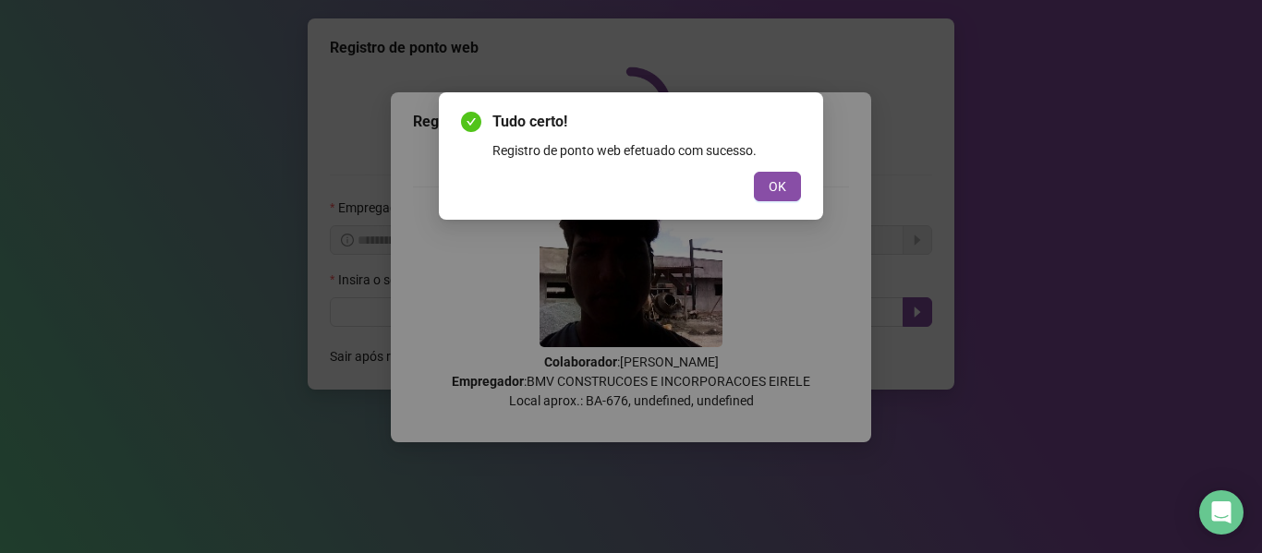
scroll to position [0, 0]
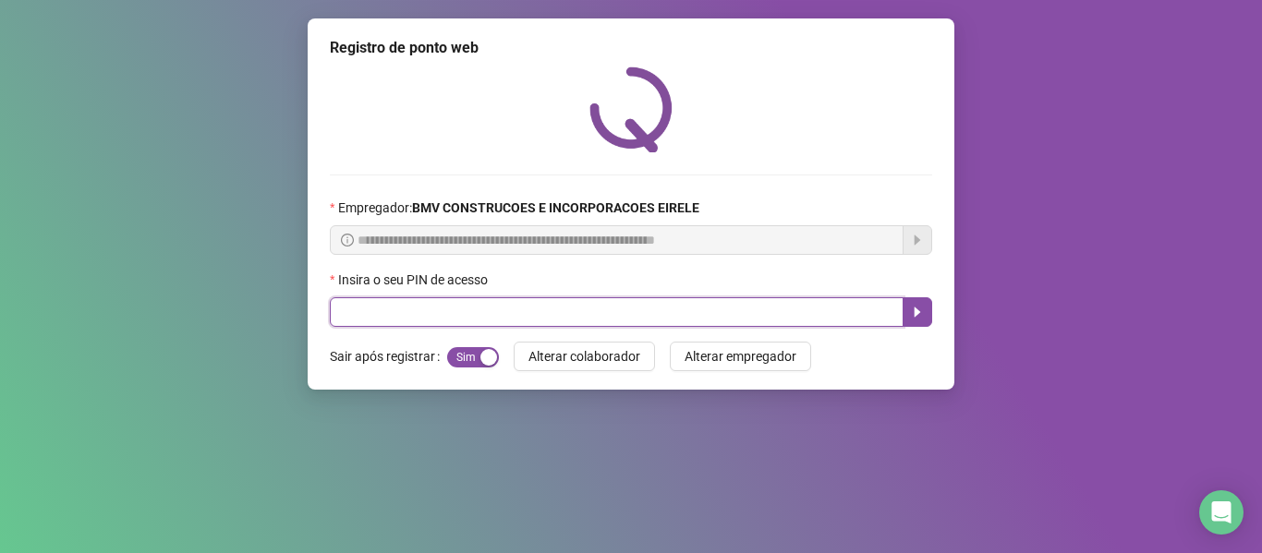
click at [790, 305] on input "text" at bounding box center [617, 312] width 574 height 30
type input "*****"
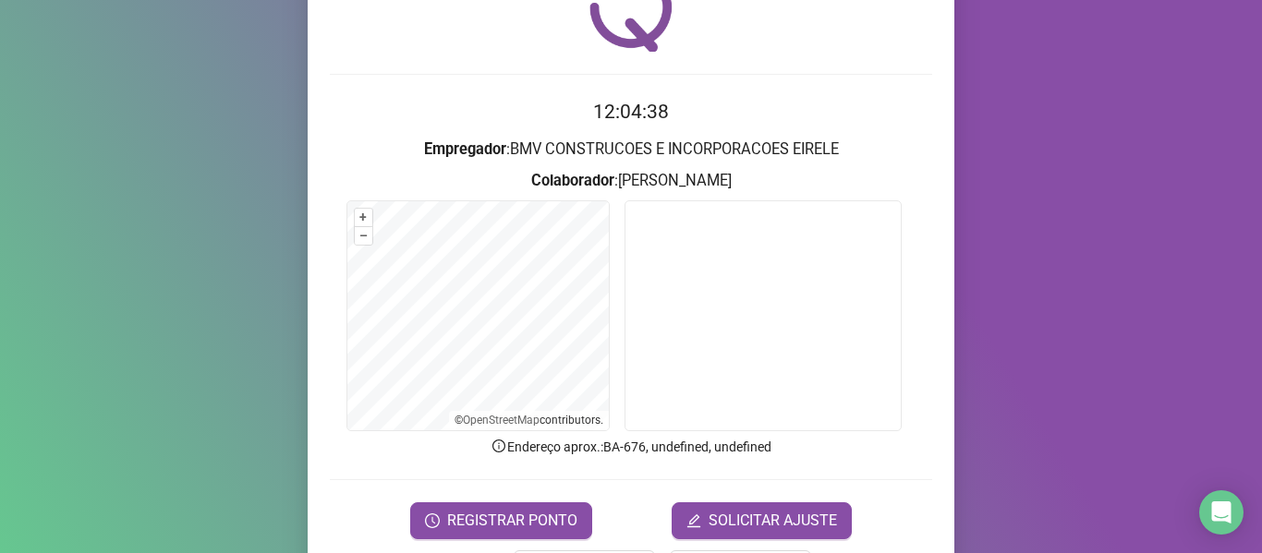
scroll to position [168, 0]
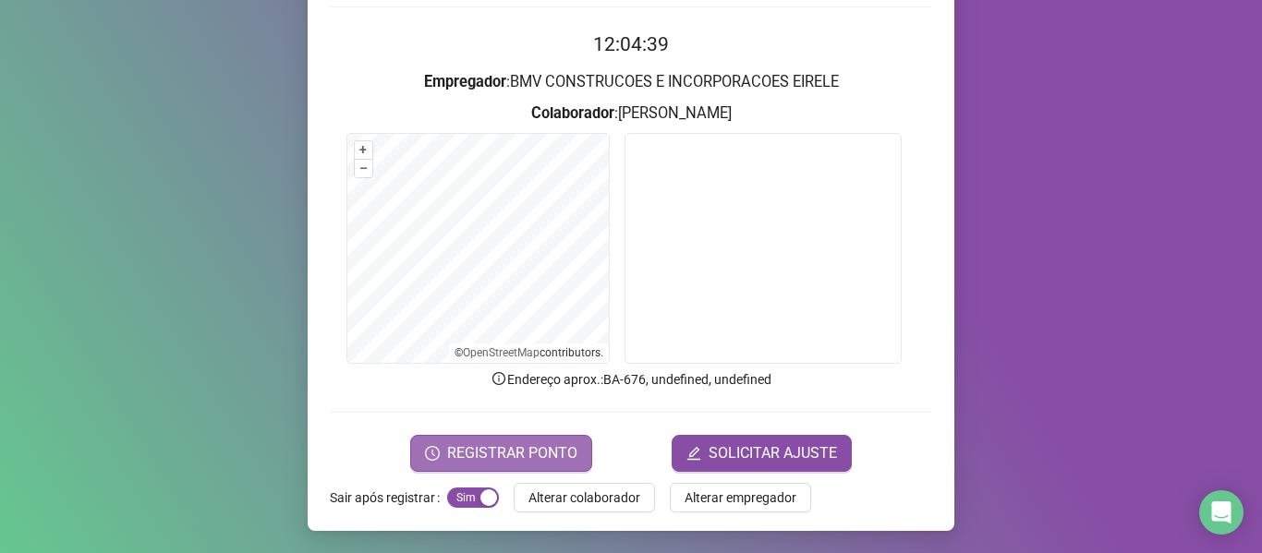
click at [551, 451] on span "REGISTRAR PONTO" at bounding box center [512, 453] width 130 height 22
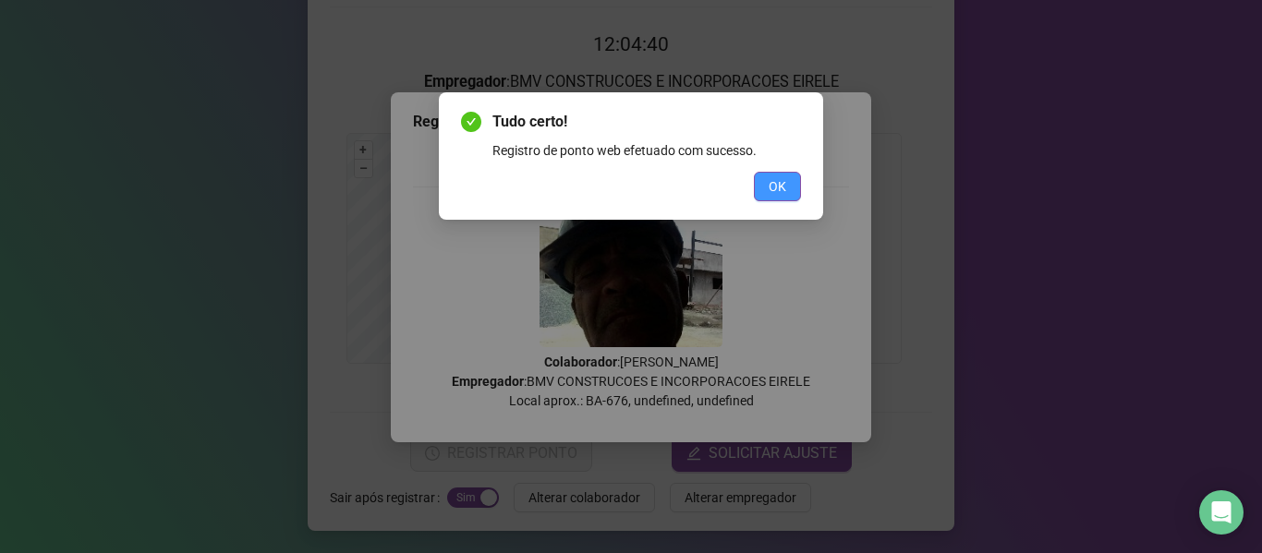
click at [767, 196] on button "OK" at bounding box center [777, 187] width 47 height 30
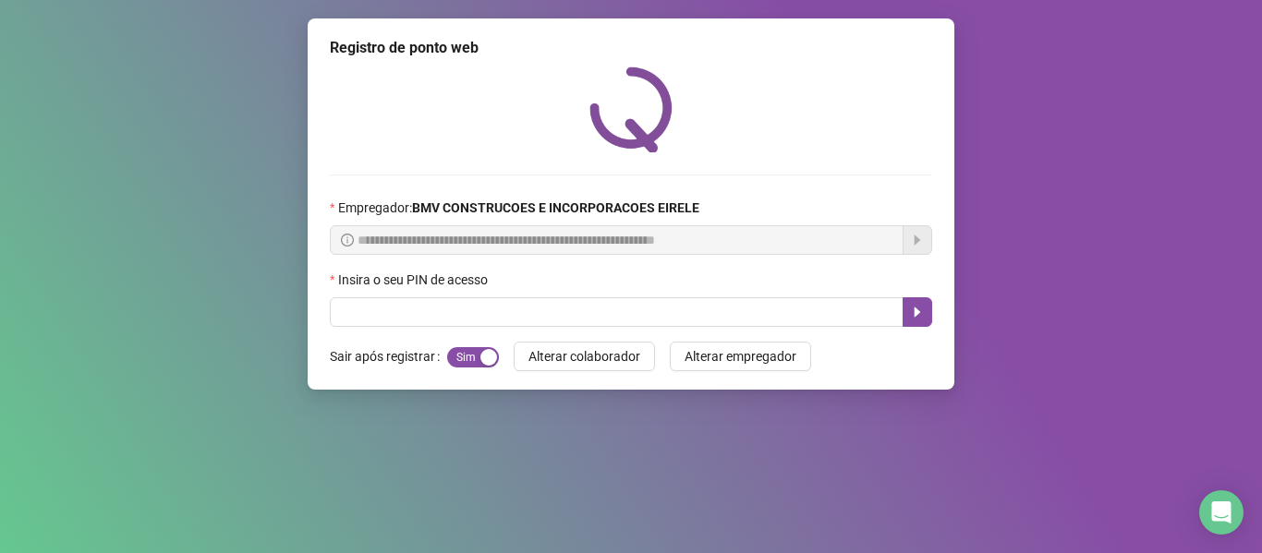
scroll to position [0, 0]
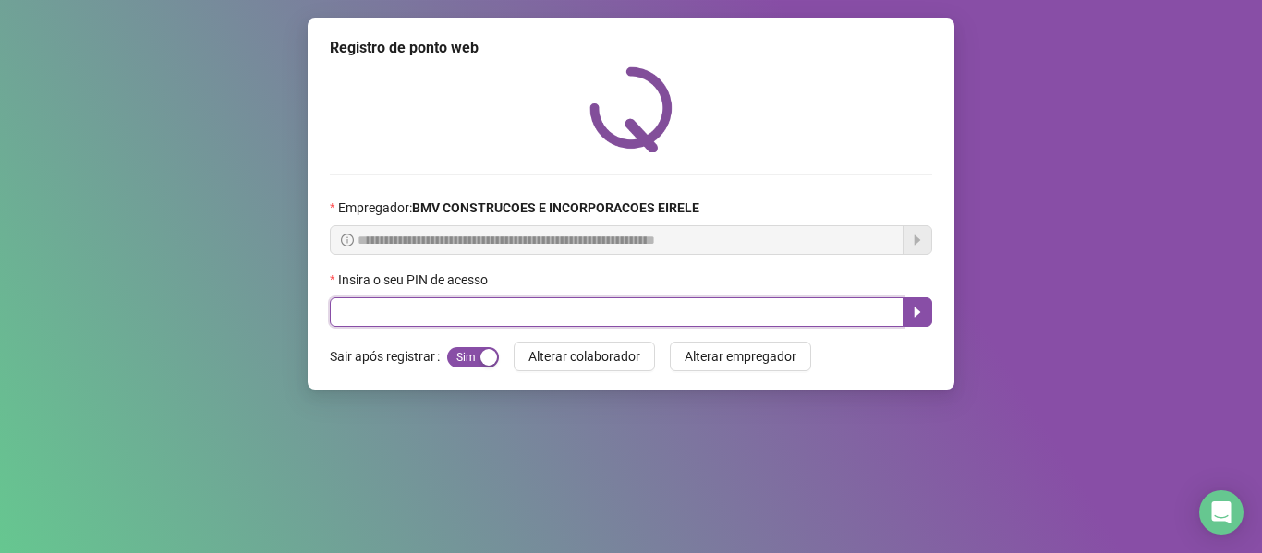
click at [780, 315] on input "text" at bounding box center [617, 312] width 574 height 30
type input "*****"
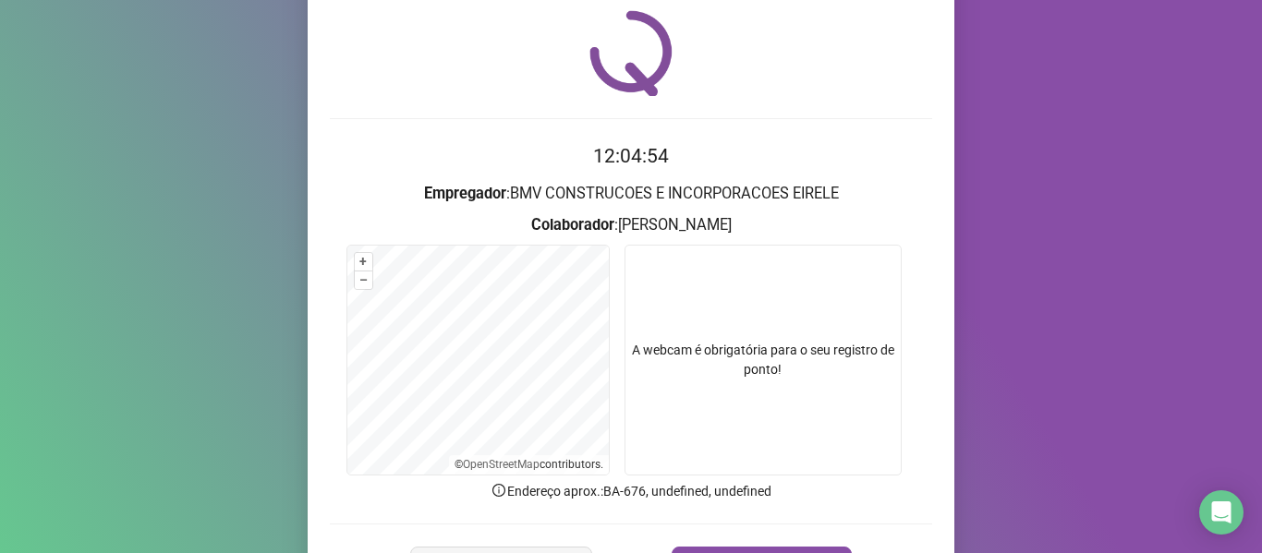
scroll to position [168, 0]
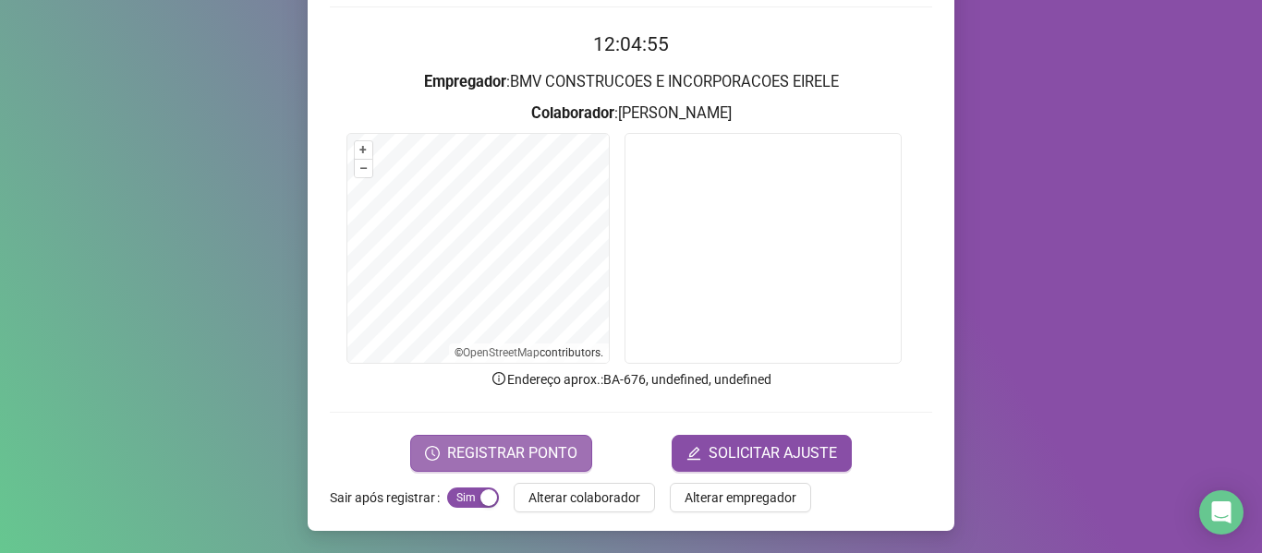
click at [522, 447] on span "REGISTRAR PONTO" at bounding box center [512, 453] width 130 height 22
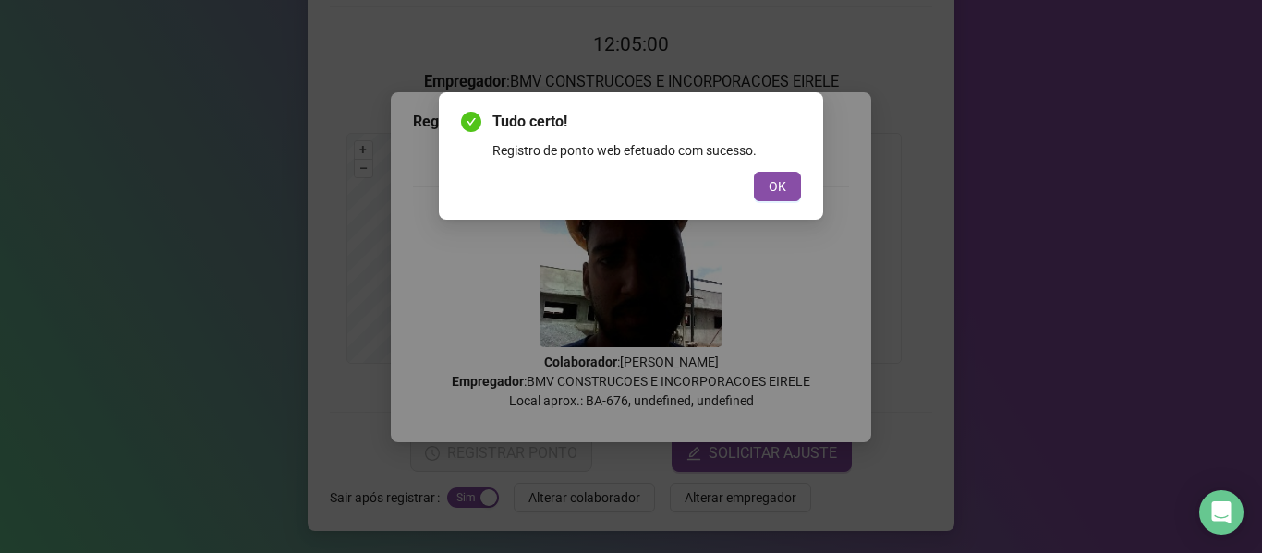
click at [785, 182] on span "OK" at bounding box center [778, 186] width 18 height 20
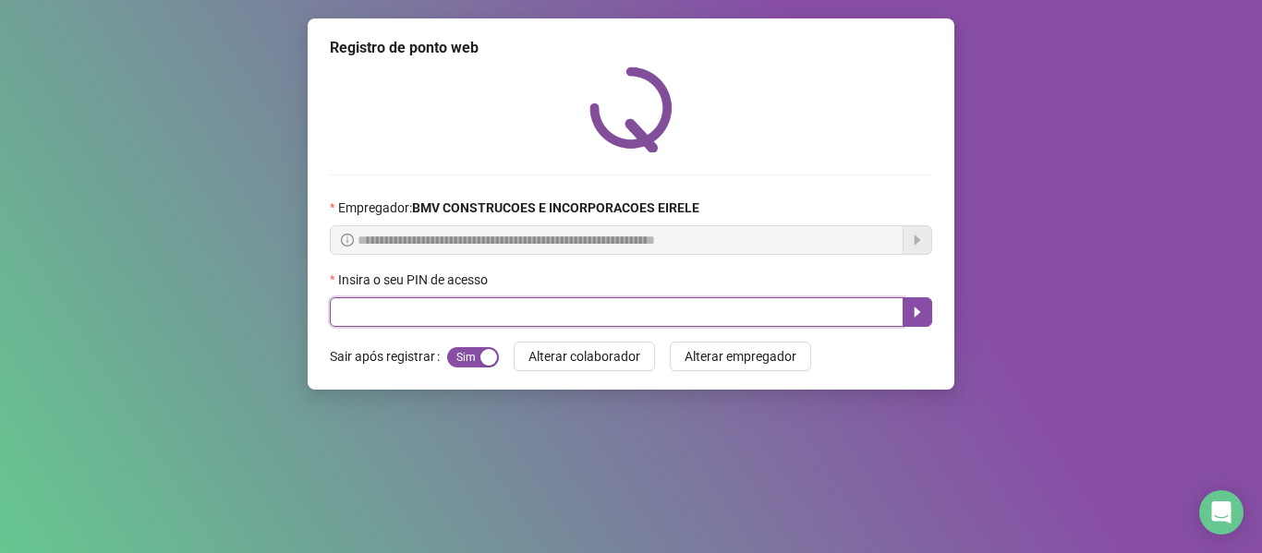
click at [780, 305] on input "text" at bounding box center [617, 312] width 574 height 30
type input "*****"
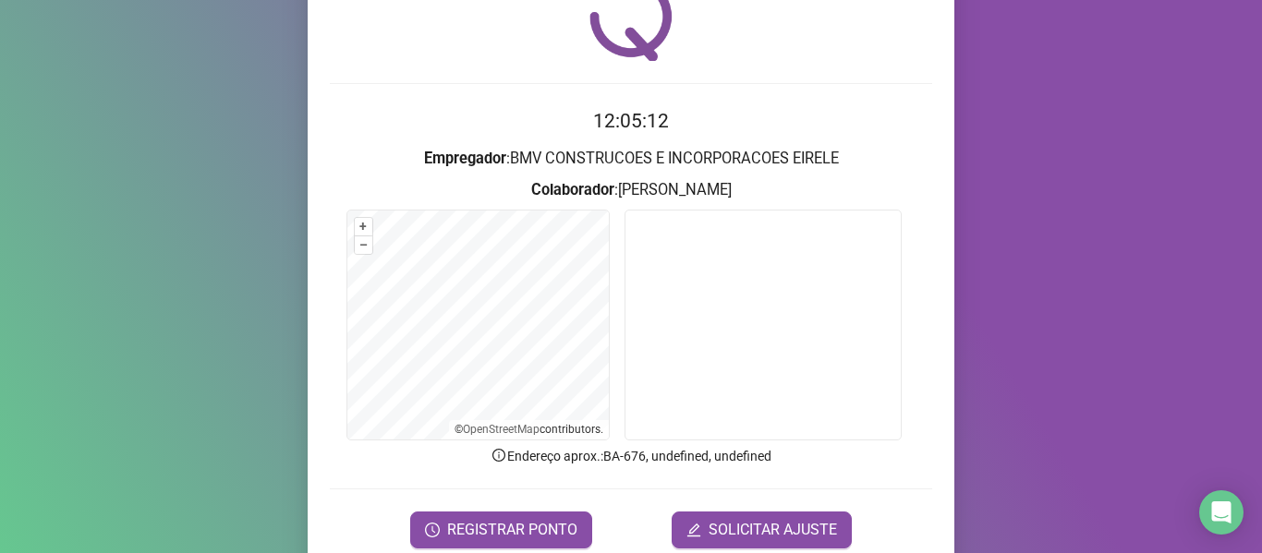
scroll to position [168, 0]
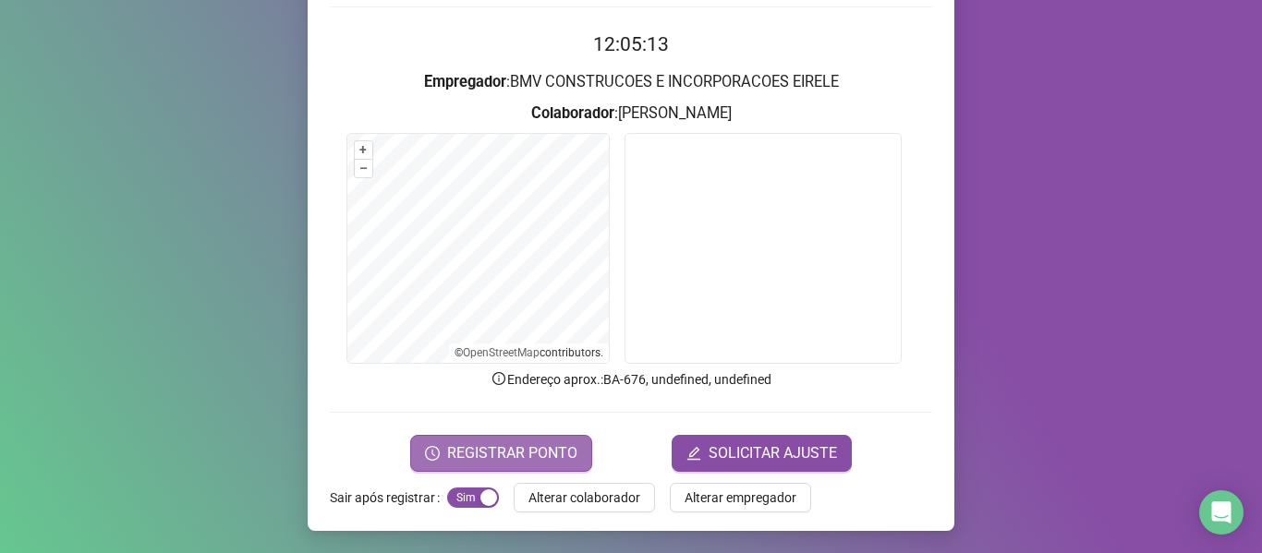
click at [508, 438] on button "REGISTRAR PONTO" at bounding box center [501, 453] width 182 height 37
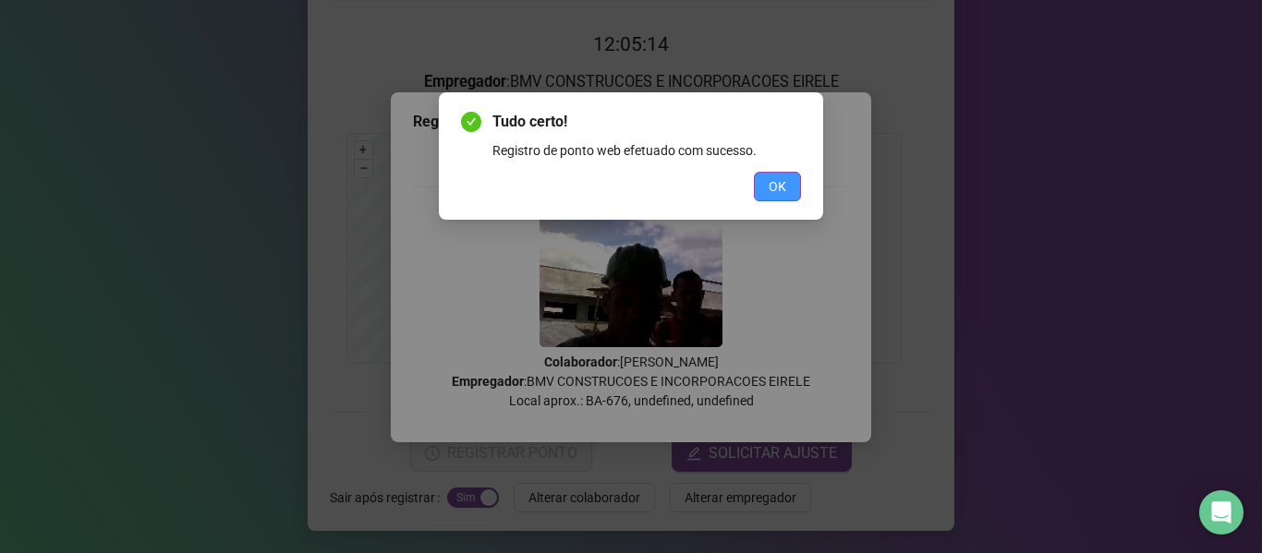
click at [778, 187] on span "OK" at bounding box center [778, 186] width 18 height 20
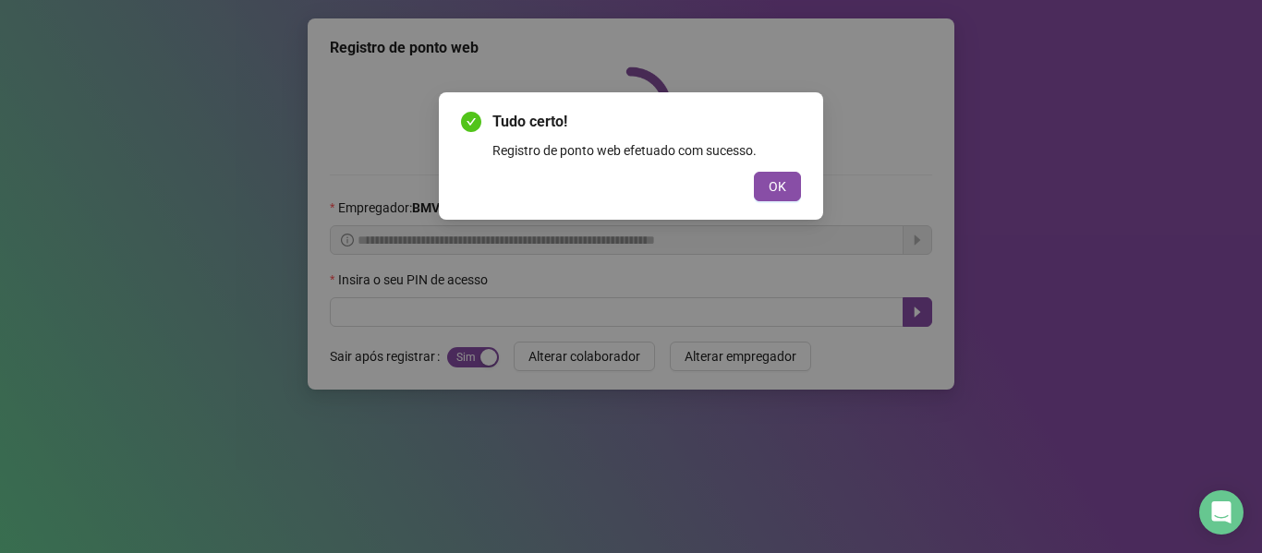
scroll to position [0, 0]
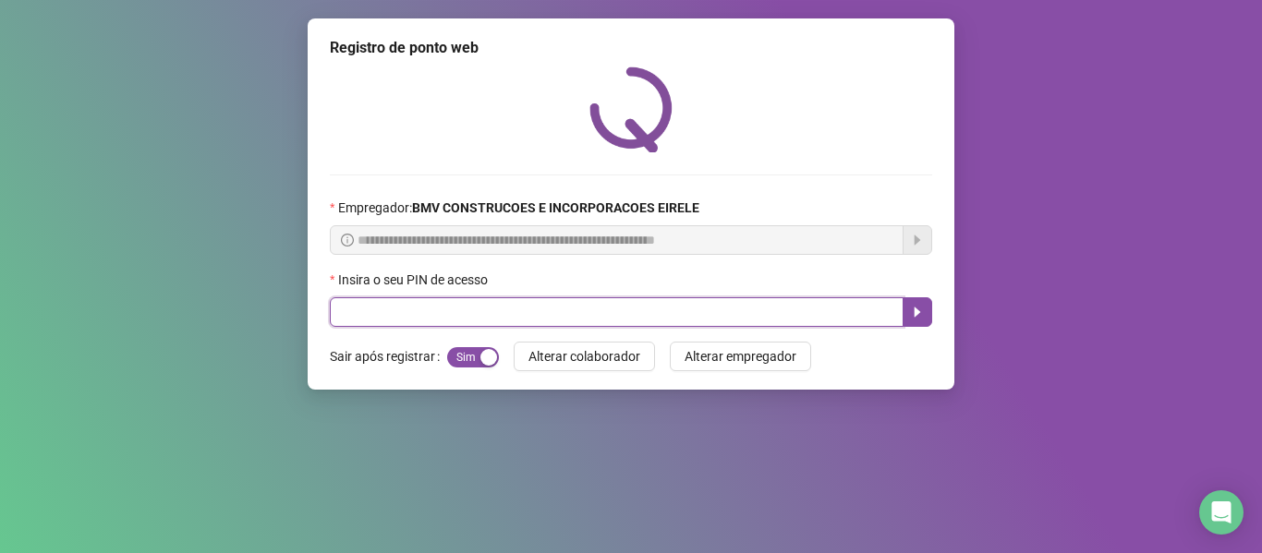
click at [801, 305] on input "text" at bounding box center [617, 312] width 574 height 30
type input "*****"
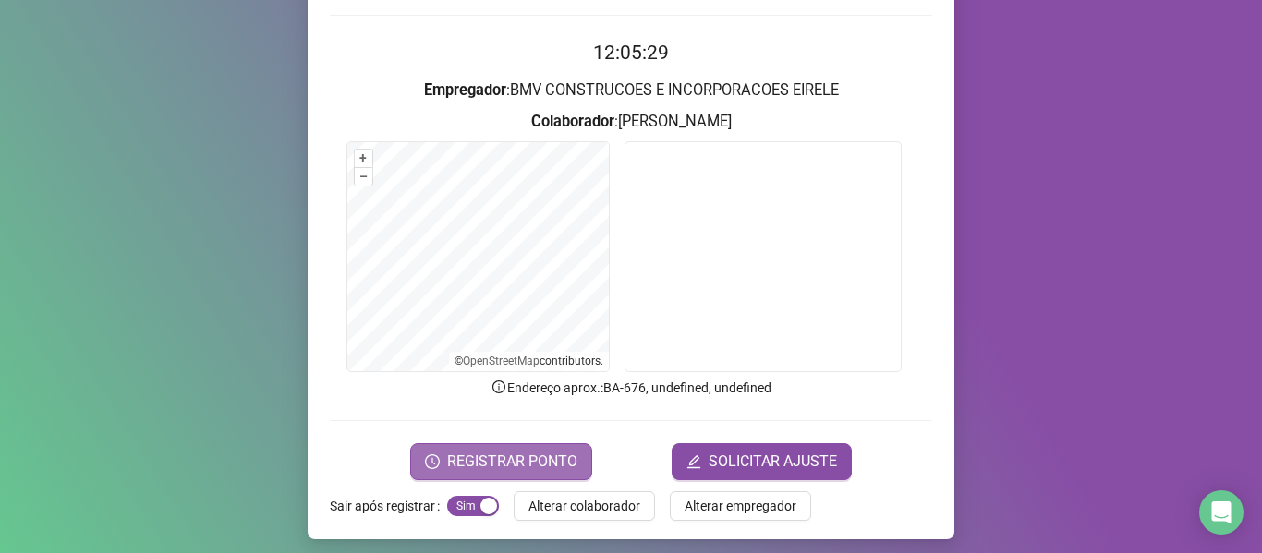
scroll to position [168, 0]
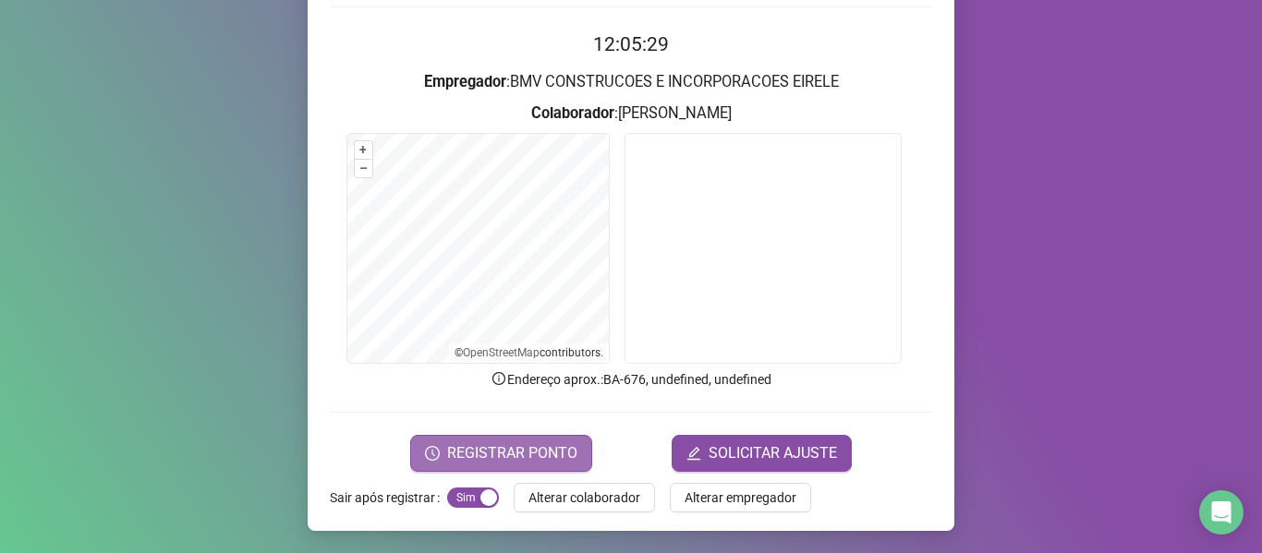
click at [509, 447] on span "REGISTRAR PONTO" at bounding box center [512, 453] width 130 height 22
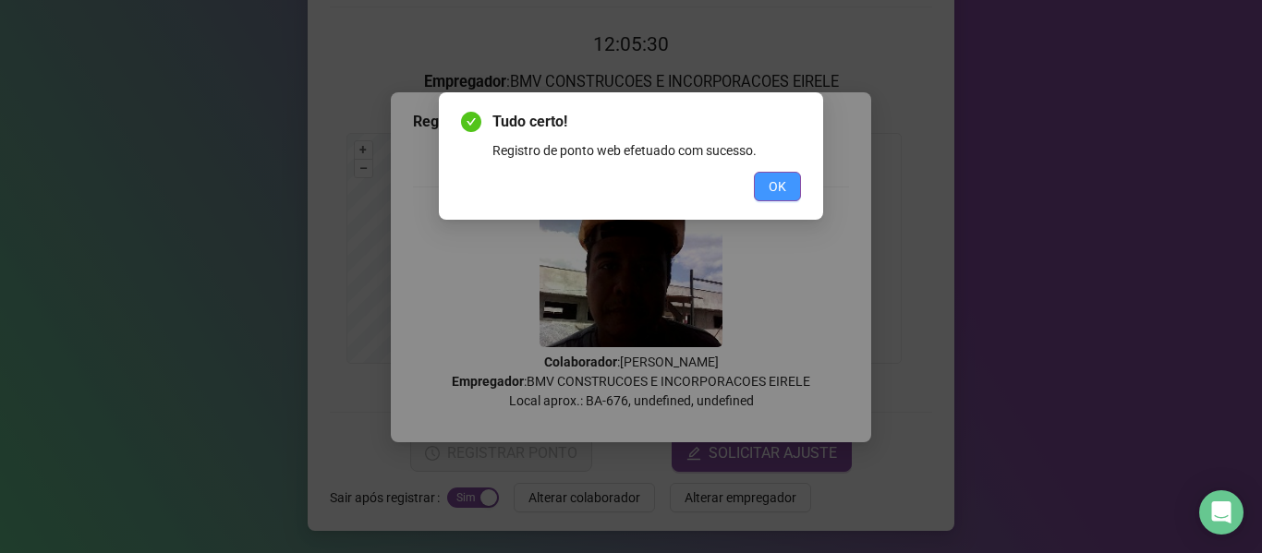
click at [783, 177] on span "OK" at bounding box center [778, 186] width 18 height 20
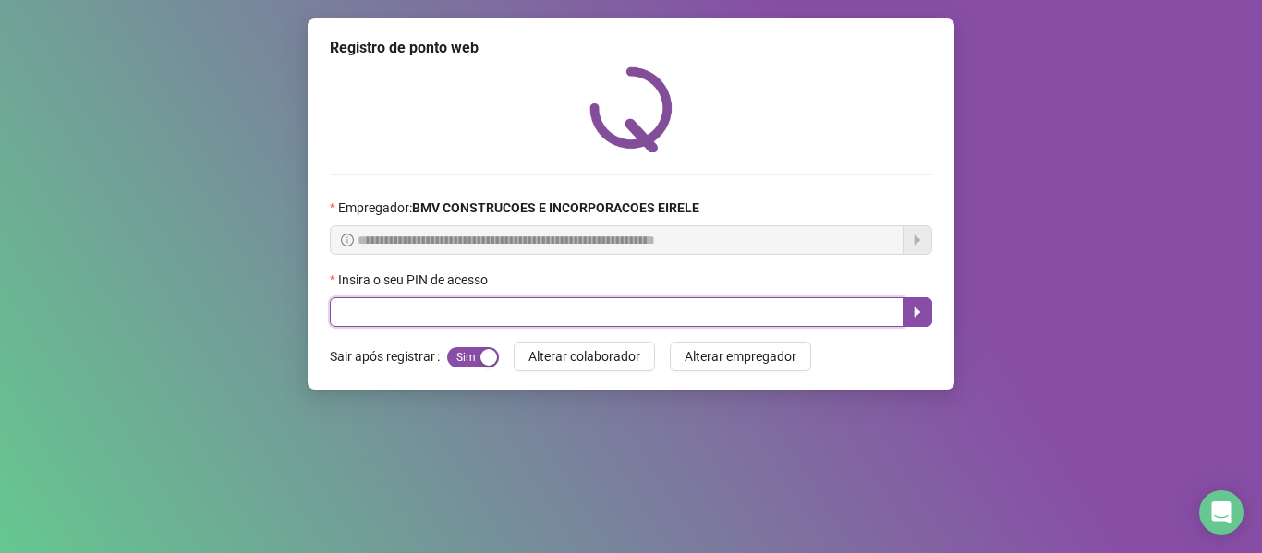
click at [767, 301] on input "text" at bounding box center [617, 312] width 574 height 30
type input "*****"
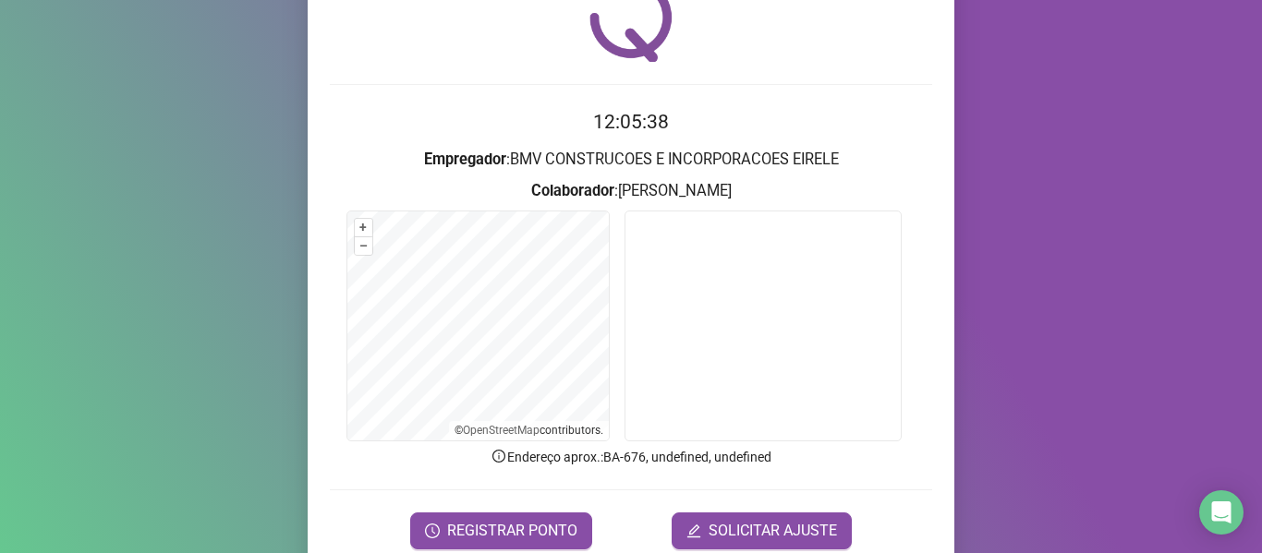
scroll to position [168, 0]
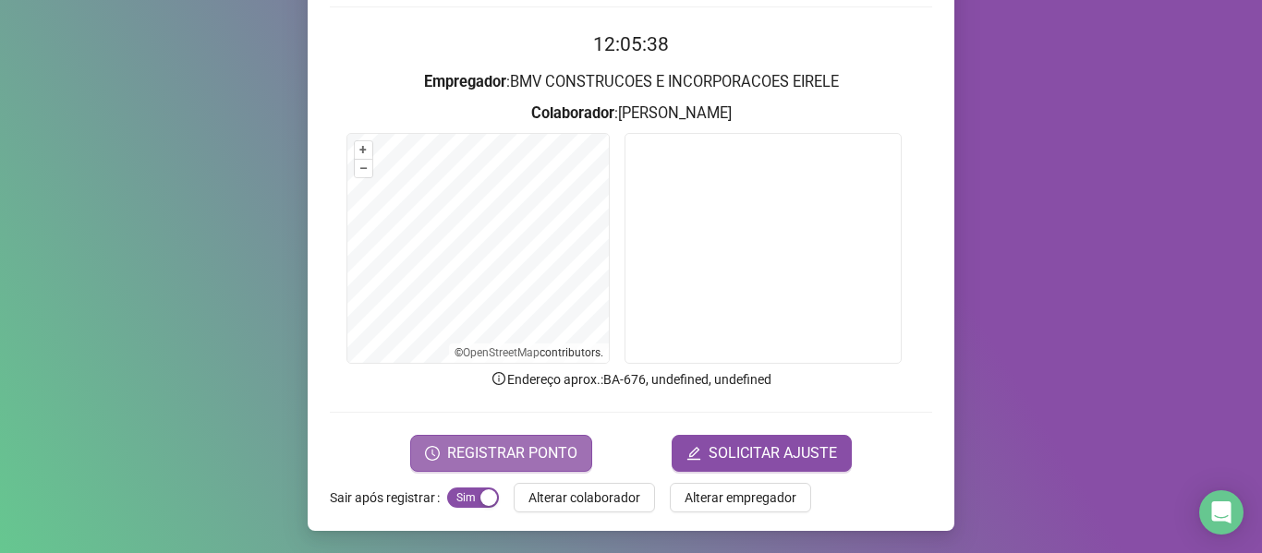
click at [554, 439] on button "REGISTRAR PONTO" at bounding box center [501, 453] width 182 height 37
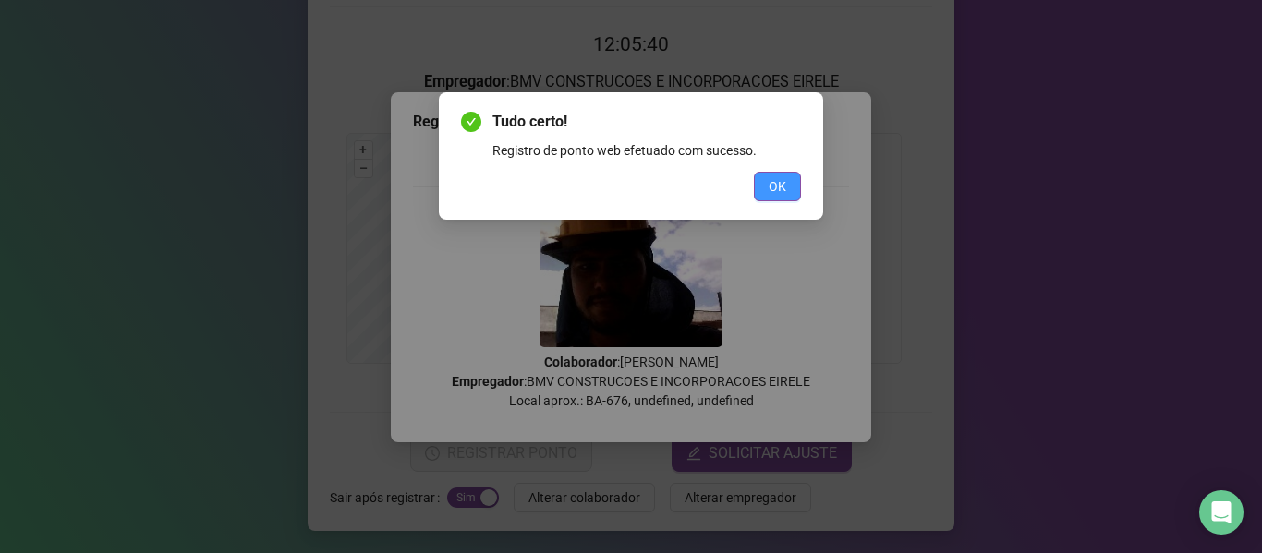
click at [780, 179] on span "OK" at bounding box center [778, 186] width 18 height 20
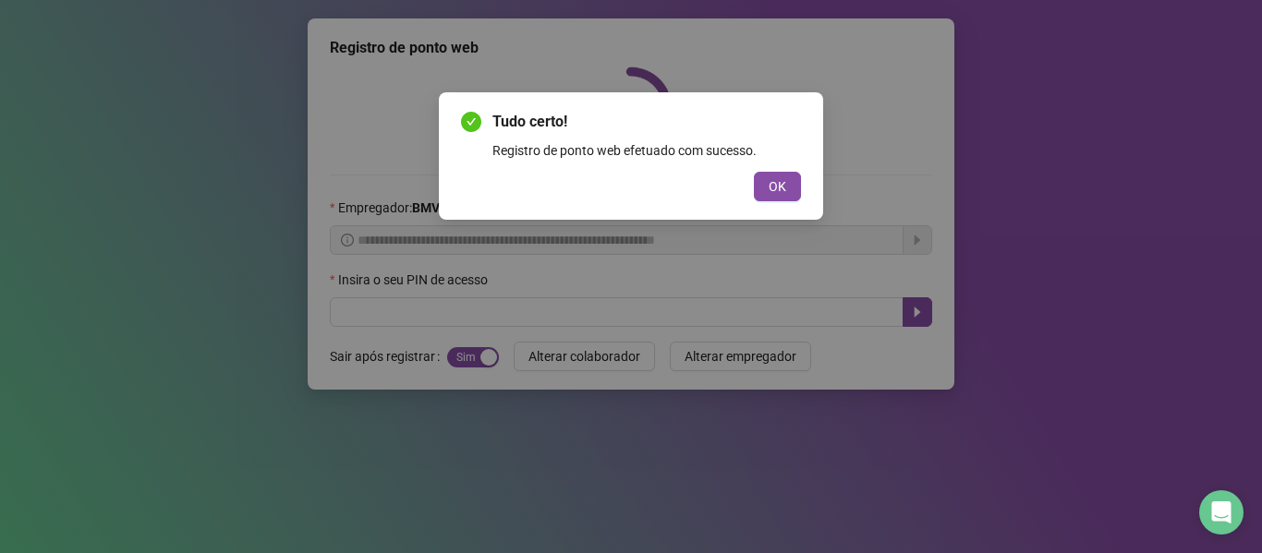
scroll to position [0, 0]
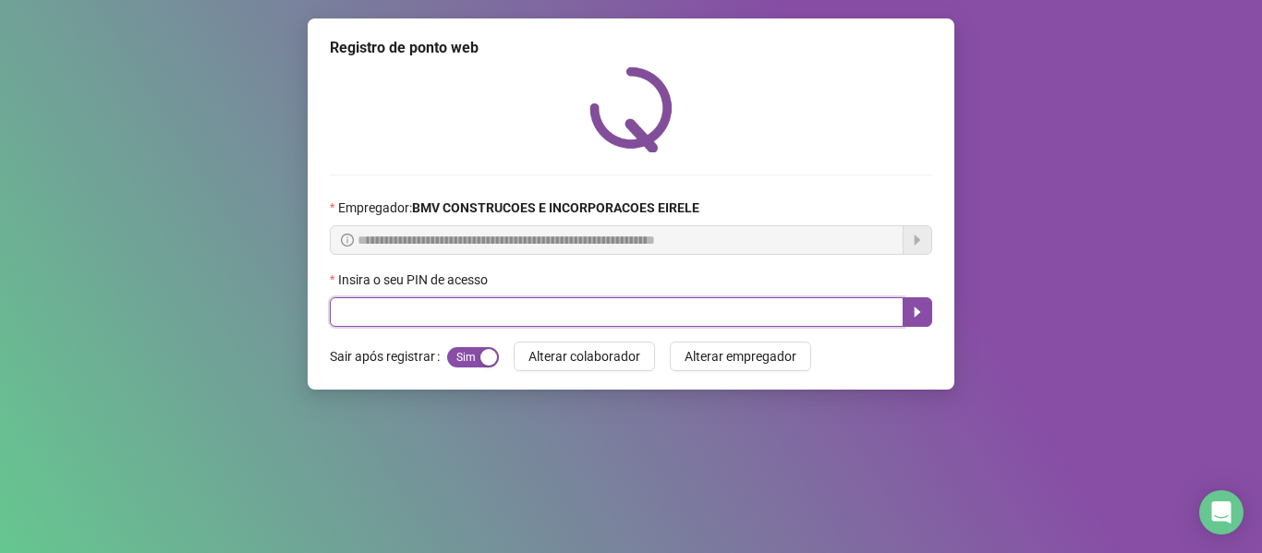
click at [839, 312] on input "text" at bounding box center [617, 312] width 574 height 30
type input "*****"
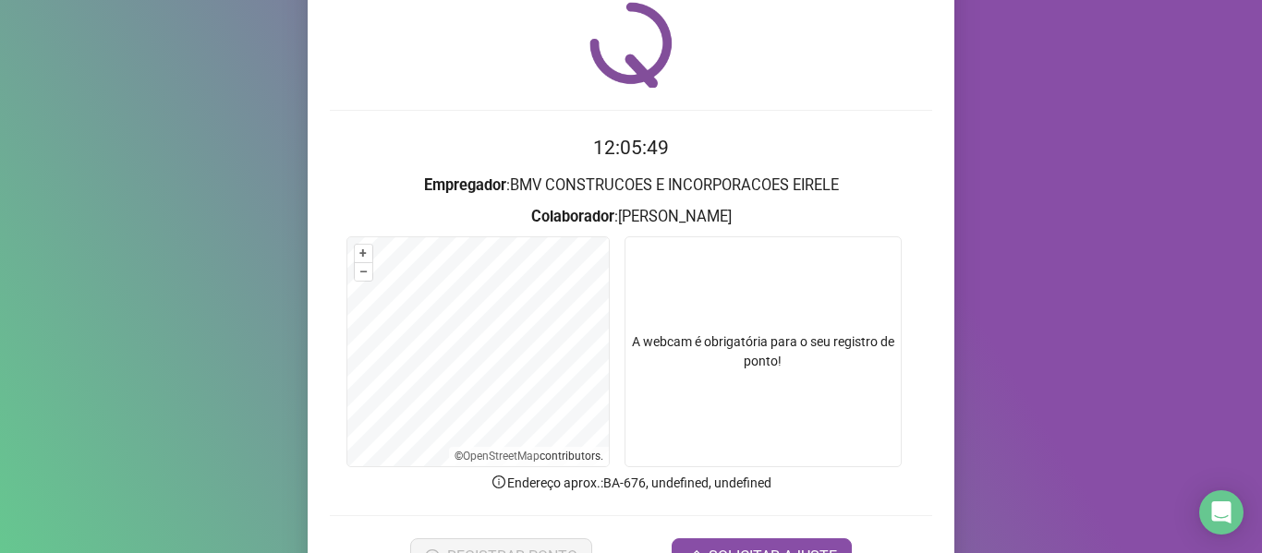
scroll to position [168, 0]
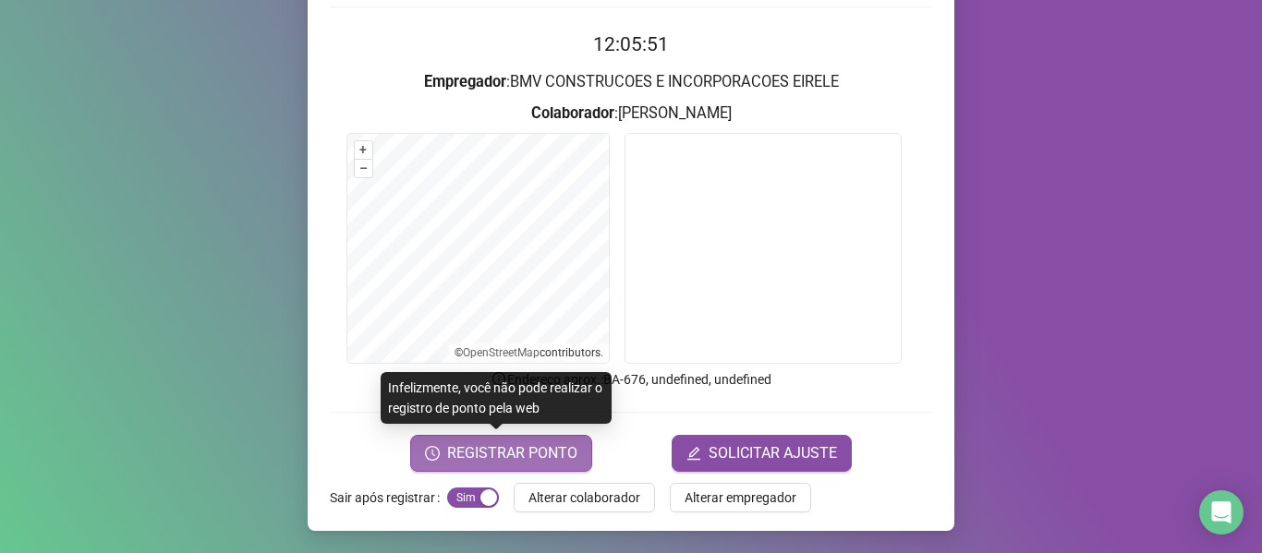
click at [500, 459] on span "REGISTRAR PONTO" at bounding box center [512, 453] width 130 height 22
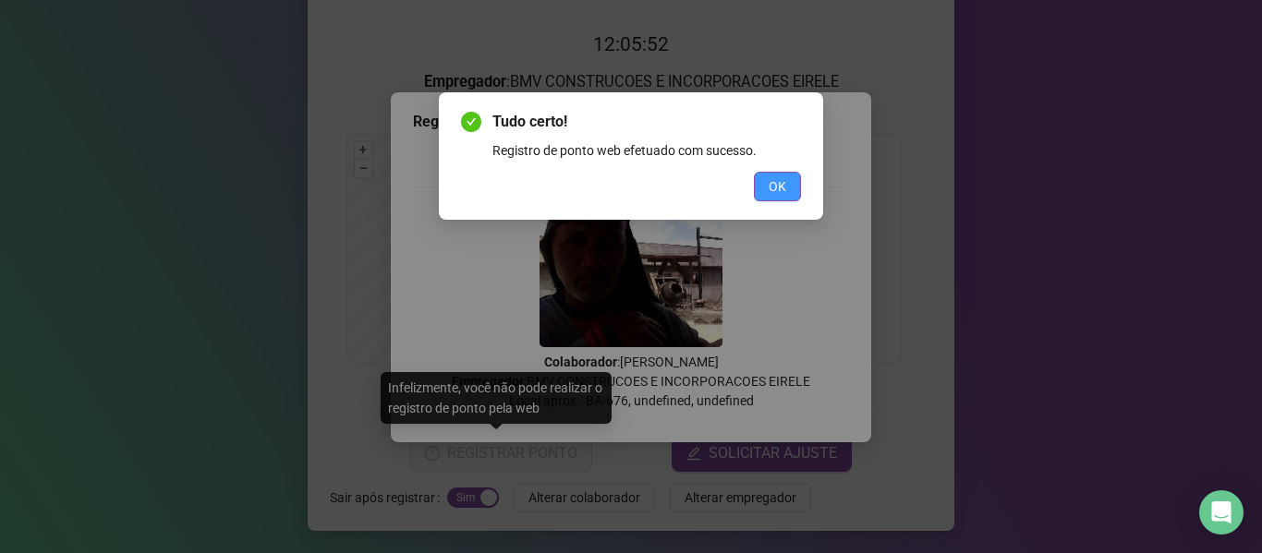
click at [776, 180] on span "OK" at bounding box center [778, 186] width 18 height 20
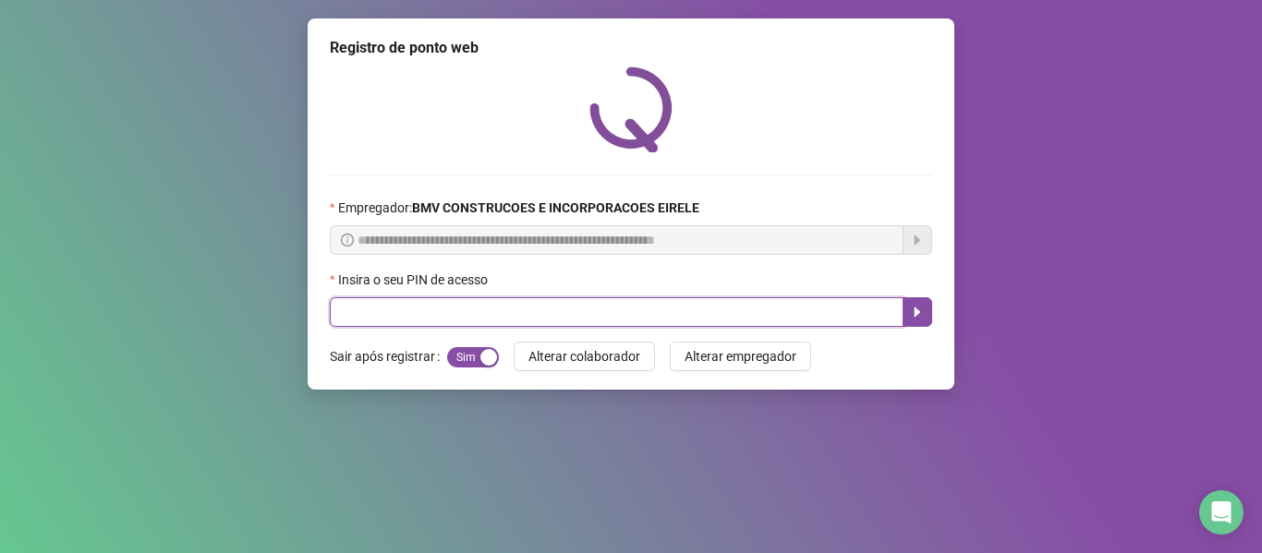
click at [748, 309] on input "text" at bounding box center [617, 312] width 574 height 30
type input "*****"
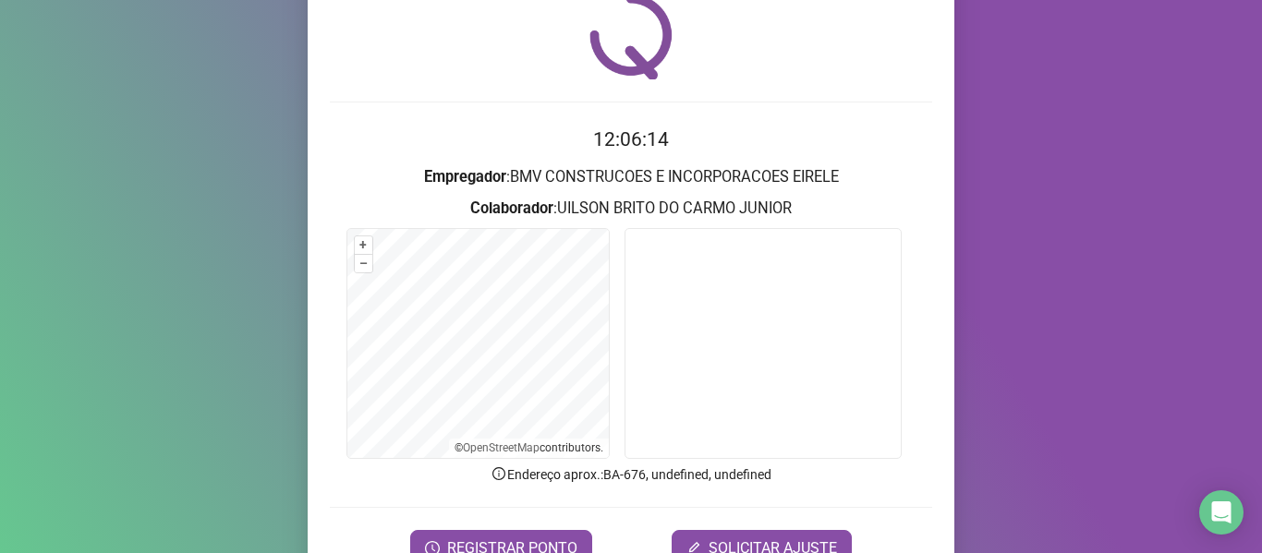
scroll to position [168, 0]
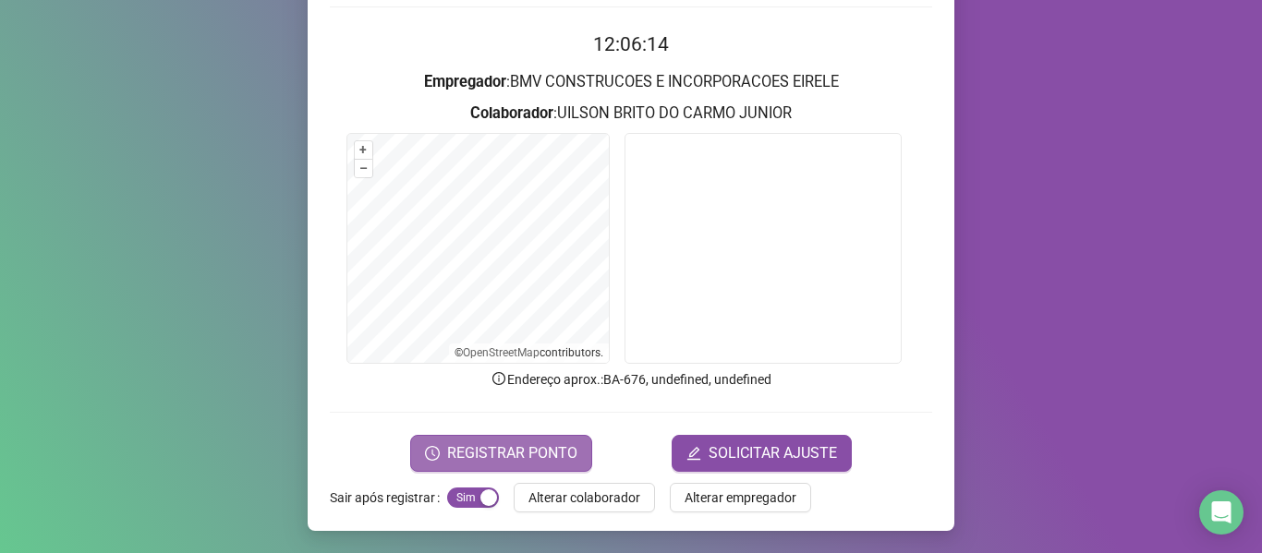
click at [536, 460] on span "REGISTRAR PONTO" at bounding box center [512, 453] width 130 height 22
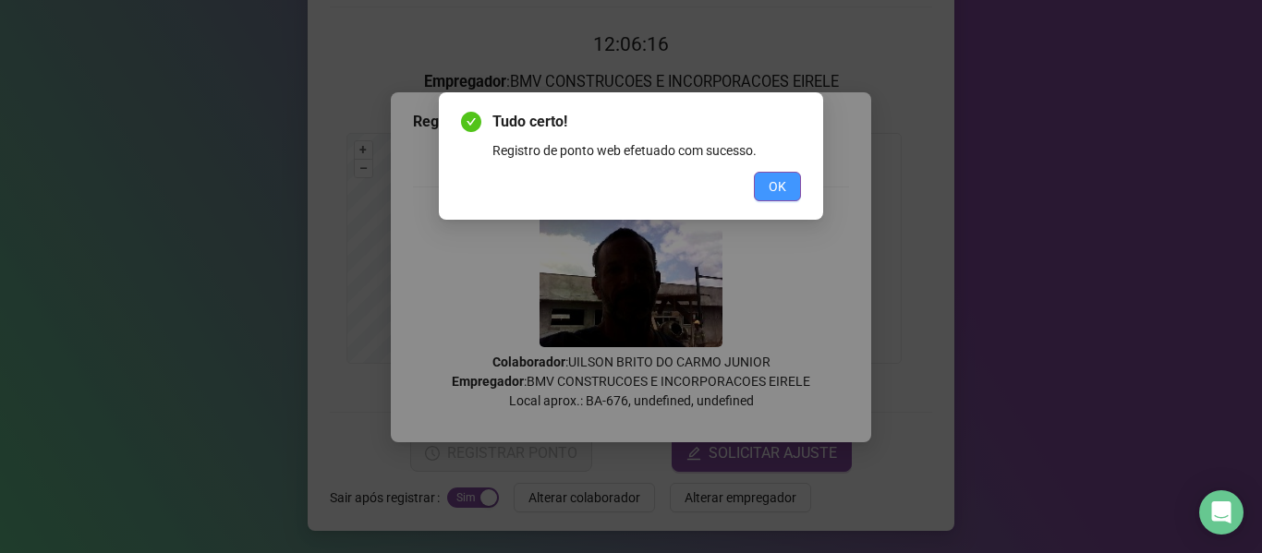
click at [759, 176] on button "OK" at bounding box center [777, 187] width 47 height 30
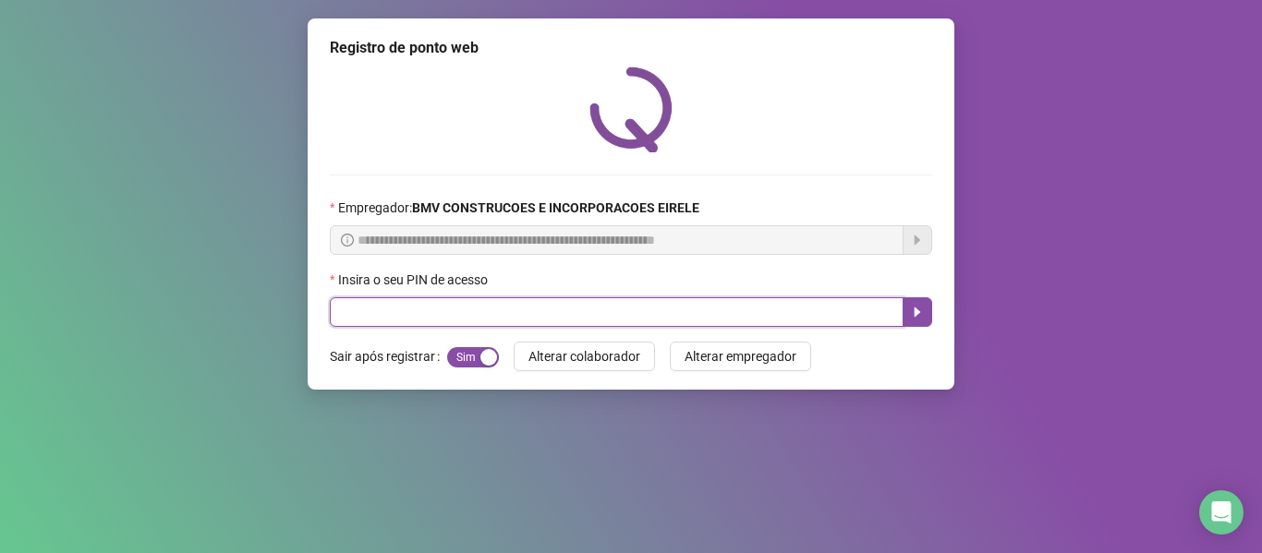
click at [748, 305] on input "text" at bounding box center [617, 312] width 574 height 30
type input "*****"
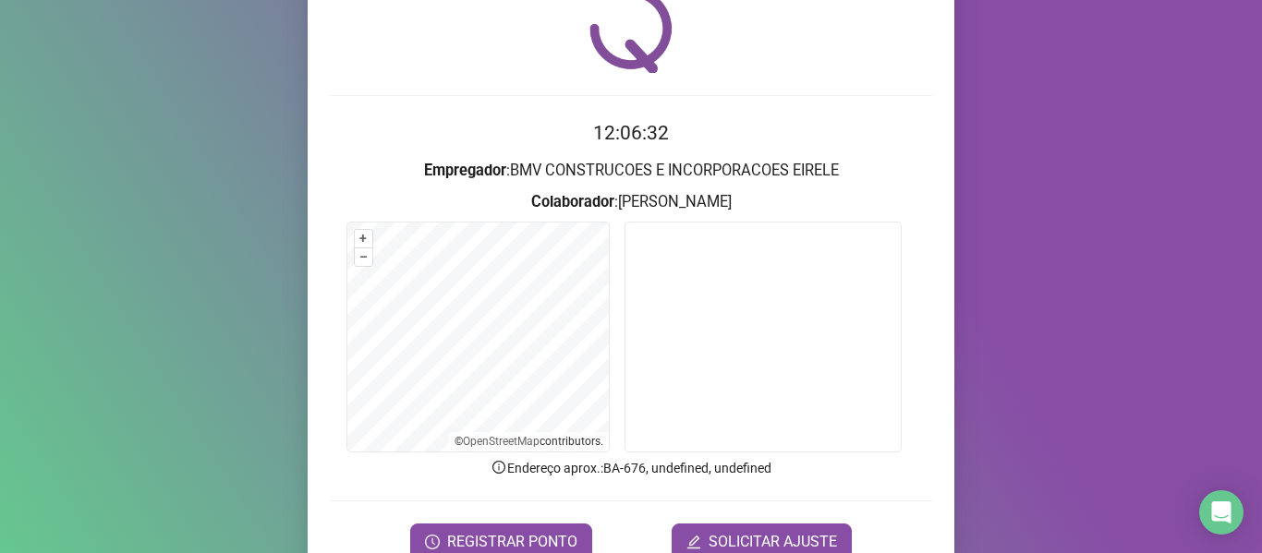
scroll to position [168, 0]
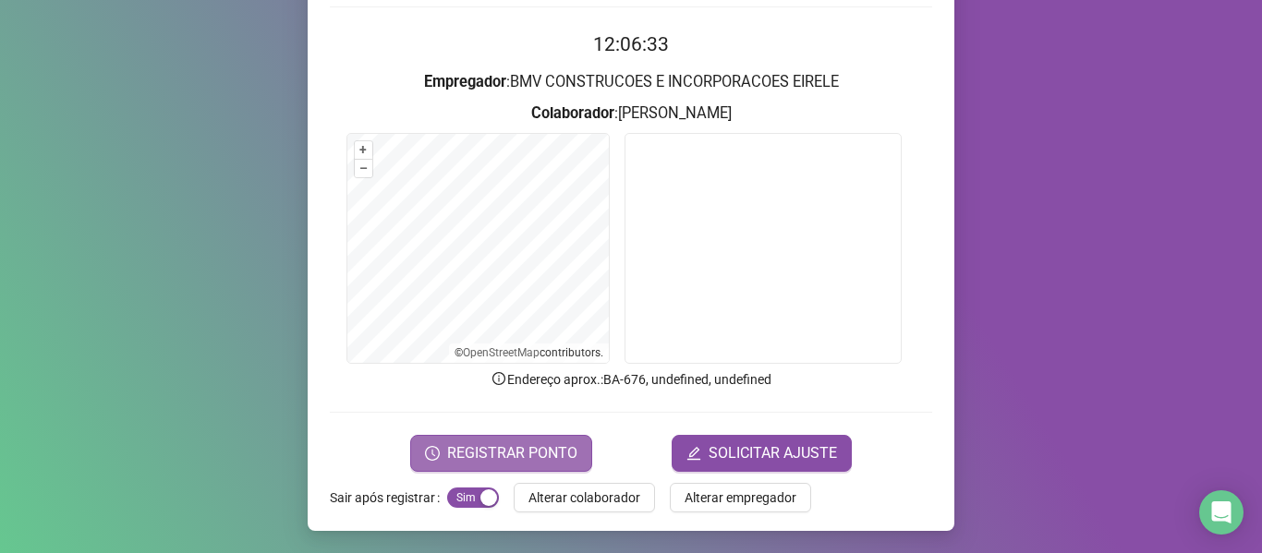
click at [542, 449] on span "REGISTRAR PONTO" at bounding box center [512, 453] width 130 height 22
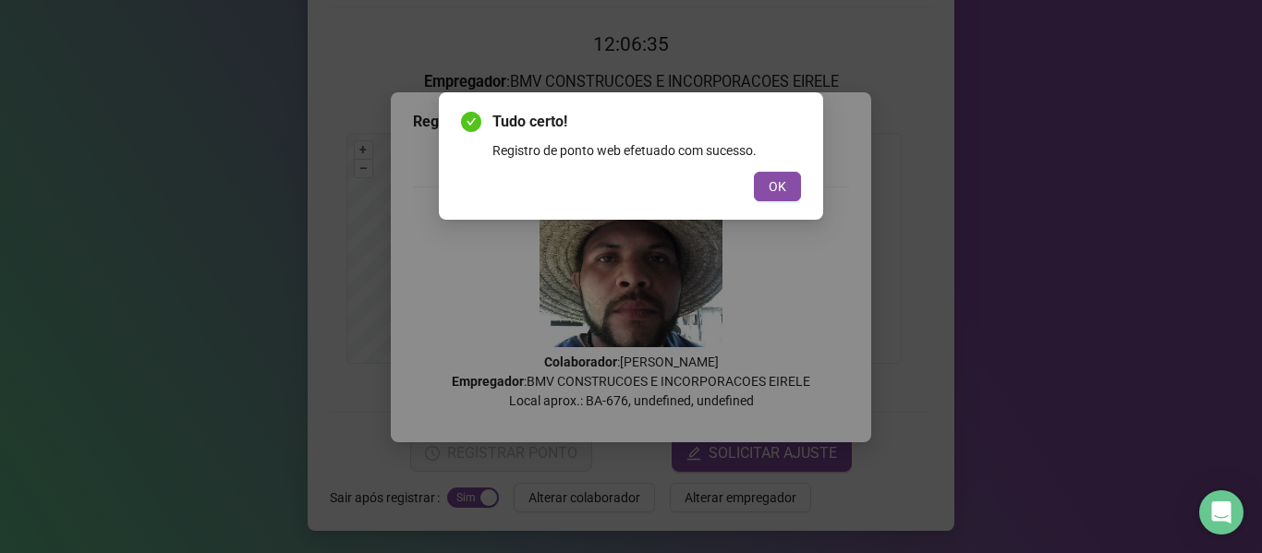
click at [781, 184] on span "OK" at bounding box center [778, 186] width 18 height 20
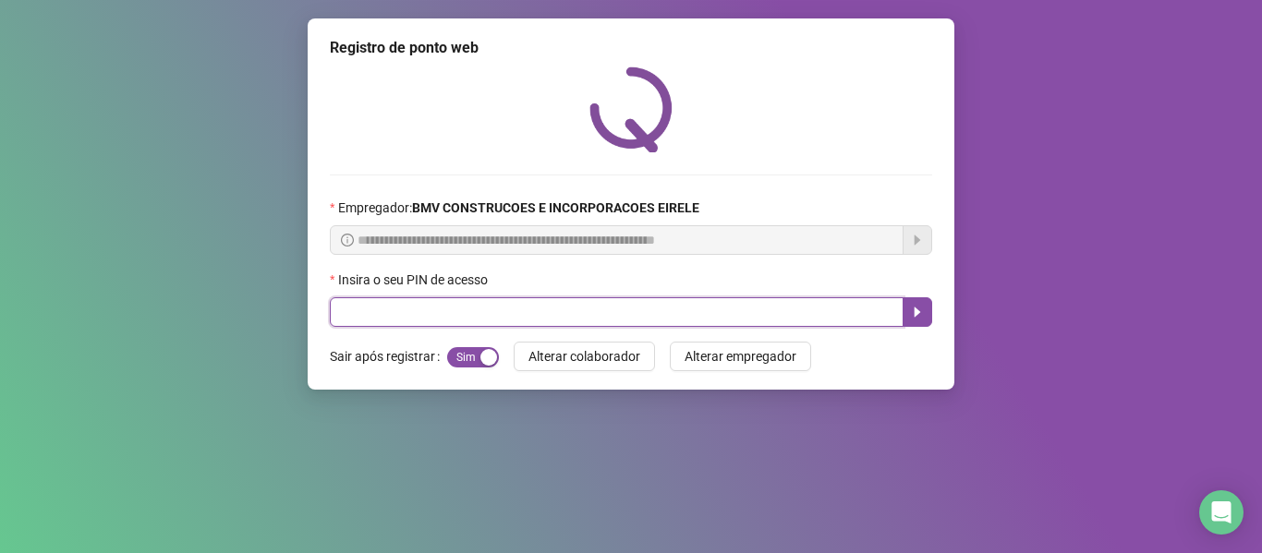
click at [820, 309] on input "text" at bounding box center [617, 312] width 574 height 30
type input "*****"
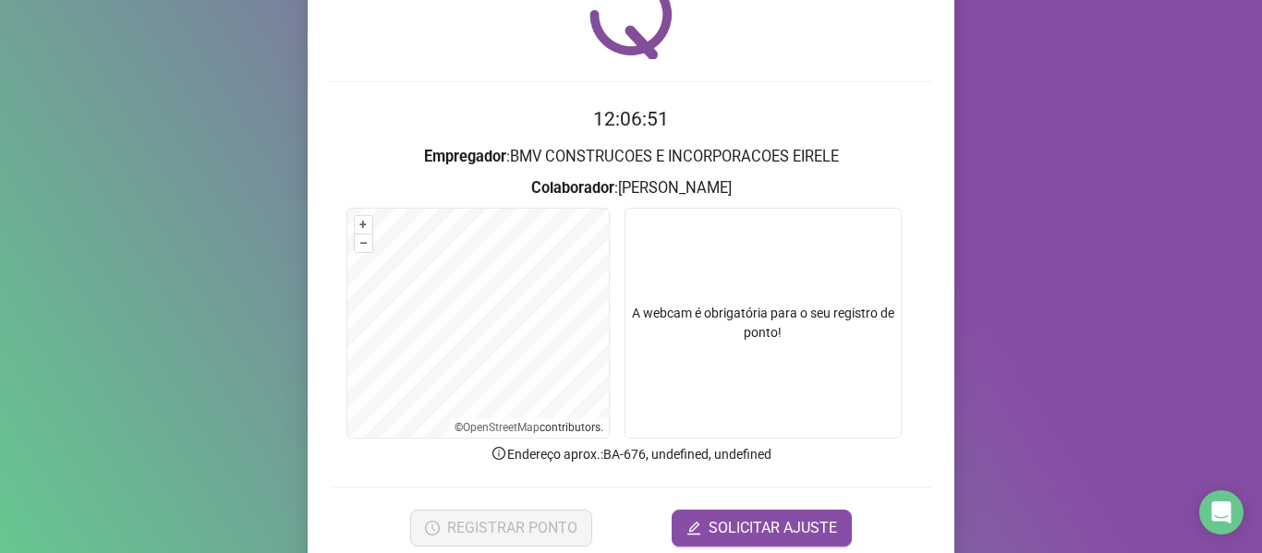
scroll to position [168, 0]
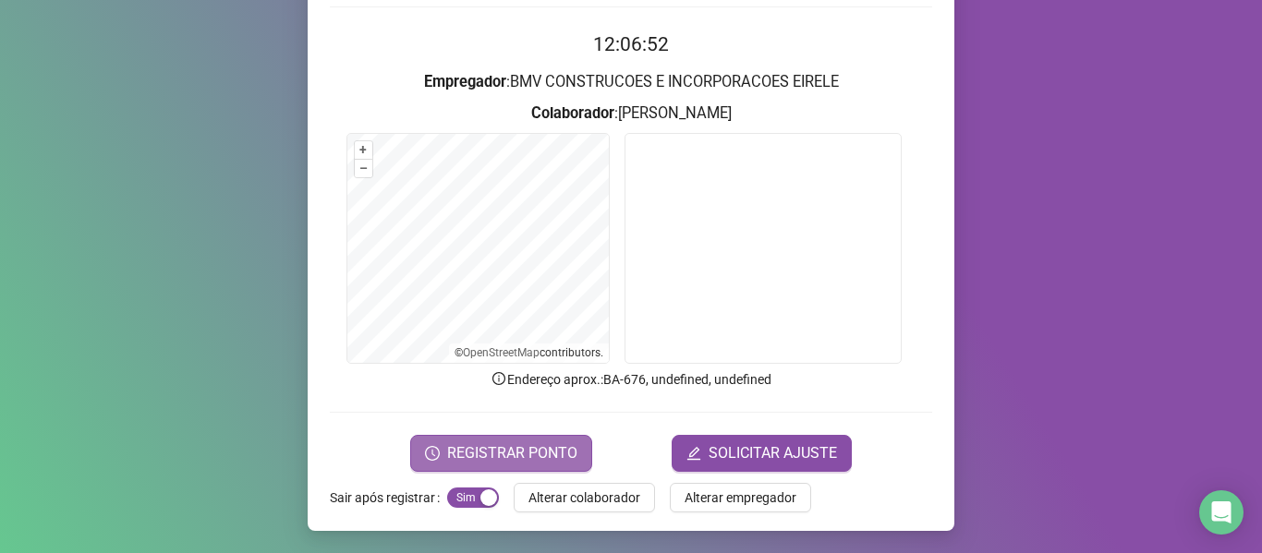
click at [536, 454] on span "REGISTRAR PONTO" at bounding box center [512, 453] width 130 height 22
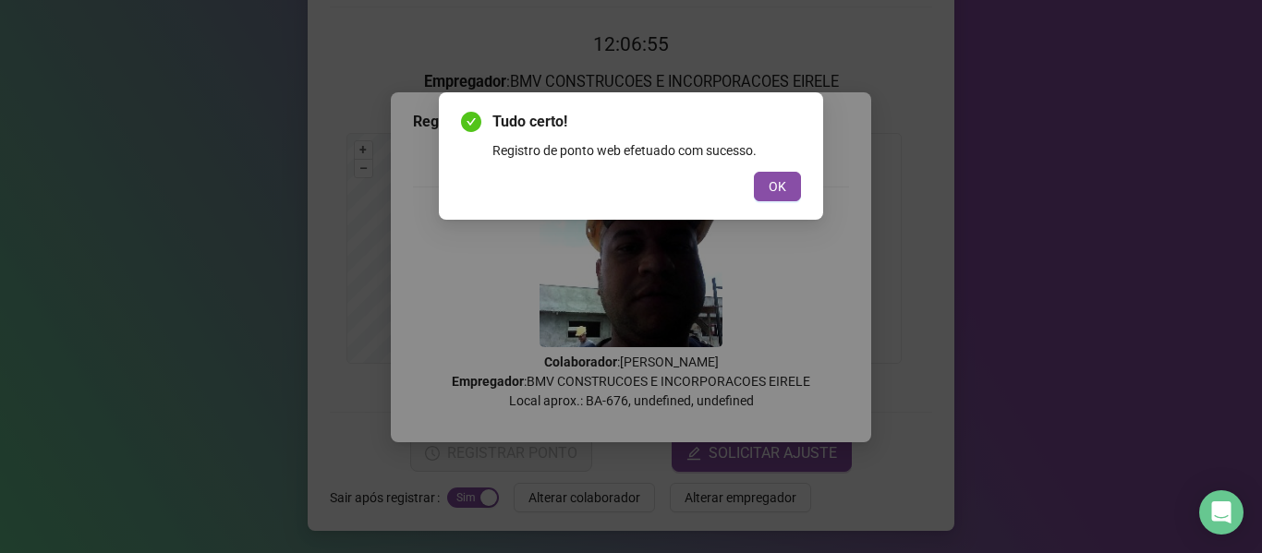
click at [778, 188] on span "OK" at bounding box center [778, 186] width 18 height 20
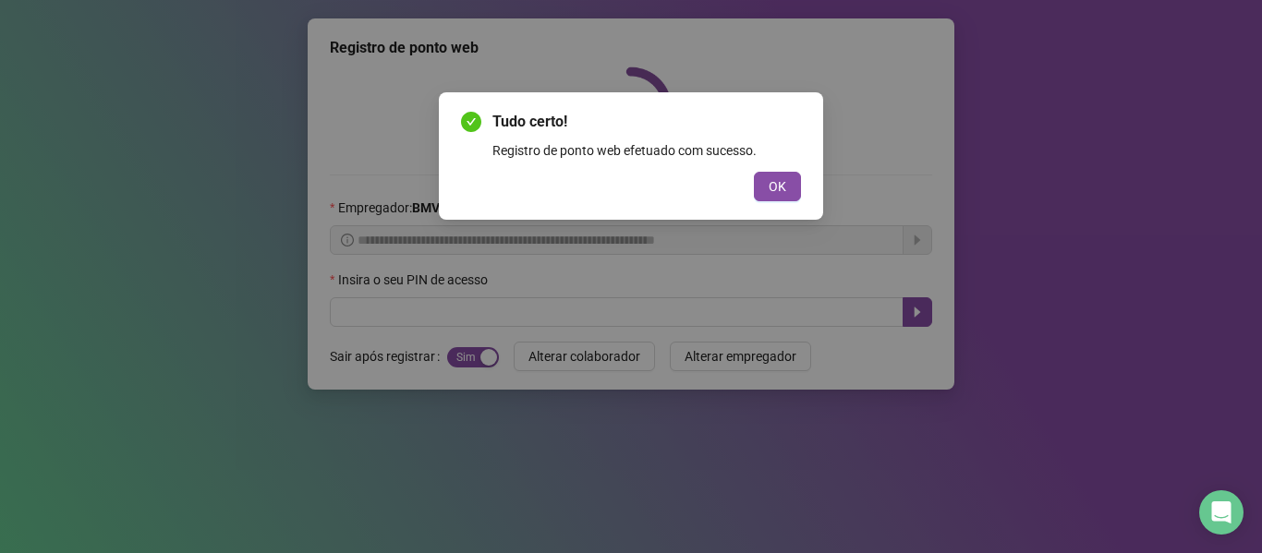
scroll to position [0, 0]
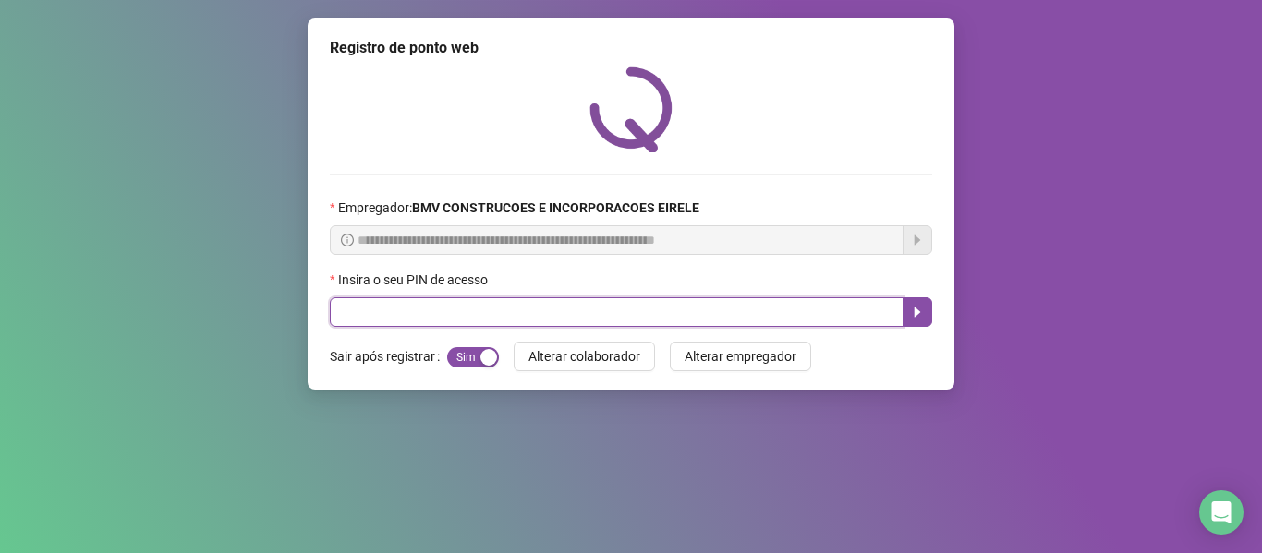
click at [855, 321] on input "text" at bounding box center [617, 312] width 574 height 30
type input "*****"
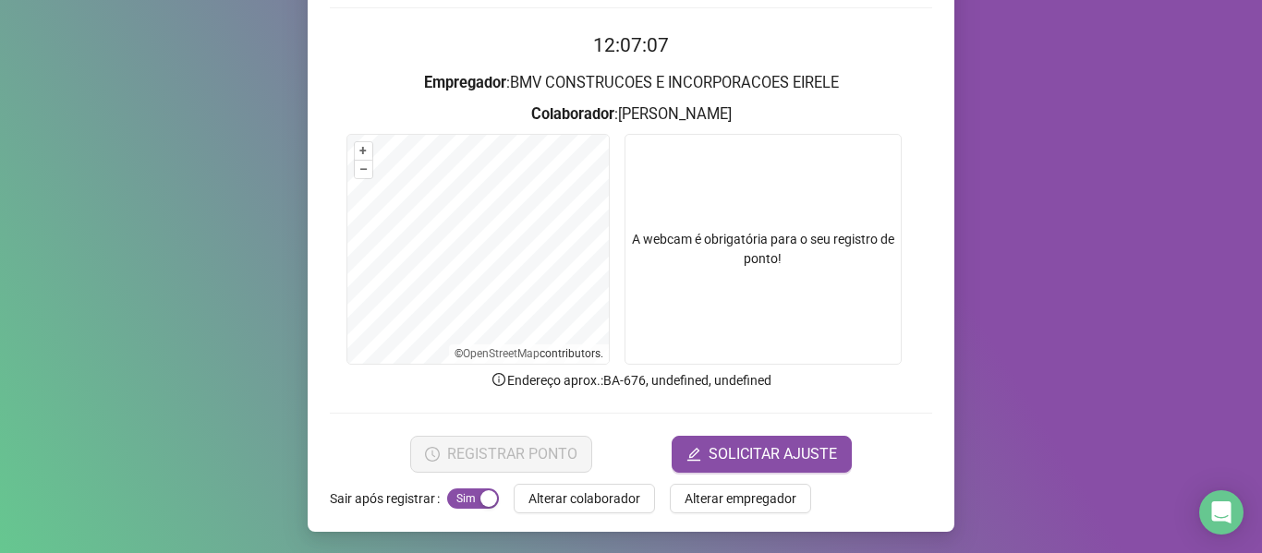
scroll to position [168, 0]
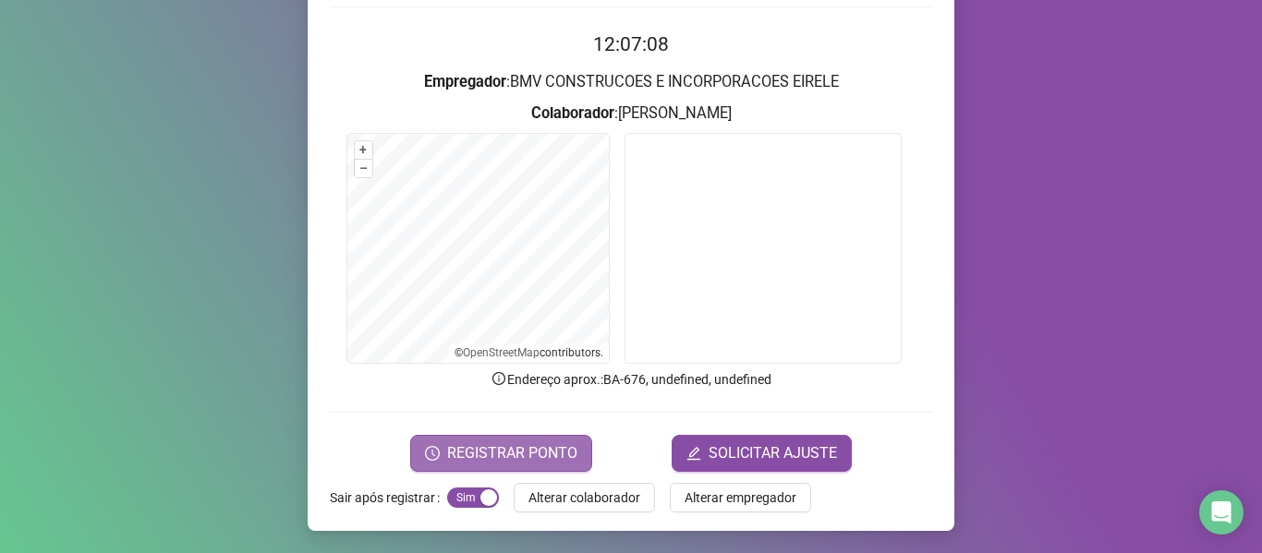
click at [551, 456] on span "REGISTRAR PONTO" at bounding box center [512, 453] width 130 height 22
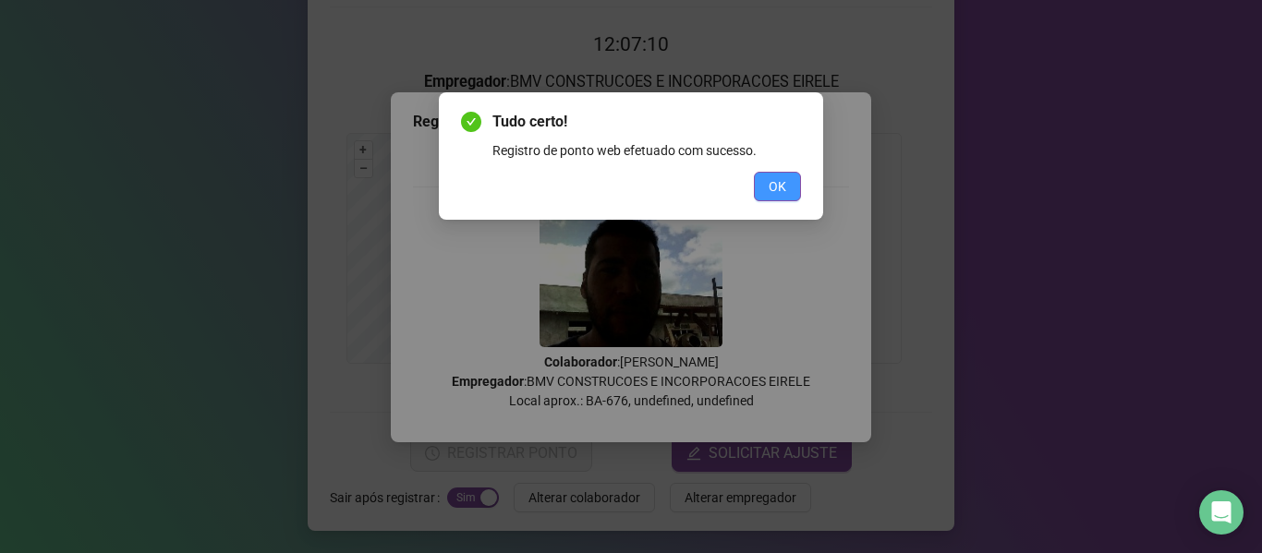
click at [761, 196] on button "OK" at bounding box center [777, 187] width 47 height 30
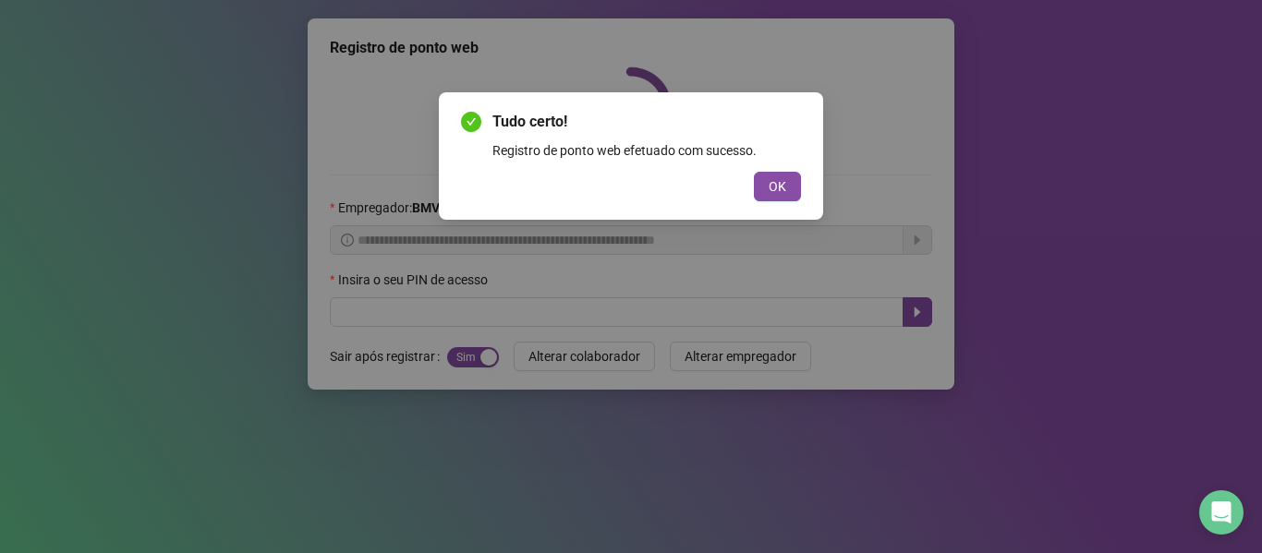
scroll to position [0, 0]
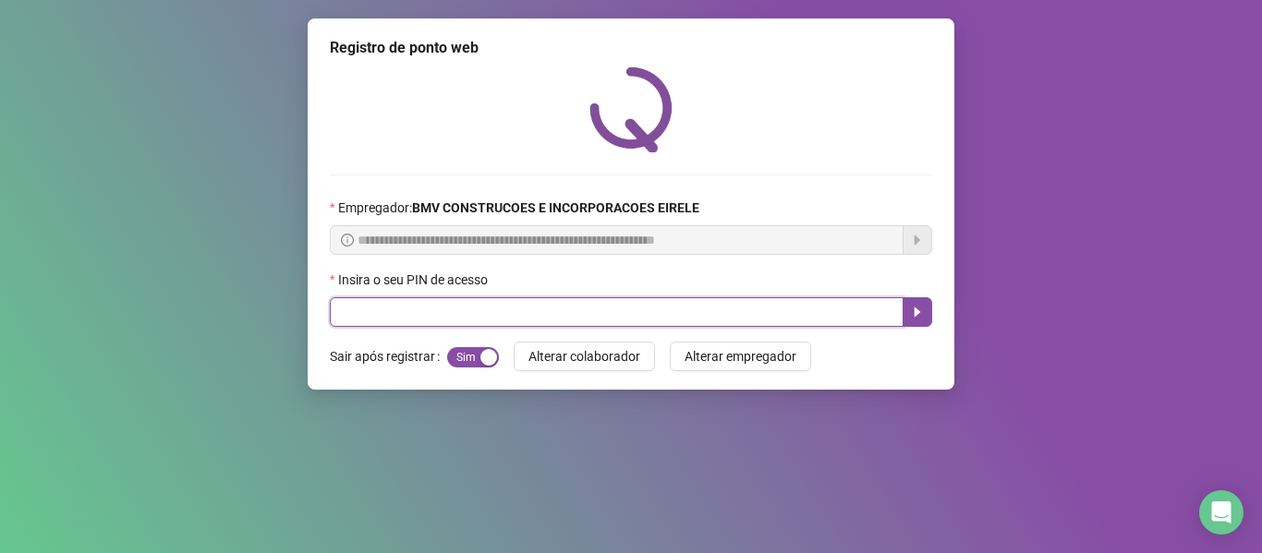
click at [841, 308] on input "text" at bounding box center [617, 312] width 574 height 30
type input "*****"
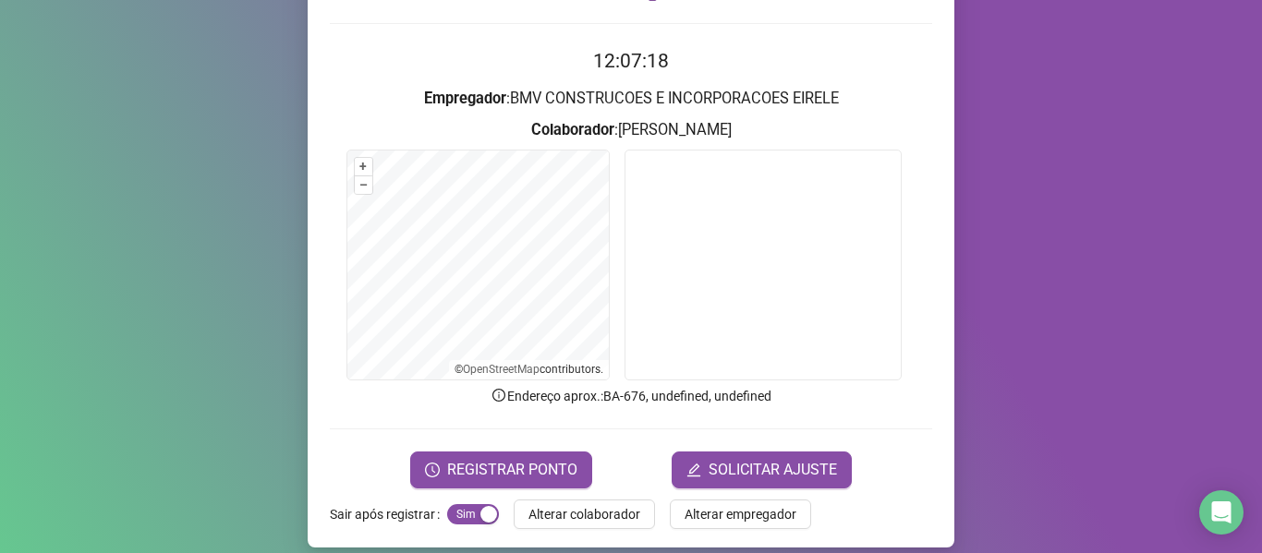
scroll to position [168, 0]
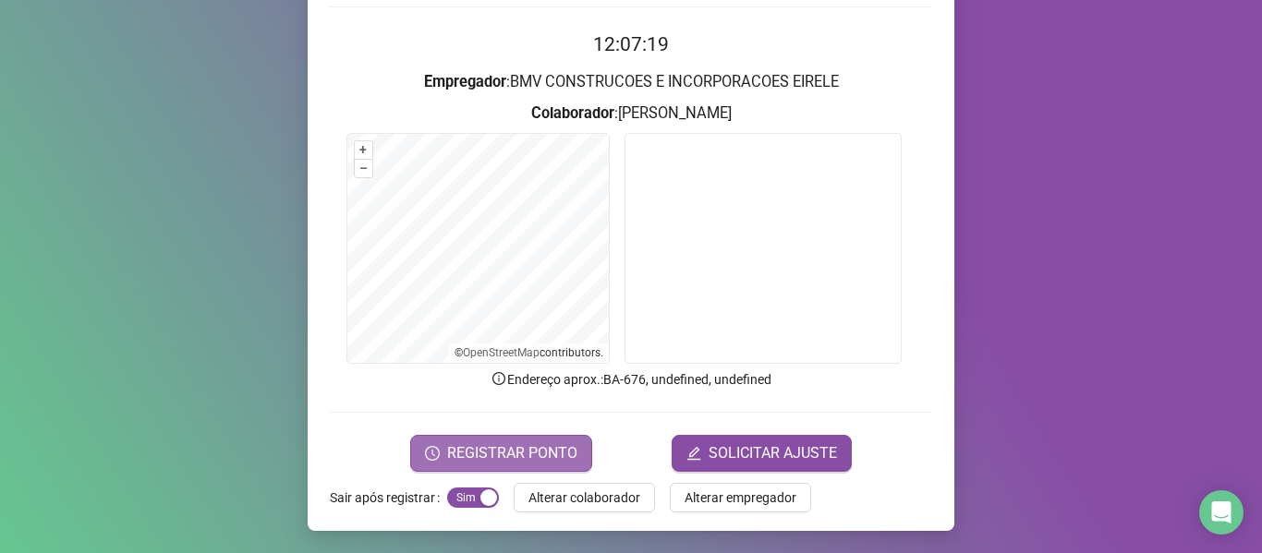
click at [506, 446] on span "REGISTRAR PONTO" at bounding box center [512, 453] width 130 height 22
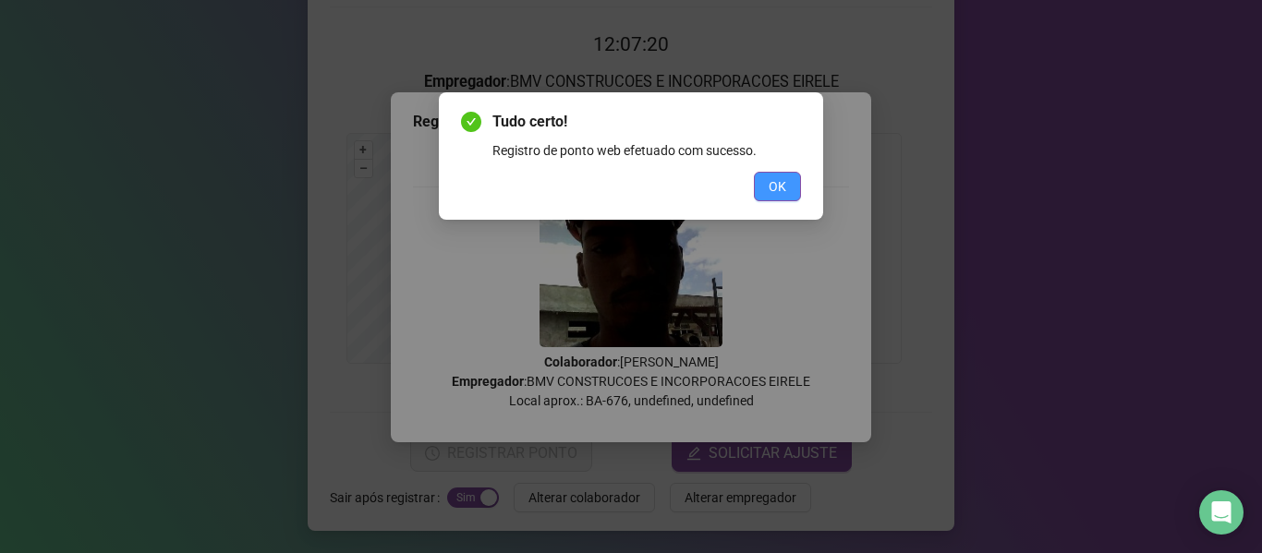
click at [774, 199] on button "OK" at bounding box center [777, 187] width 47 height 30
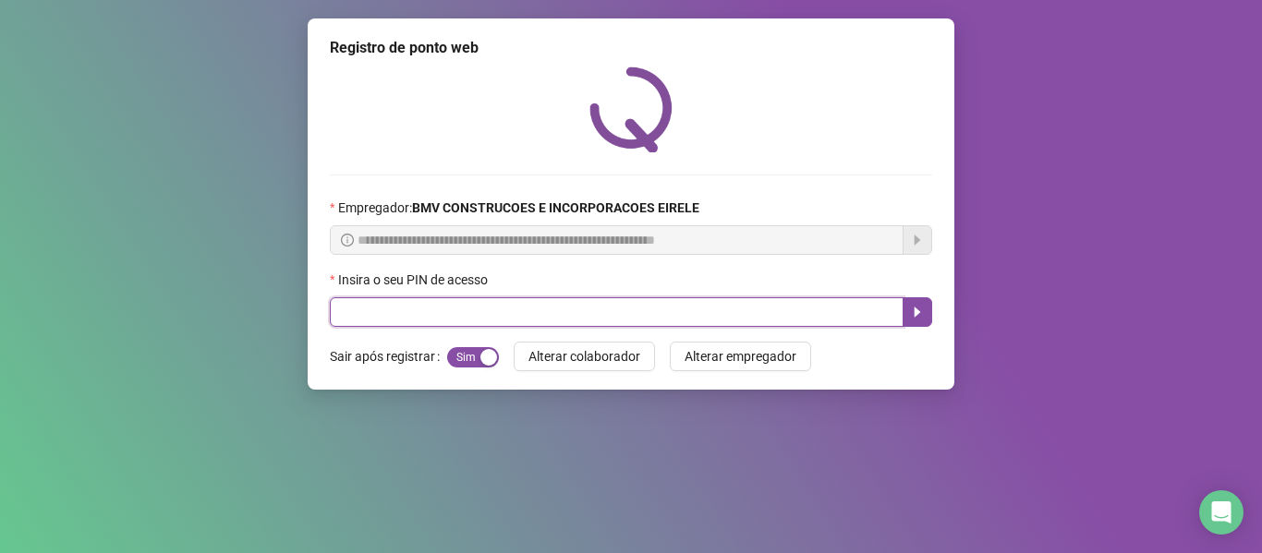
click at [812, 309] on input "text" at bounding box center [617, 312] width 574 height 30
type input "*****"
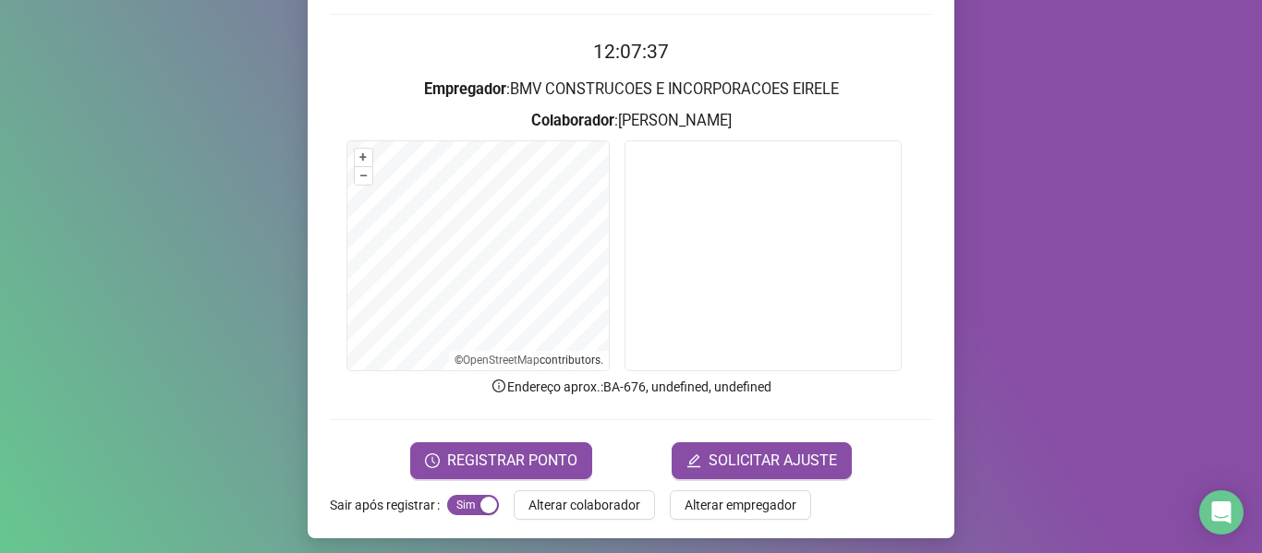
scroll to position [168, 0]
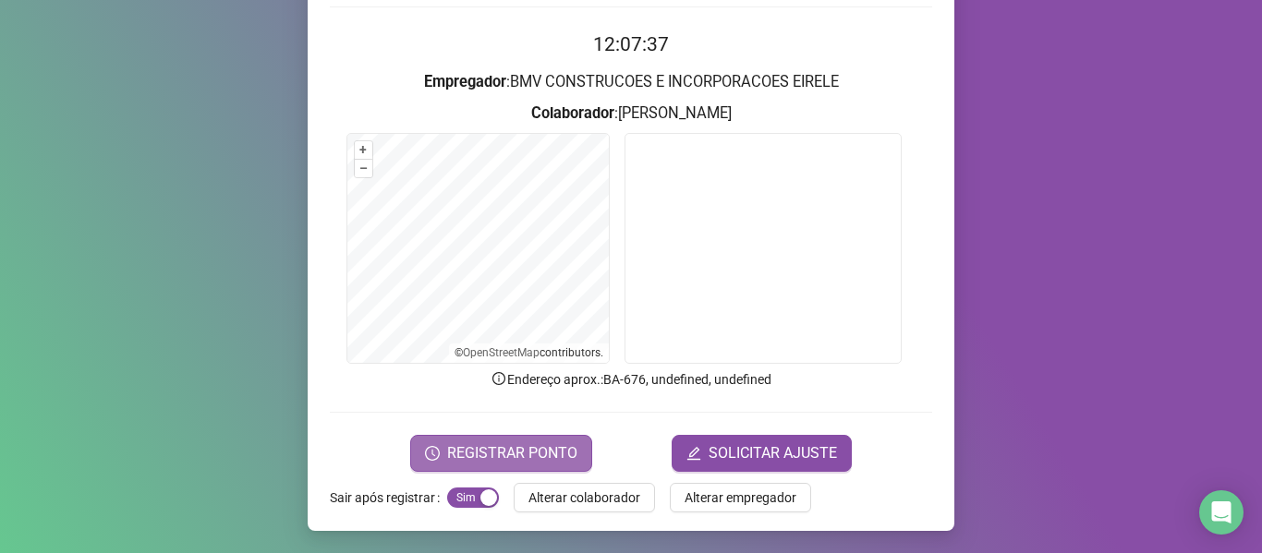
click at [553, 447] on span "REGISTRAR PONTO" at bounding box center [512, 453] width 130 height 22
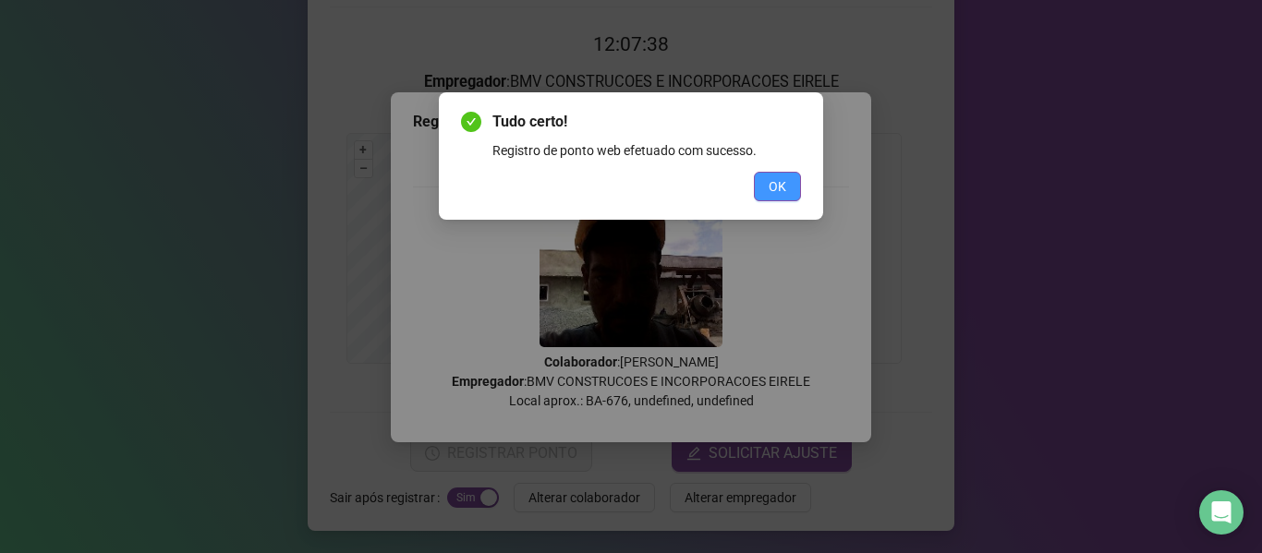
click at [769, 184] on span "OK" at bounding box center [778, 186] width 18 height 20
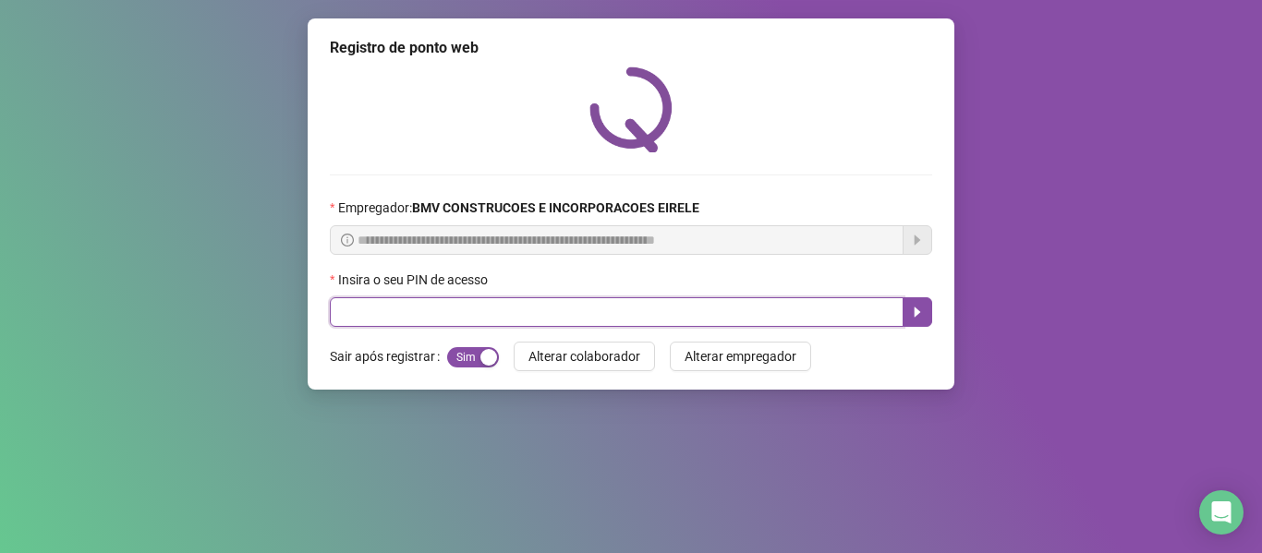
click at [823, 306] on input "text" at bounding box center [617, 312] width 574 height 30
type input "*****"
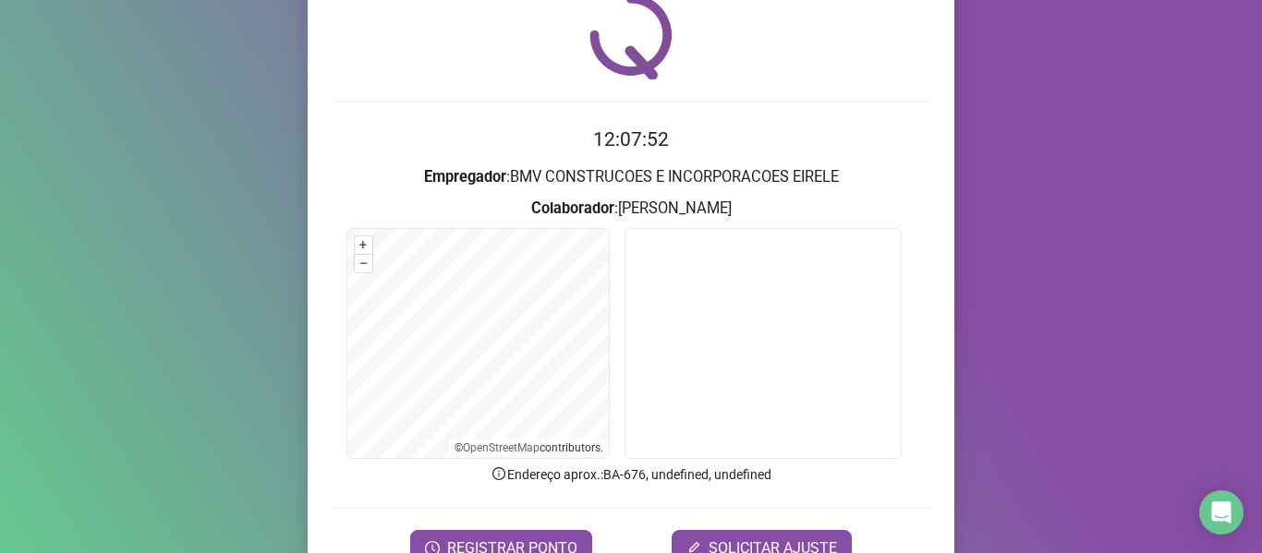
scroll to position [168, 0]
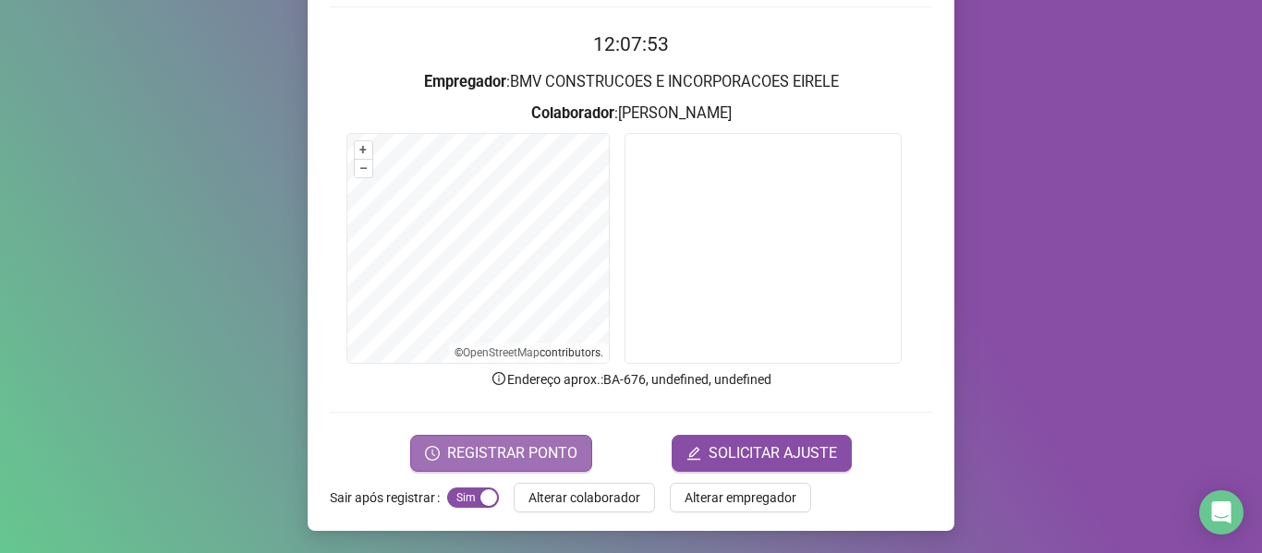
click at [499, 442] on span "REGISTRAR PONTO" at bounding box center [512, 453] width 130 height 22
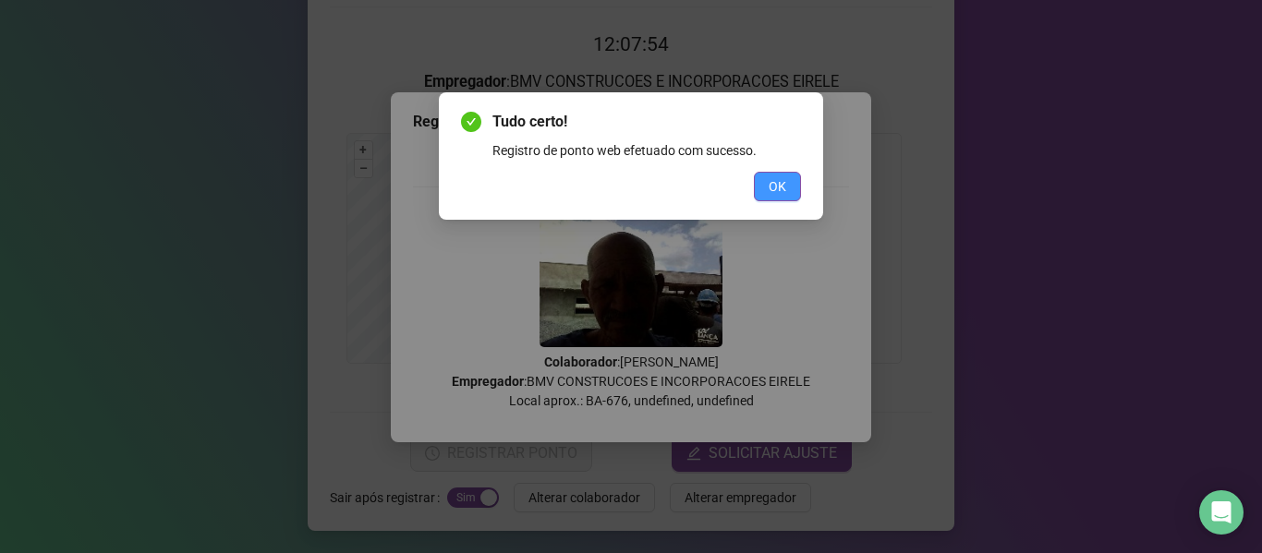
click at [767, 182] on button "OK" at bounding box center [777, 187] width 47 height 30
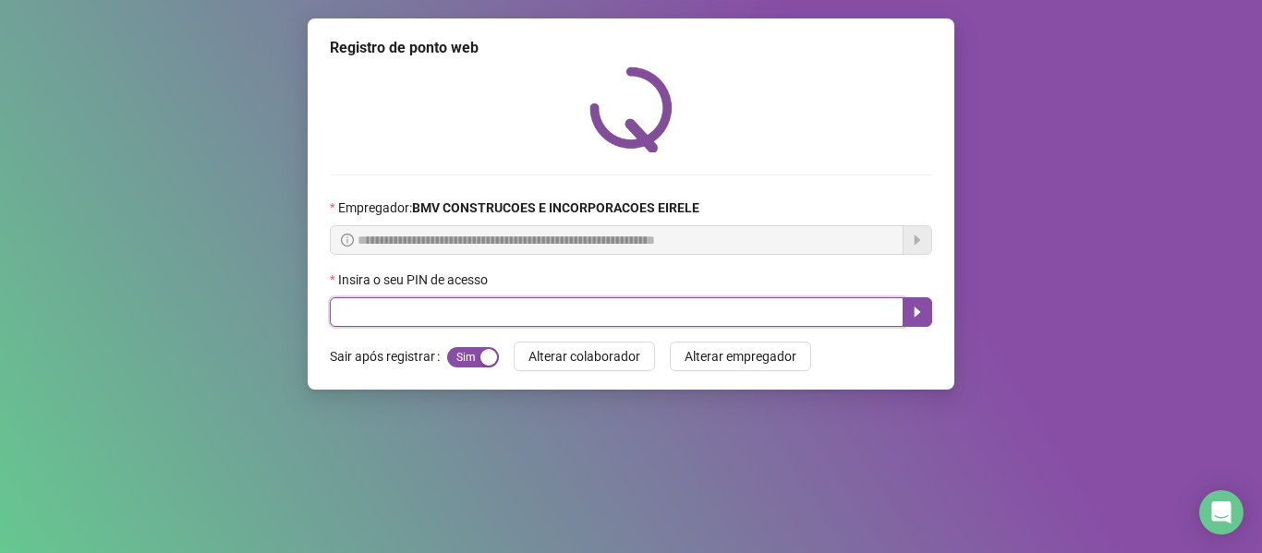
click at [786, 321] on input "text" at bounding box center [617, 312] width 574 height 30
type input "*****"
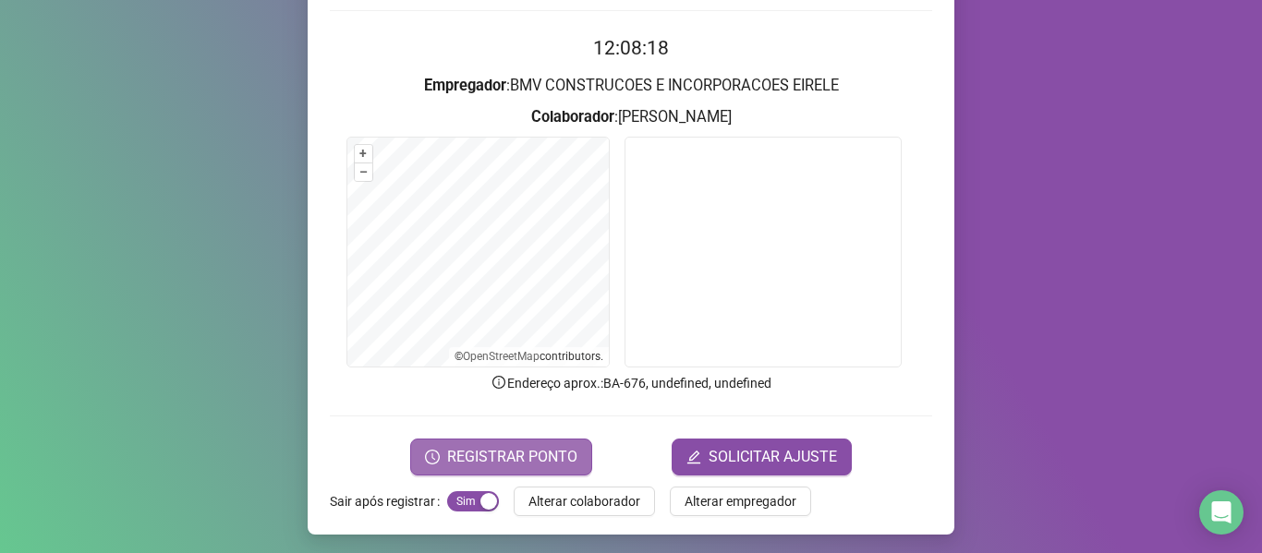
scroll to position [168, 0]
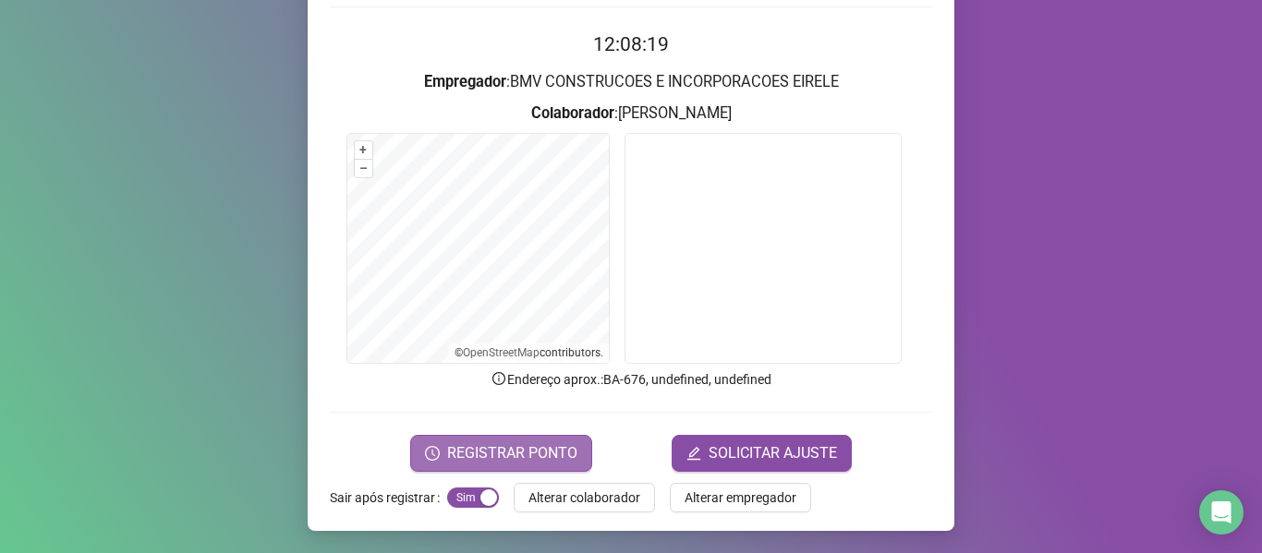
click at [542, 462] on span "REGISTRAR PONTO" at bounding box center [512, 453] width 130 height 22
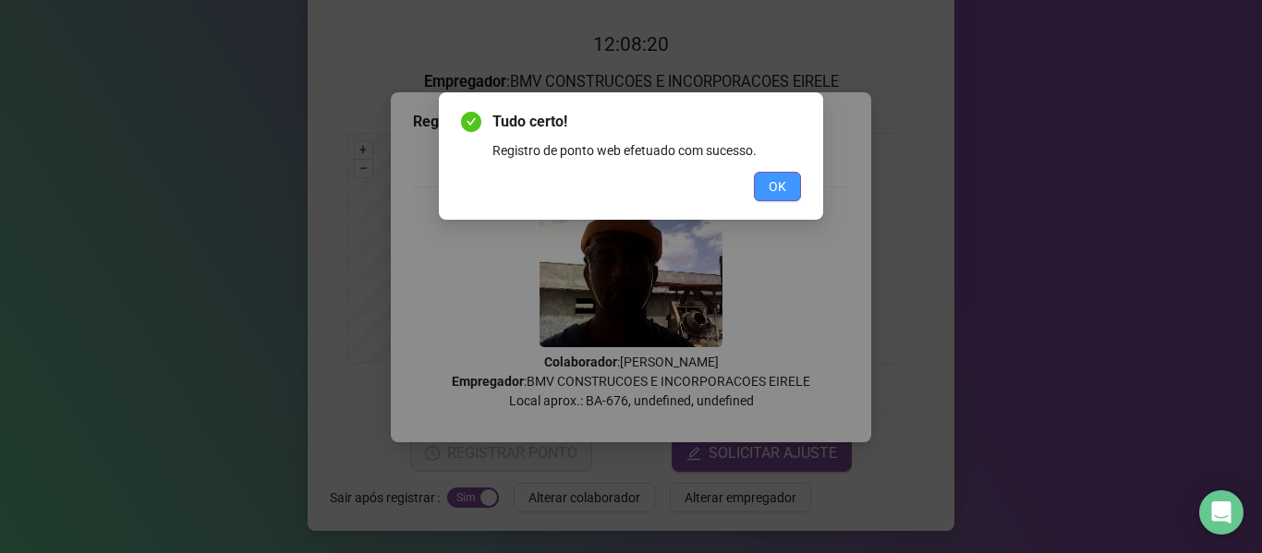
click at [765, 190] on button "OK" at bounding box center [777, 187] width 47 height 30
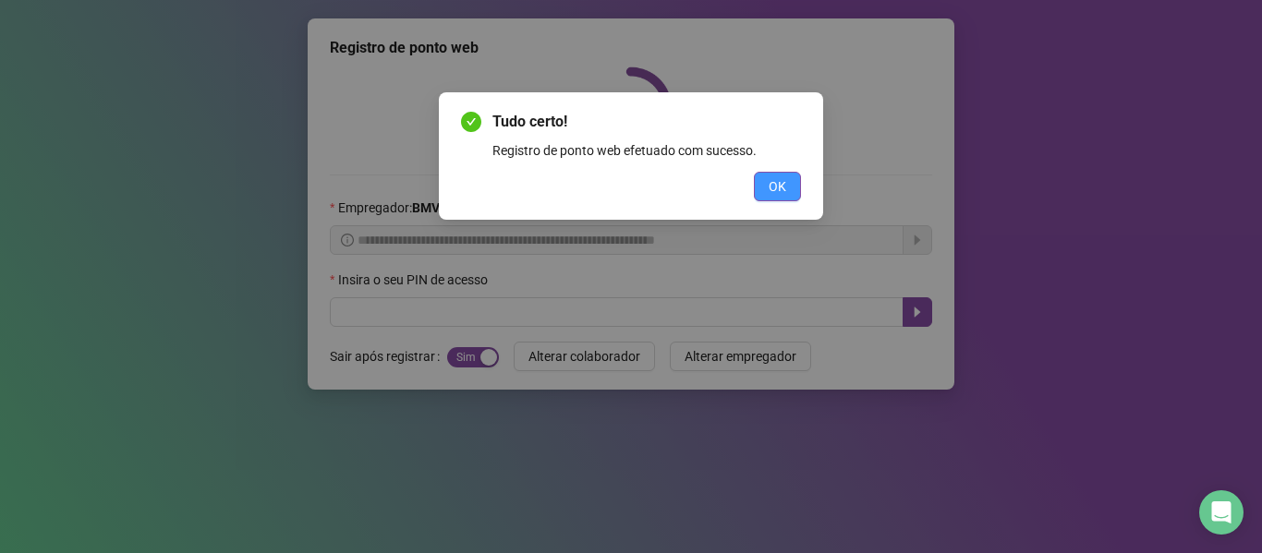
scroll to position [0, 0]
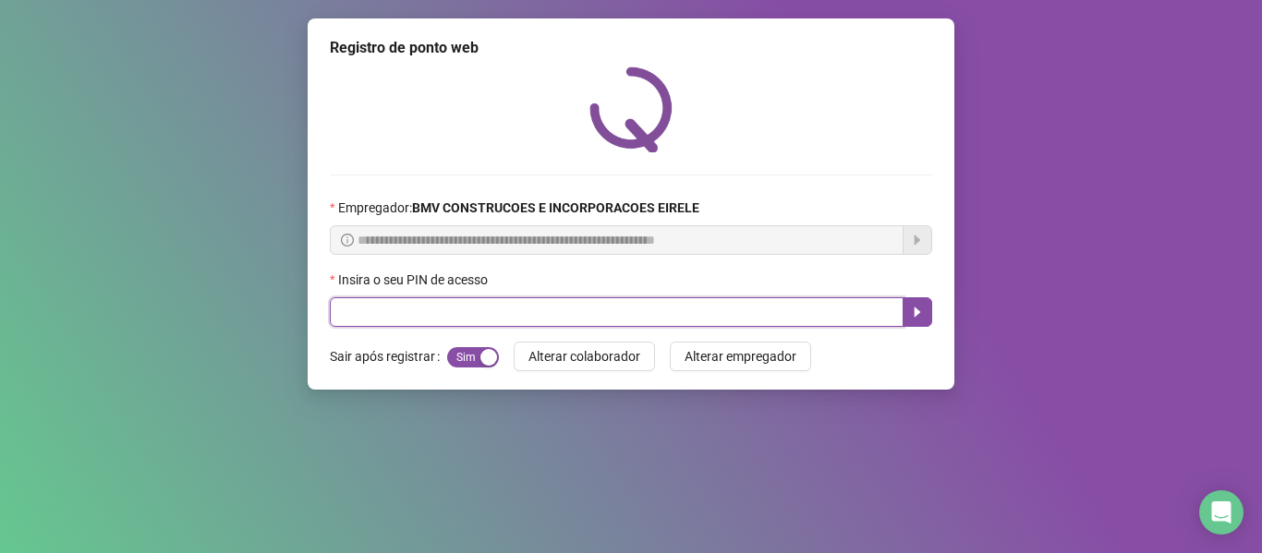
click at [729, 299] on input "text" at bounding box center [617, 312] width 574 height 30
type input "*****"
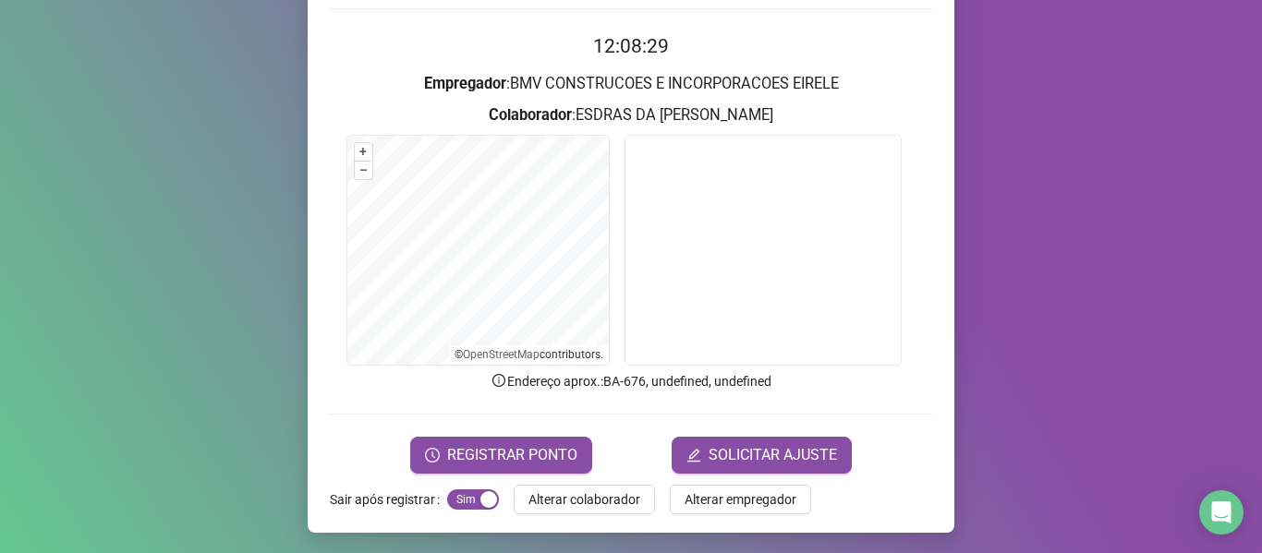
scroll to position [168, 0]
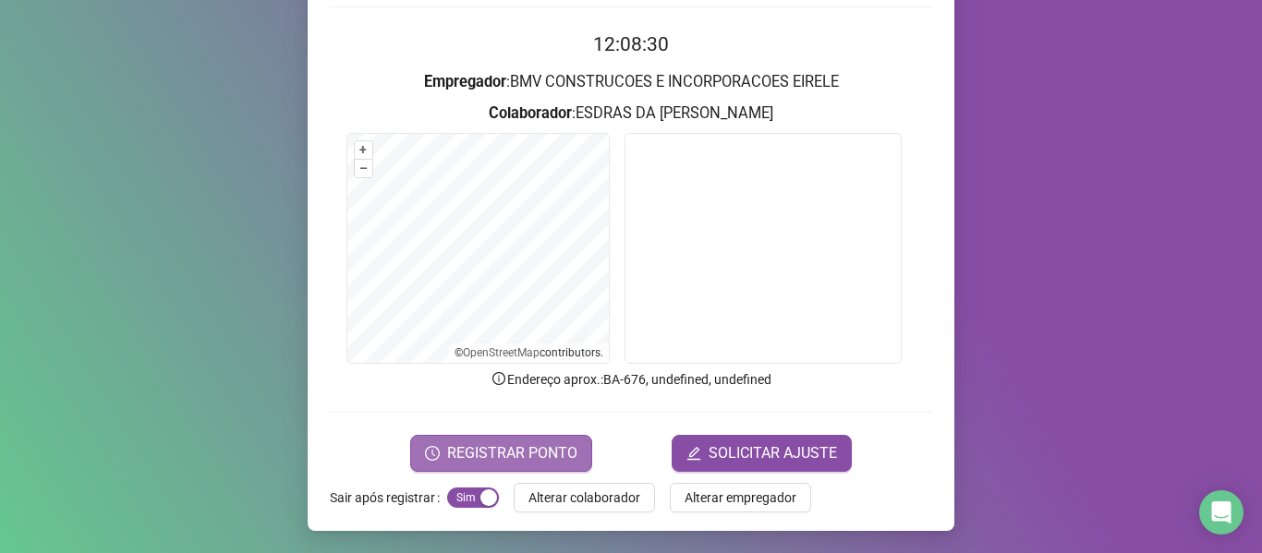
click at [503, 449] on span "REGISTRAR PONTO" at bounding box center [512, 453] width 130 height 22
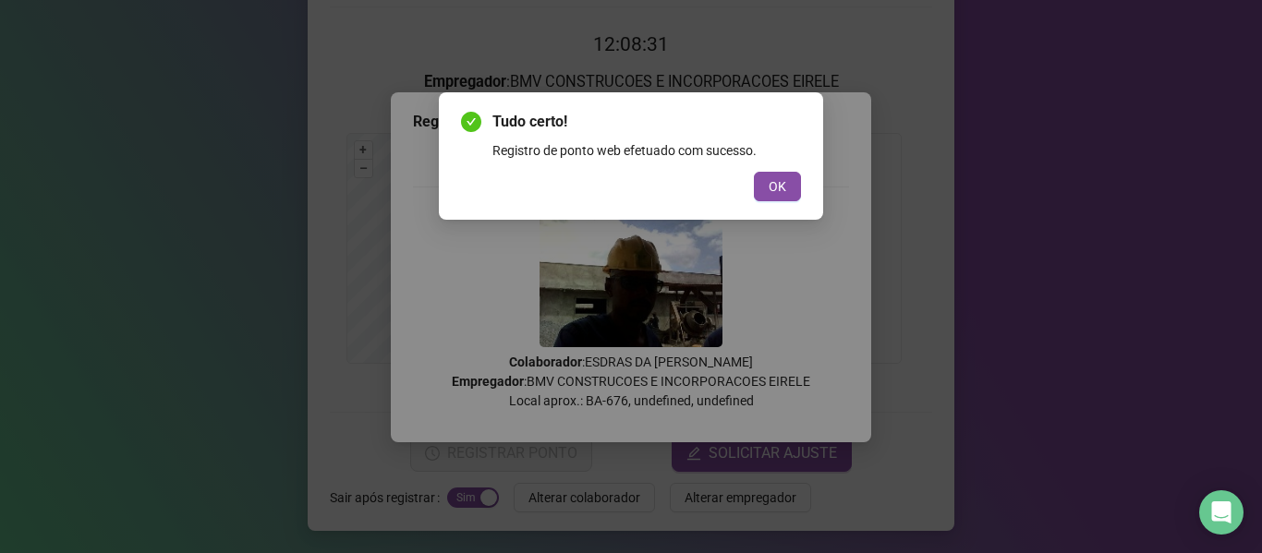
click at [772, 181] on span "OK" at bounding box center [778, 186] width 18 height 20
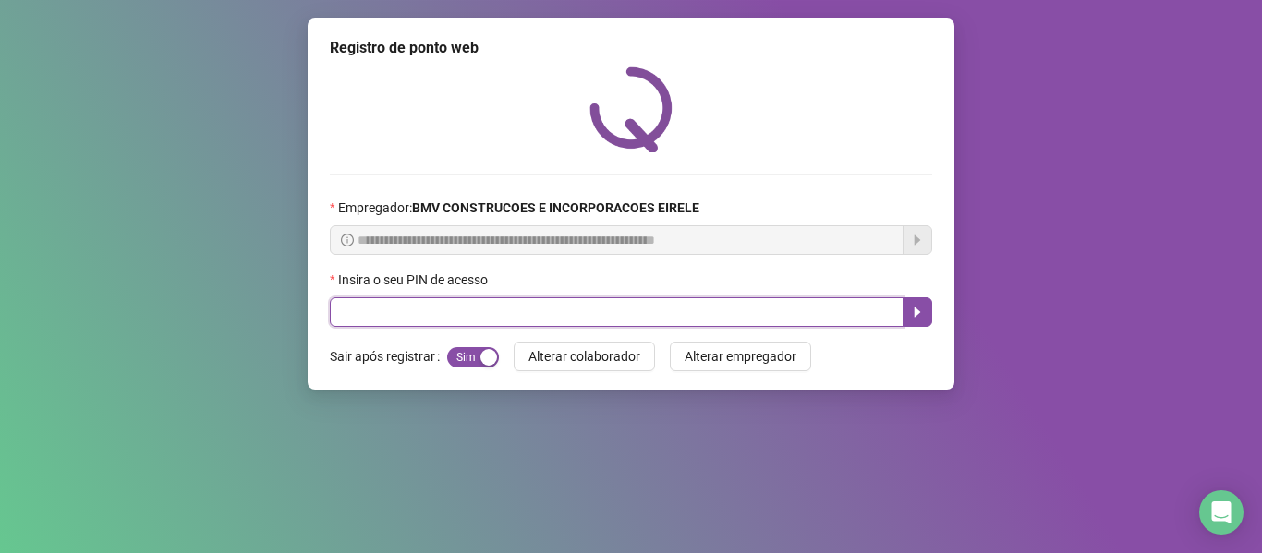
click at [837, 302] on input "text" at bounding box center [617, 312] width 574 height 30
type input "*****"
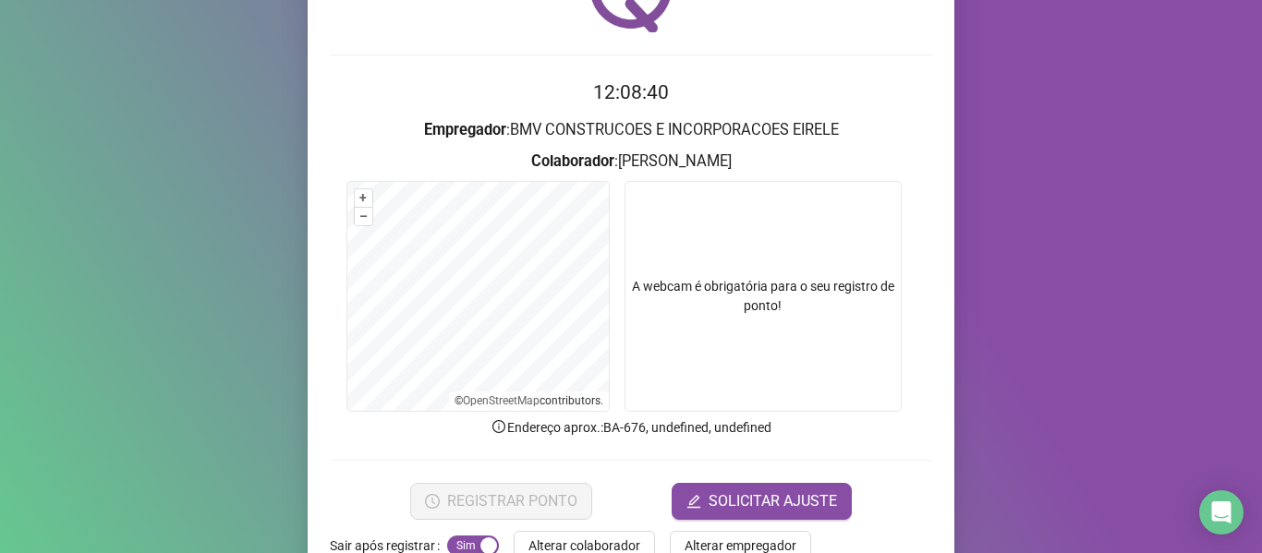
scroll to position [168, 0]
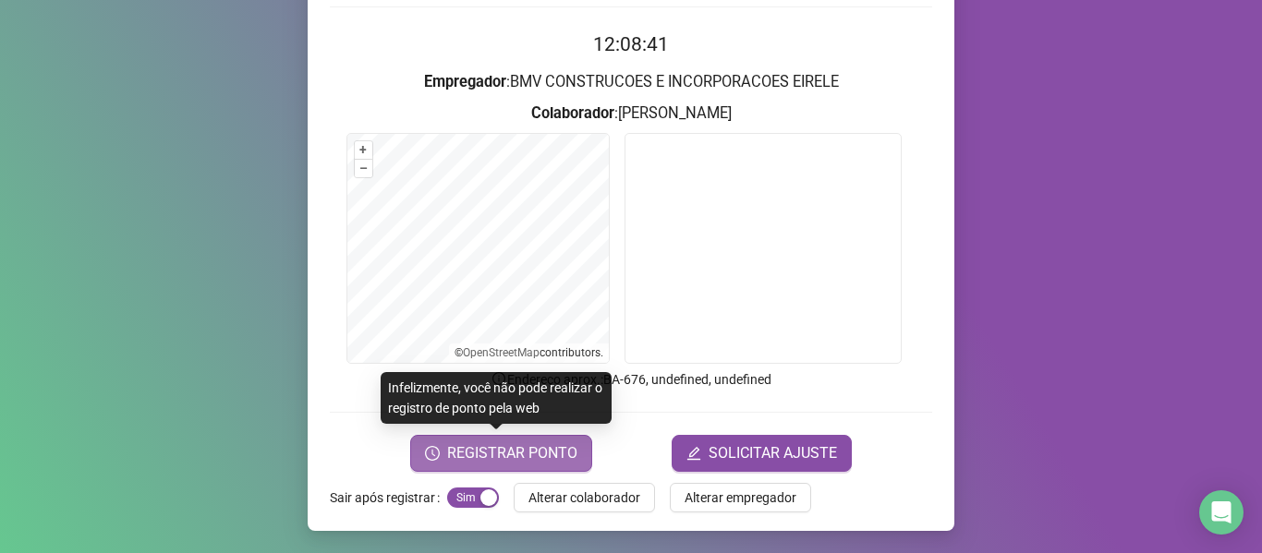
click at [516, 442] on span "REGISTRAR PONTO" at bounding box center [512, 453] width 130 height 22
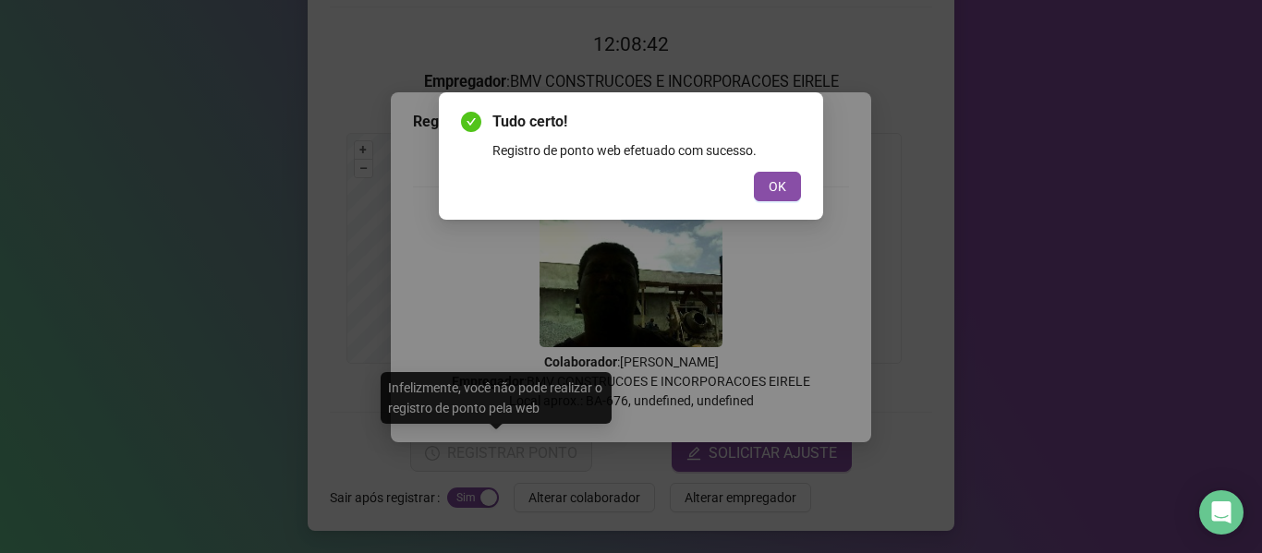
click at [775, 180] on span "OK" at bounding box center [778, 186] width 18 height 20
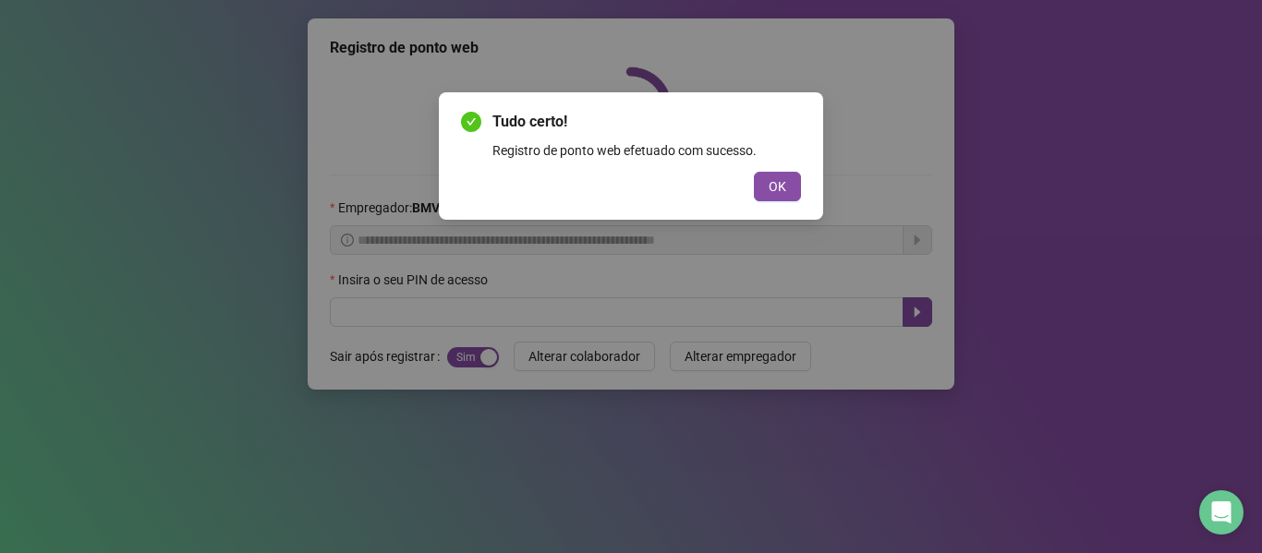
scroll to position [0, 0]
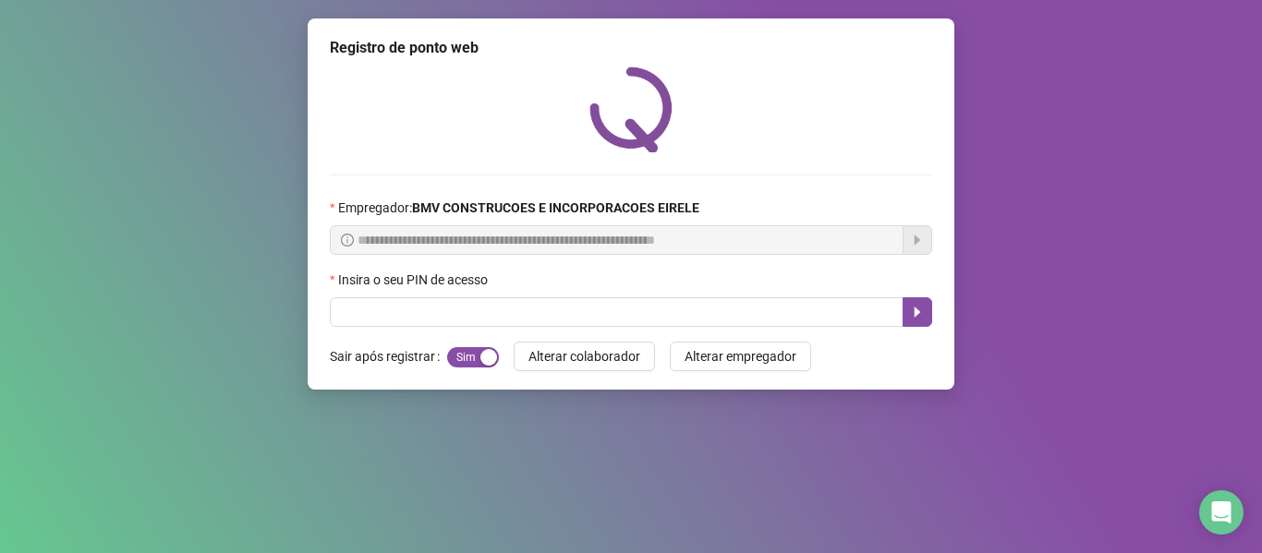
click at [713, 295] on div "Insira o seu PIN de acesso" at bounding box center [631, 284] width 602 height 28
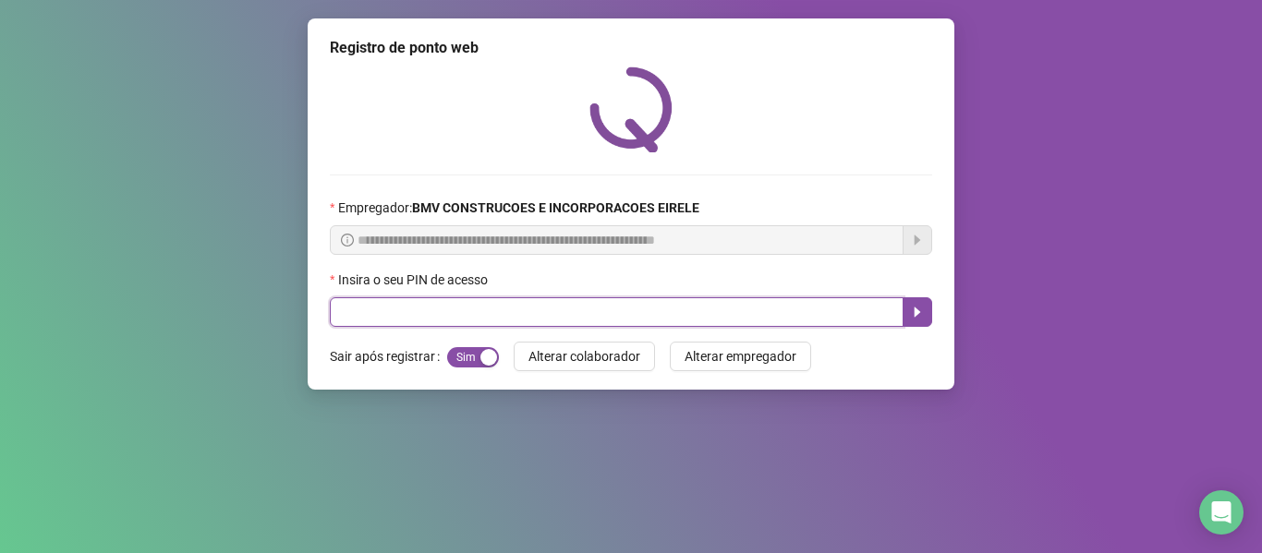
click at [708, 308] on input "text" at bounding box center [617, 312] width 574 height 30
type input "*****"
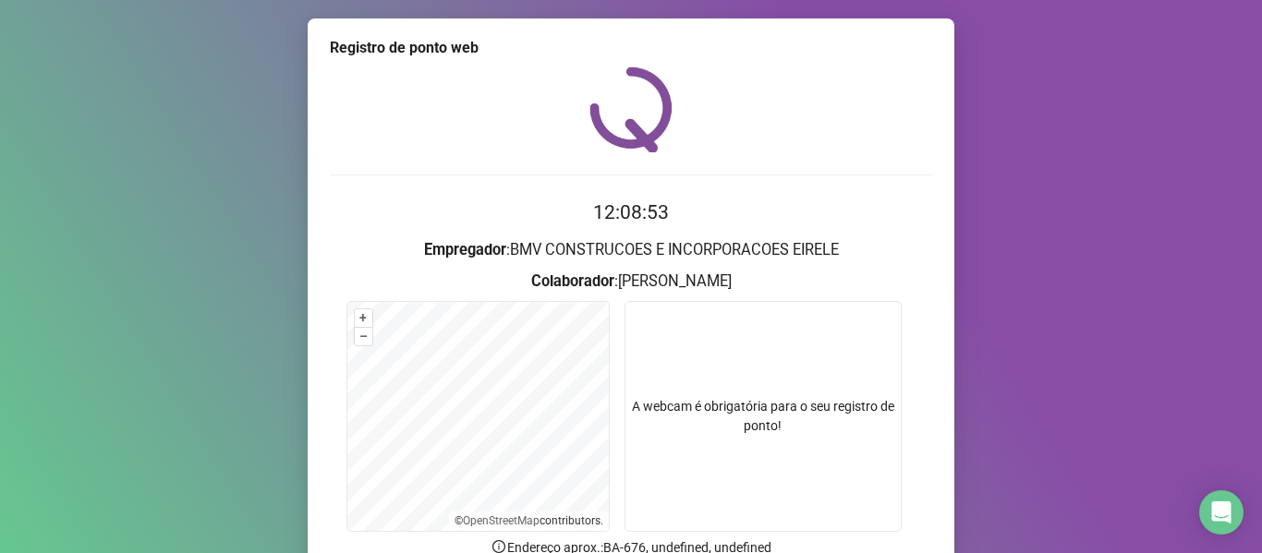
scroll to position [168, 0]
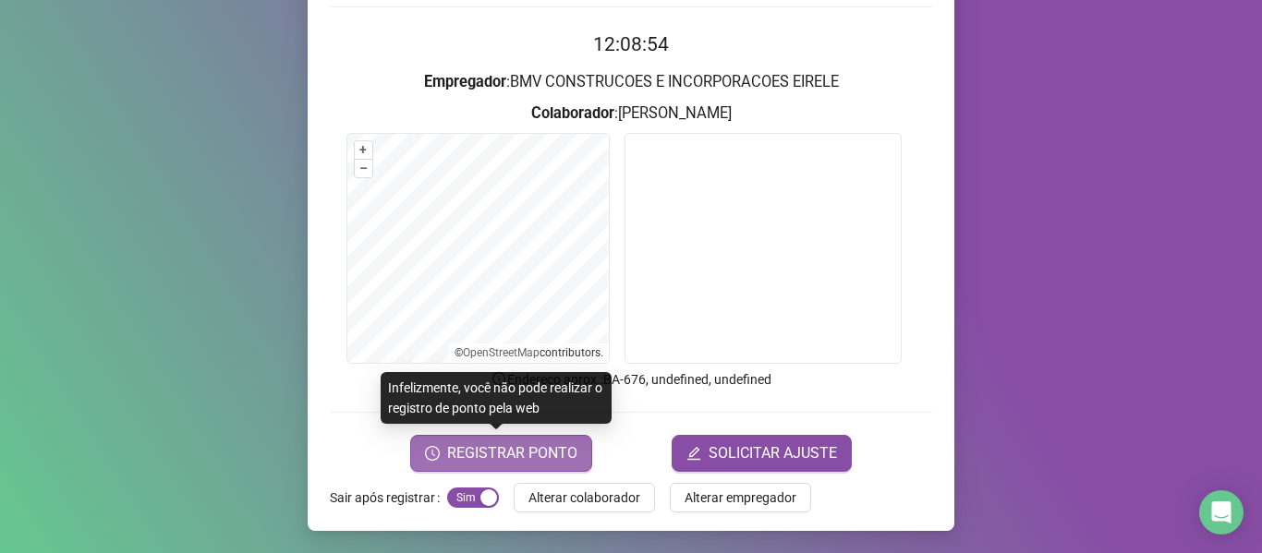
click at [549, 445] on span "REGISTRAR PONTO" at bounding box center [512, 453] width 130 height 22
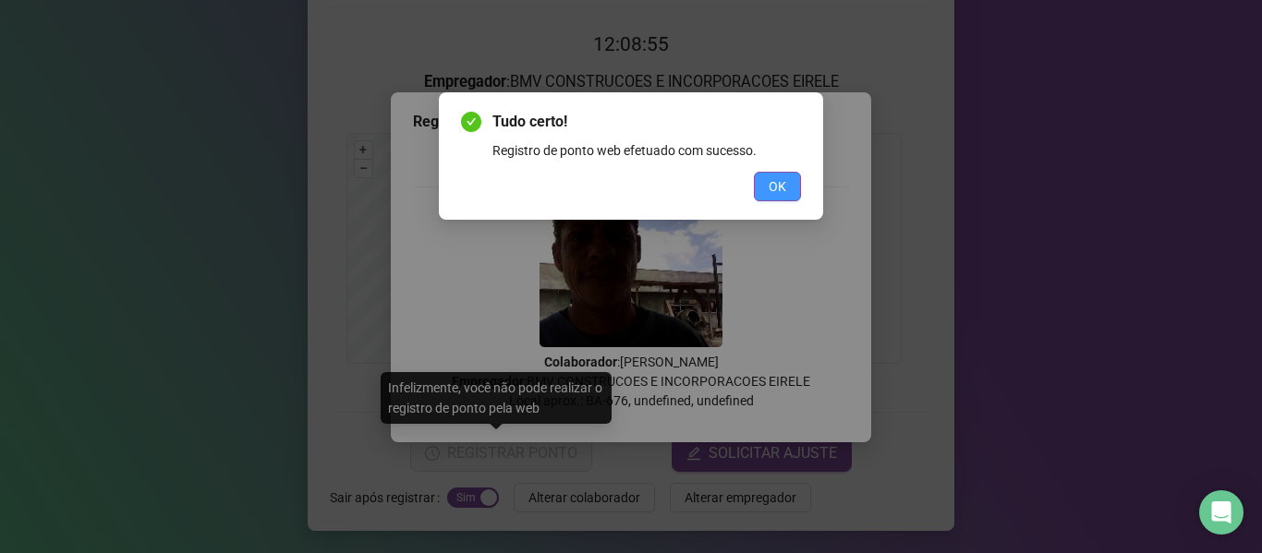
click at [775, 190] on span "OK" at bounding box center [778, 186] width 18 height 20
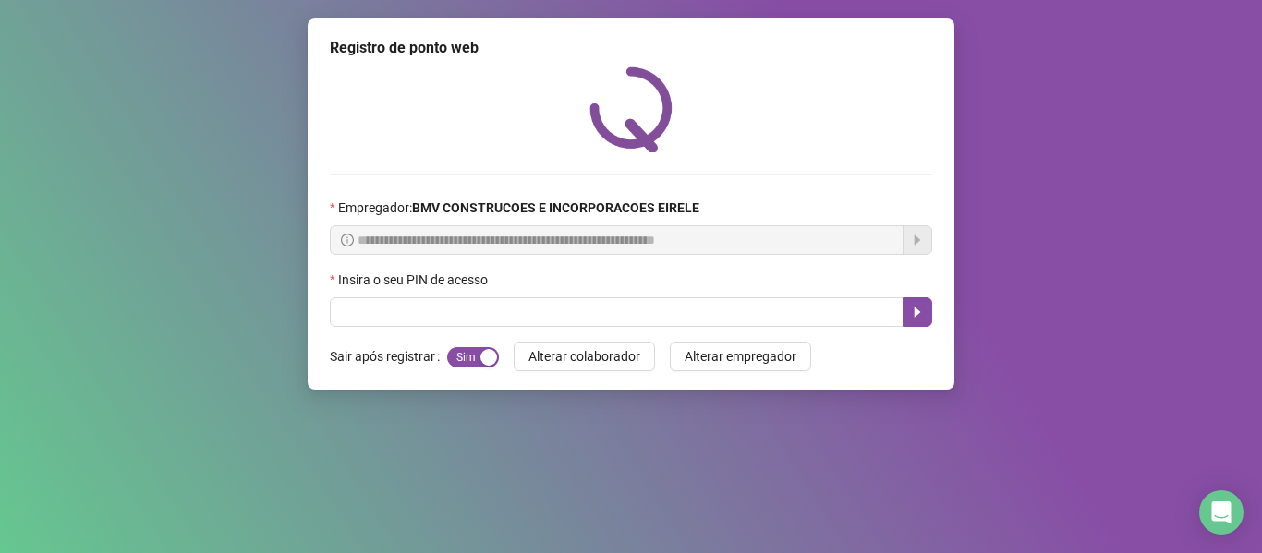
scroll to position [0, 0]
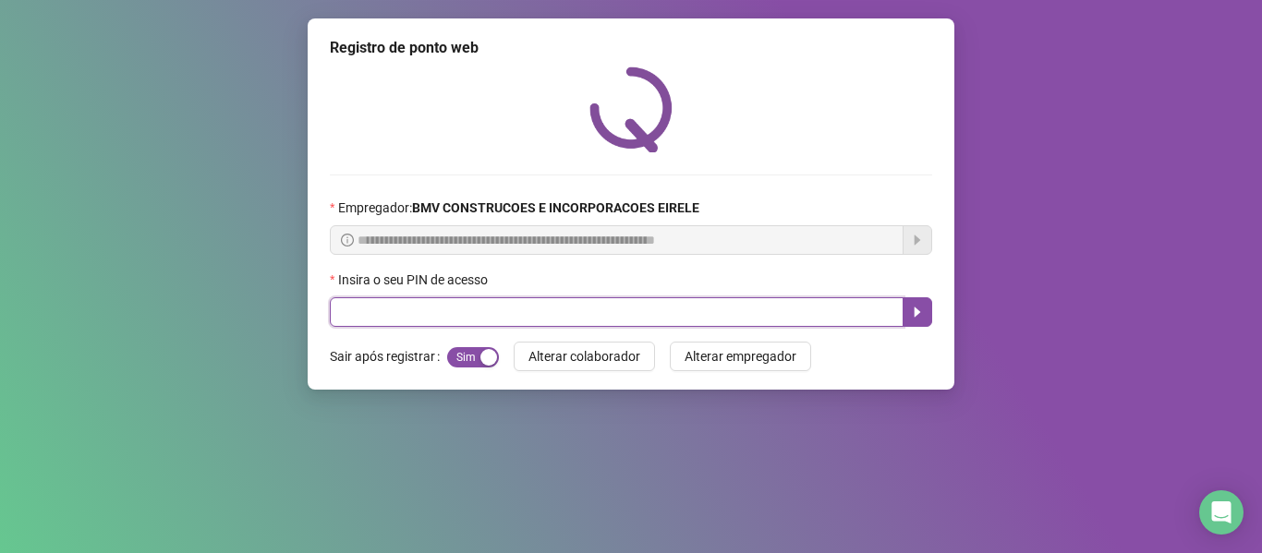
click at [773, 308] on input "text" at bounding box center [617, 312] width 574 height 30
